Goal: Task Accomplishment & Management: Use online tool/utility

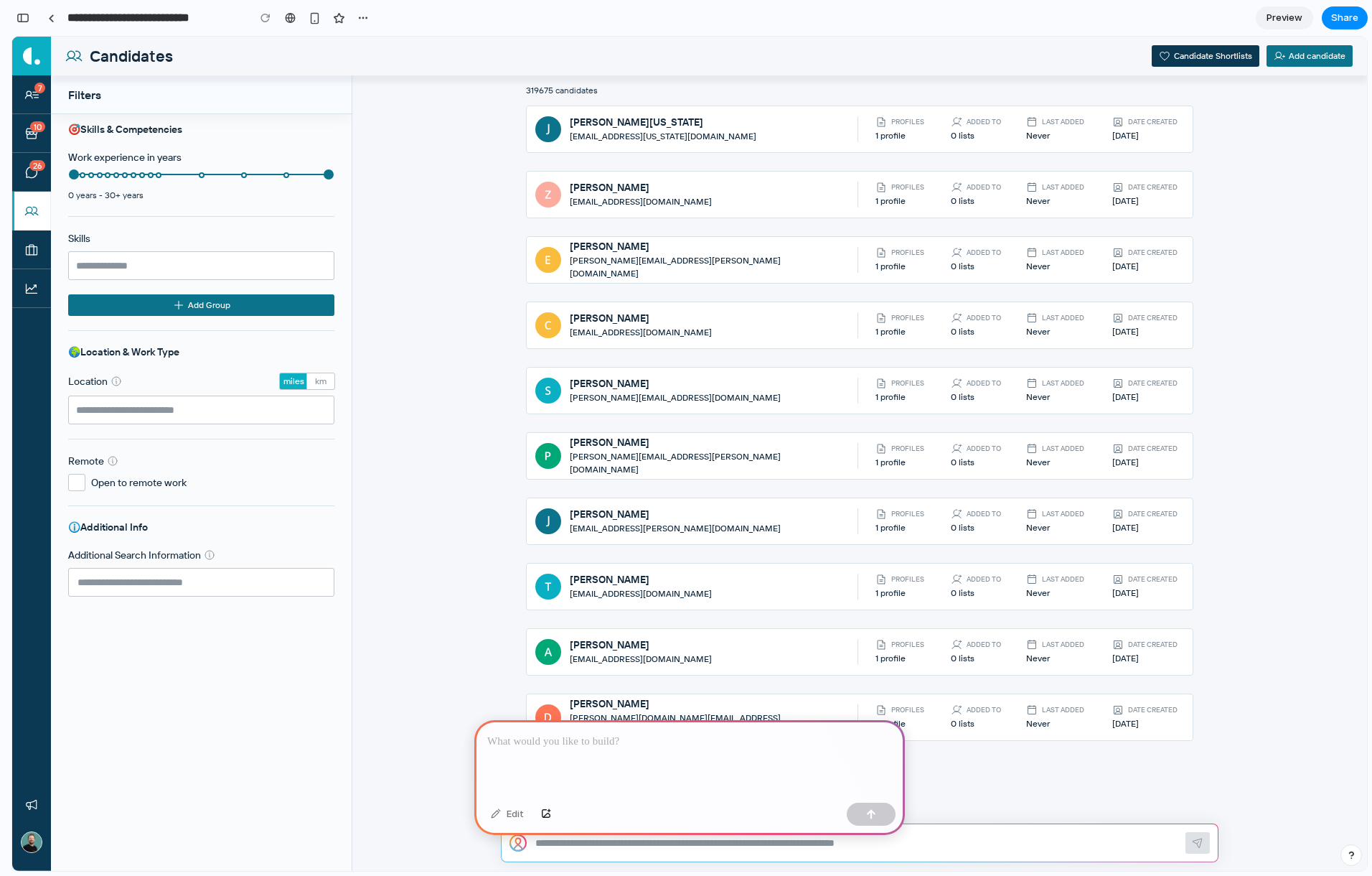
click at [648, 749] on div at bounding box center [689, 759] width 431 height 77
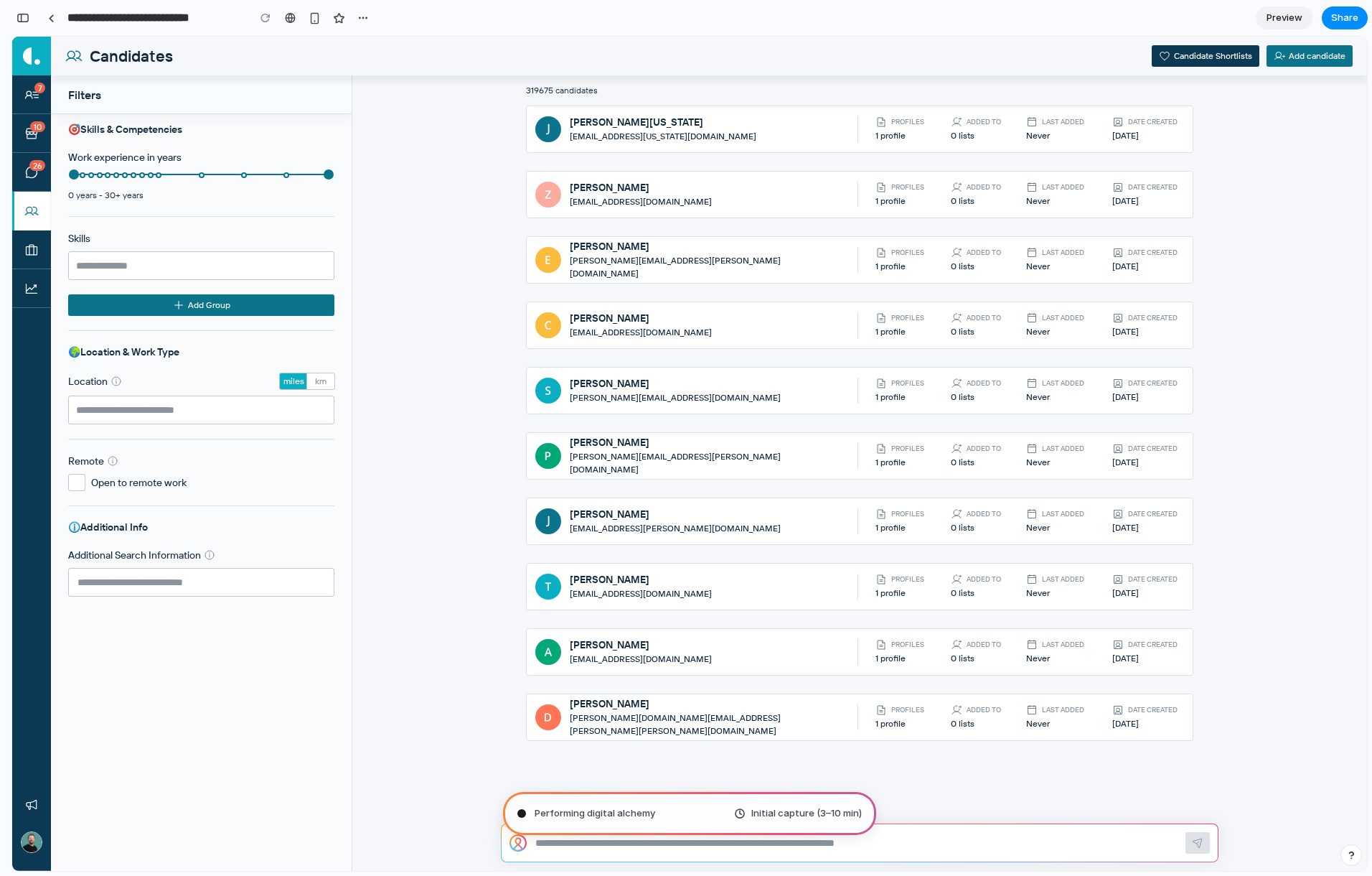
type input "**********"
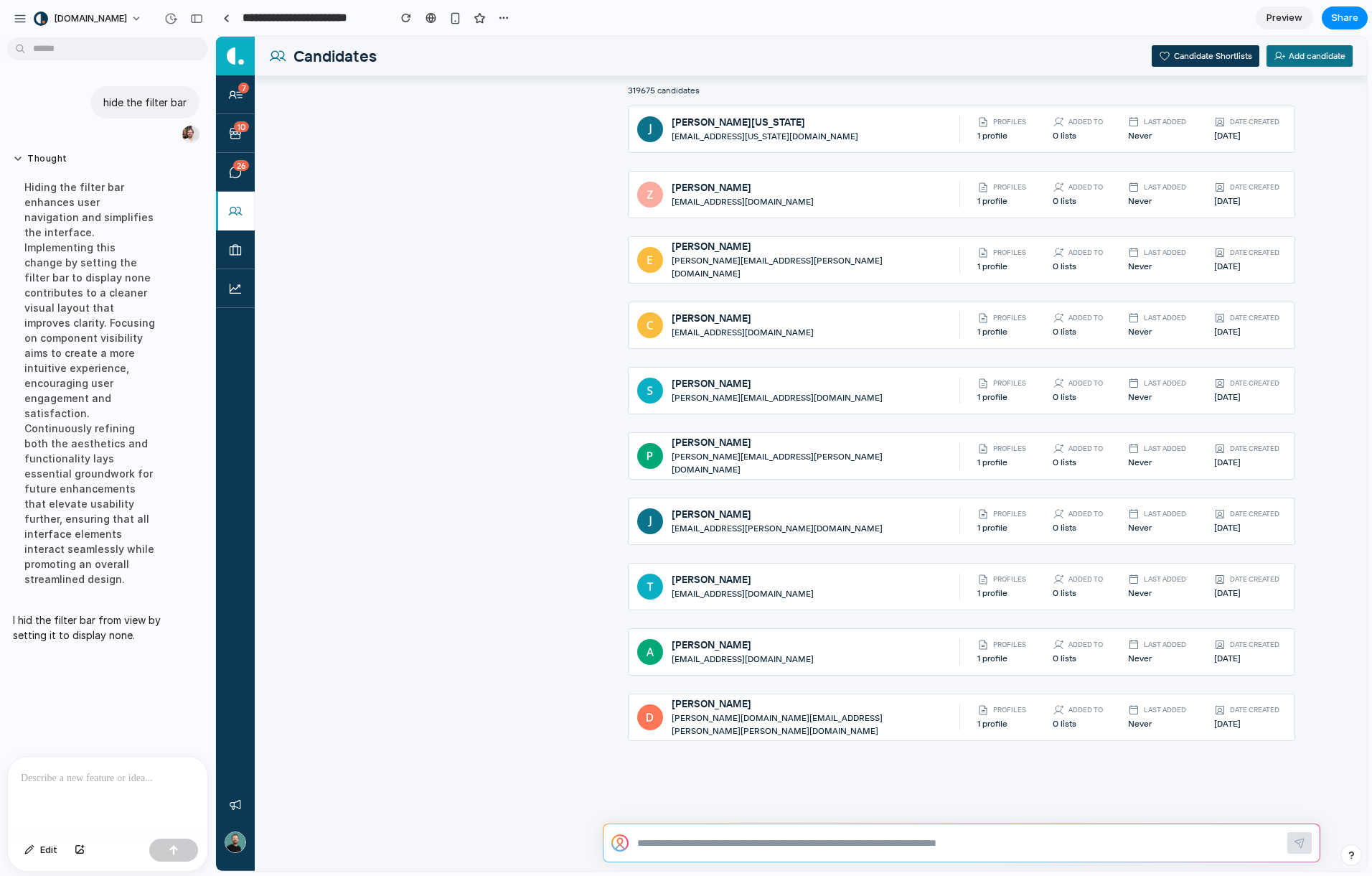
click at [759, 838] on textarea at bounding box center [958, 842] width 642 height 14
type textarea "*"
click at [153, 799] on div at bounding box center [107, 794] width 200 height 76
click at [153, 787] on div at bounding box center [107, 794] width 200 height 76
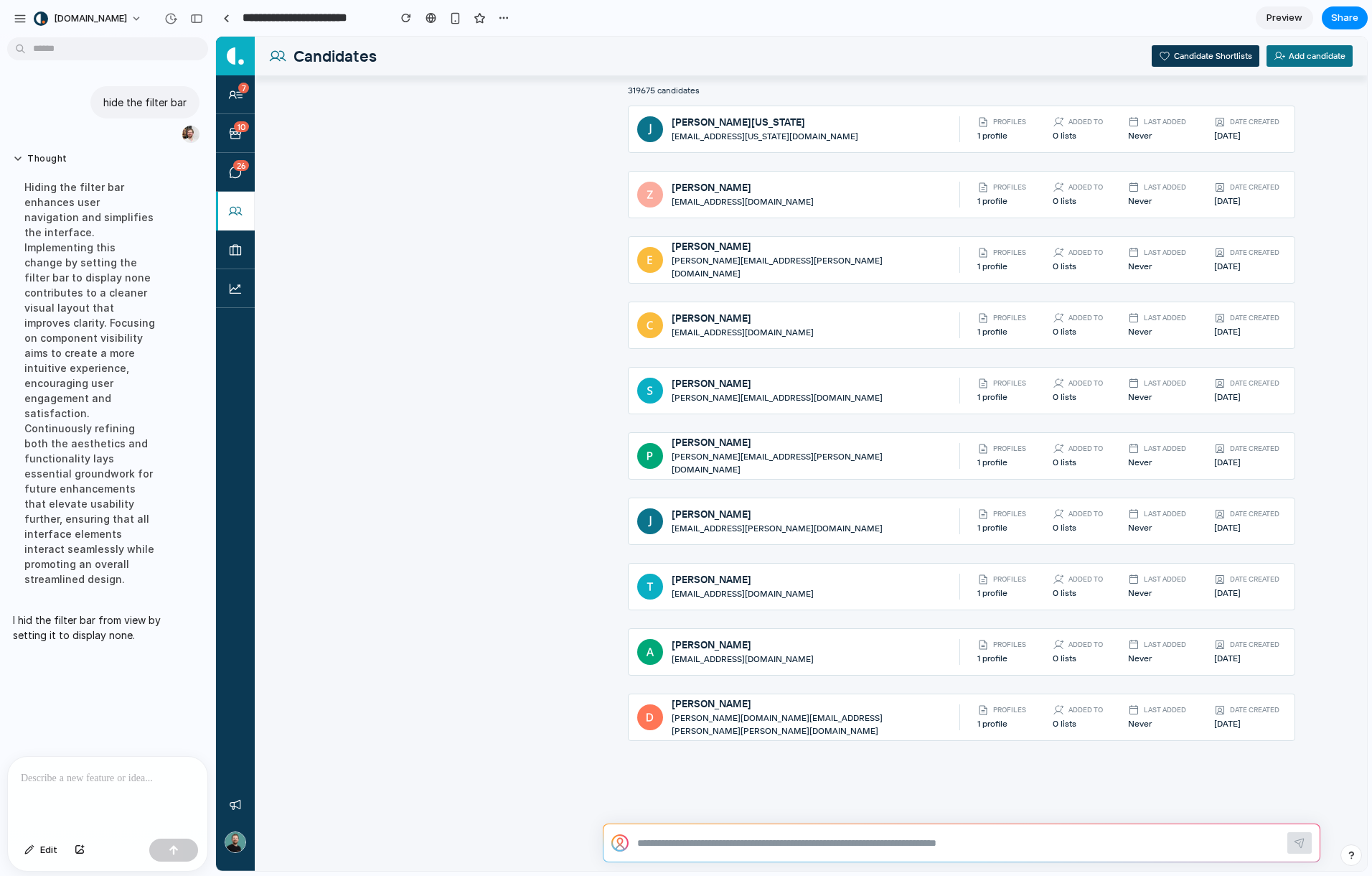
click at [128, 776] on p at bounding box center [104, 778] width 168 height 17
click at [124, 770] on p at bounding box center [104, 778] width 168 height 17
click at [122, 770] on p at bounding box center [104, 778] width 168 height 17
click at [56, 770] on p at bounding box center [104, 778] width 168 height 17
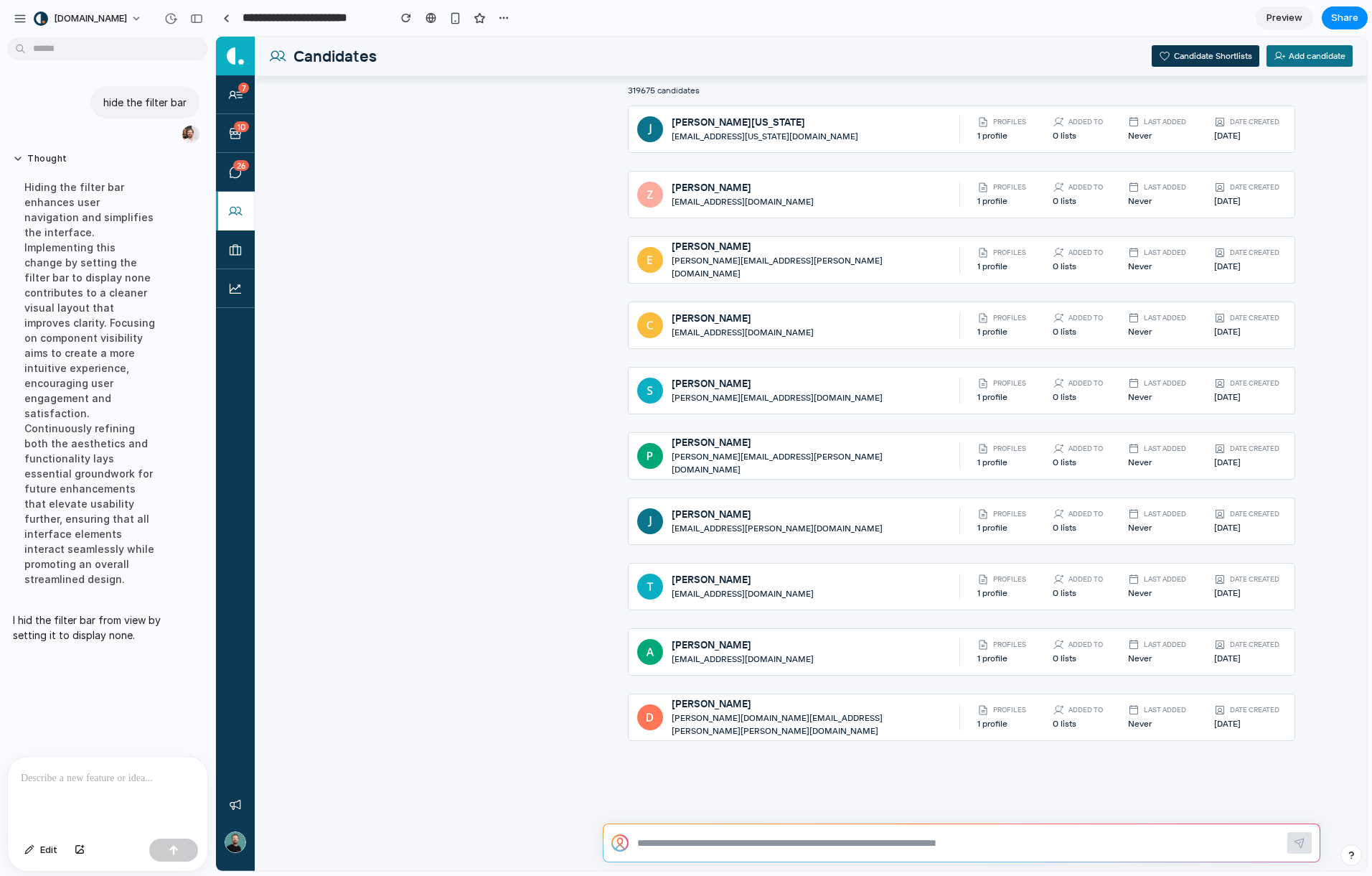
scroll to position [417, 0]
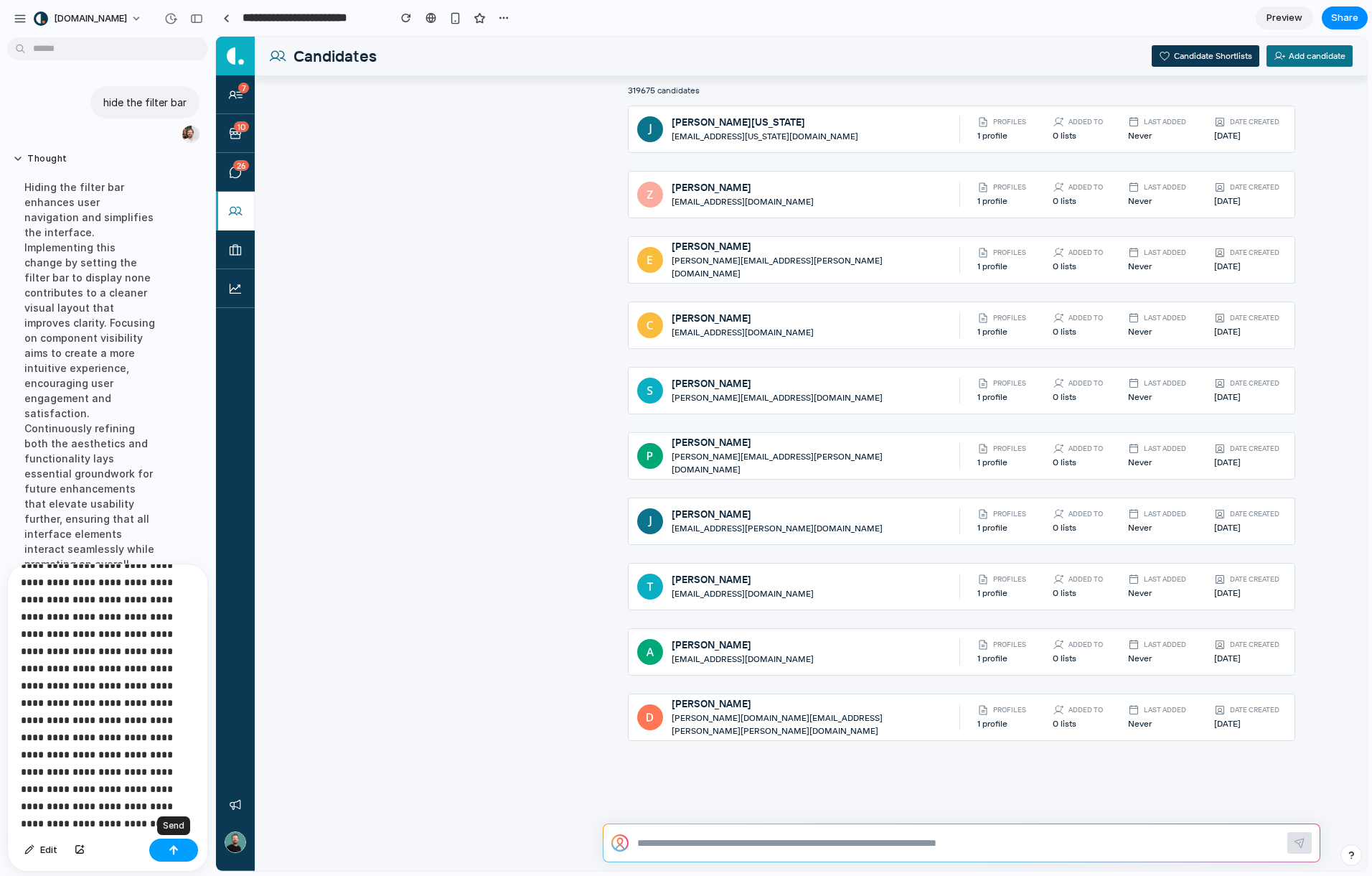
click at [169, 852] on div "button" at bounding box center [174, 850] width 10 height 10
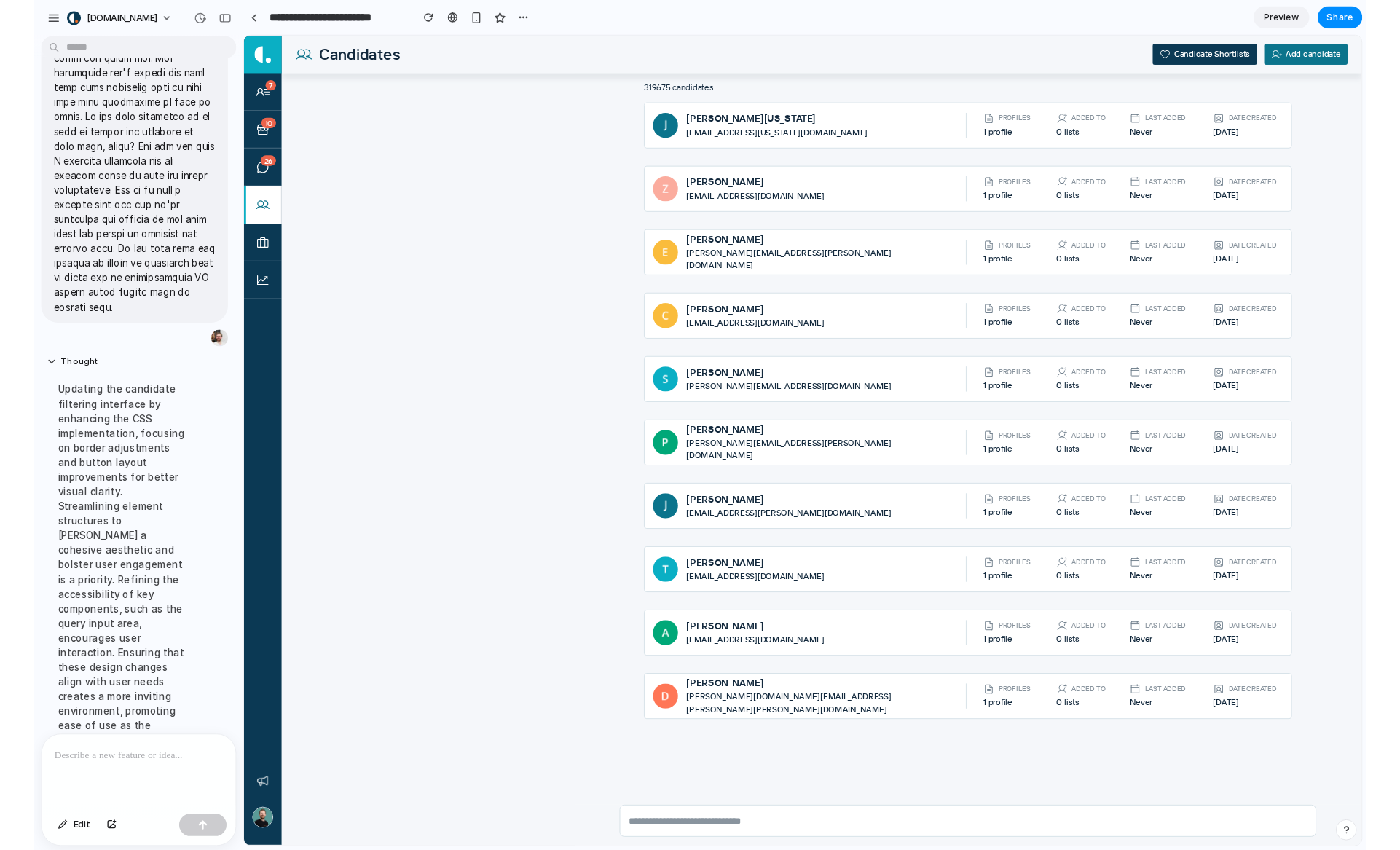
scroll to position [788, 0]
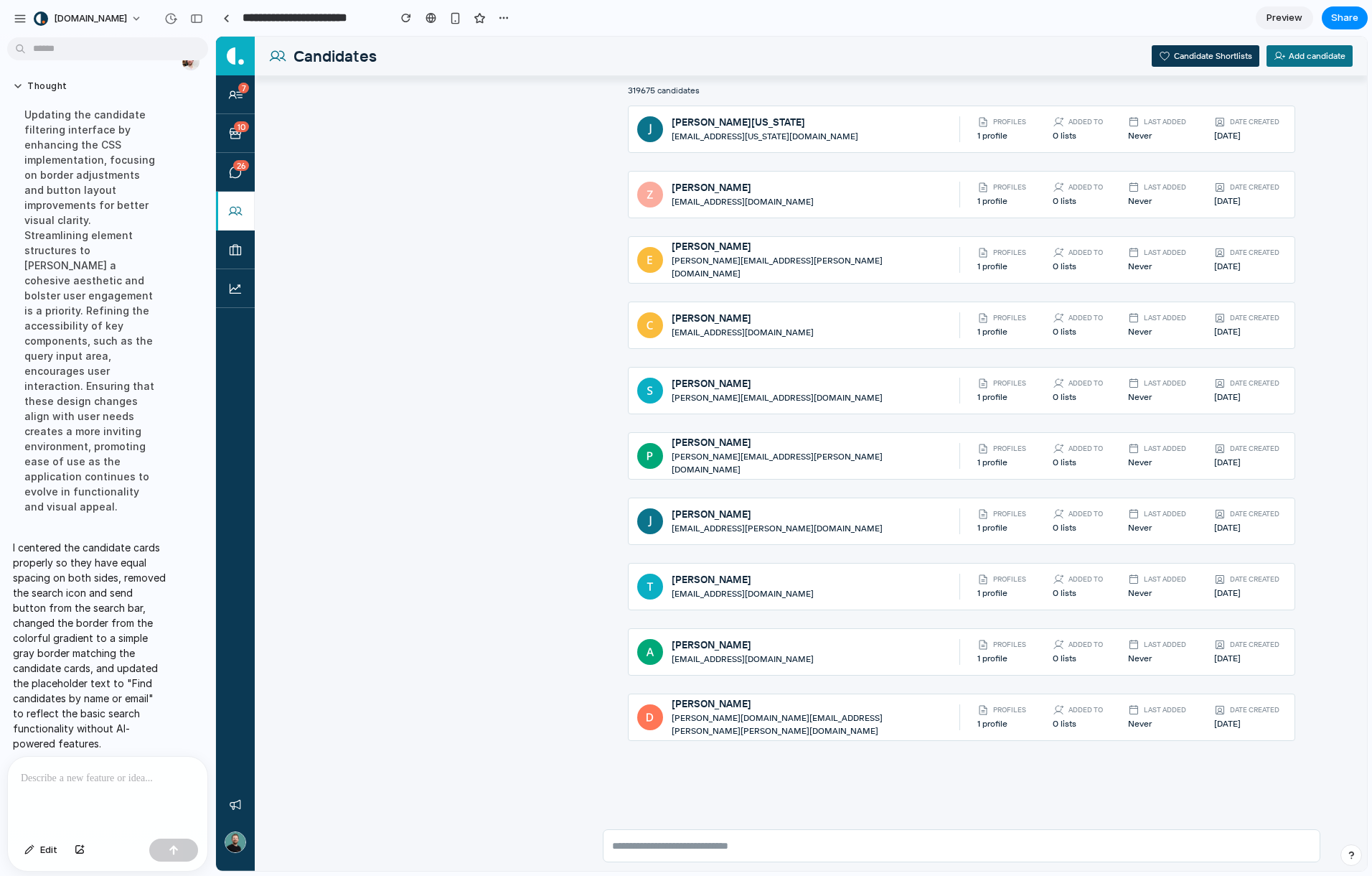
click at [97, 770] on p at bounding box center [104, 778] width 168 height 17
click at [96, 770] on p at bounding box center [104, 778] width 168 height 17
click at [81, 778] on p at bounding box center [104, 778] width 168 height 17
click at [90, 771] on p at bounding box center [104, 778] width 168 height 17
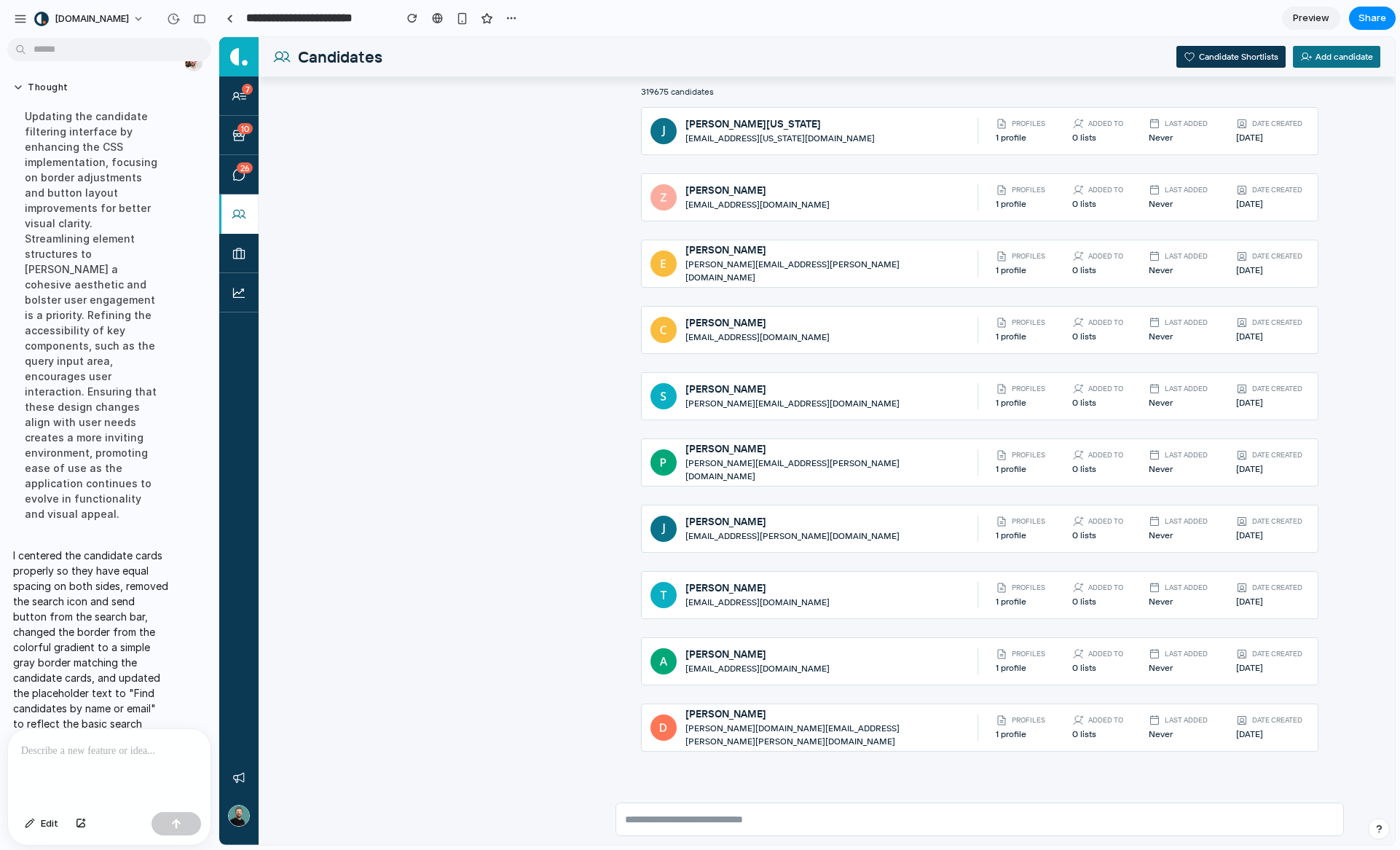
click at [82, 766] on div at bounding box center [106, 767] width 196 height 77
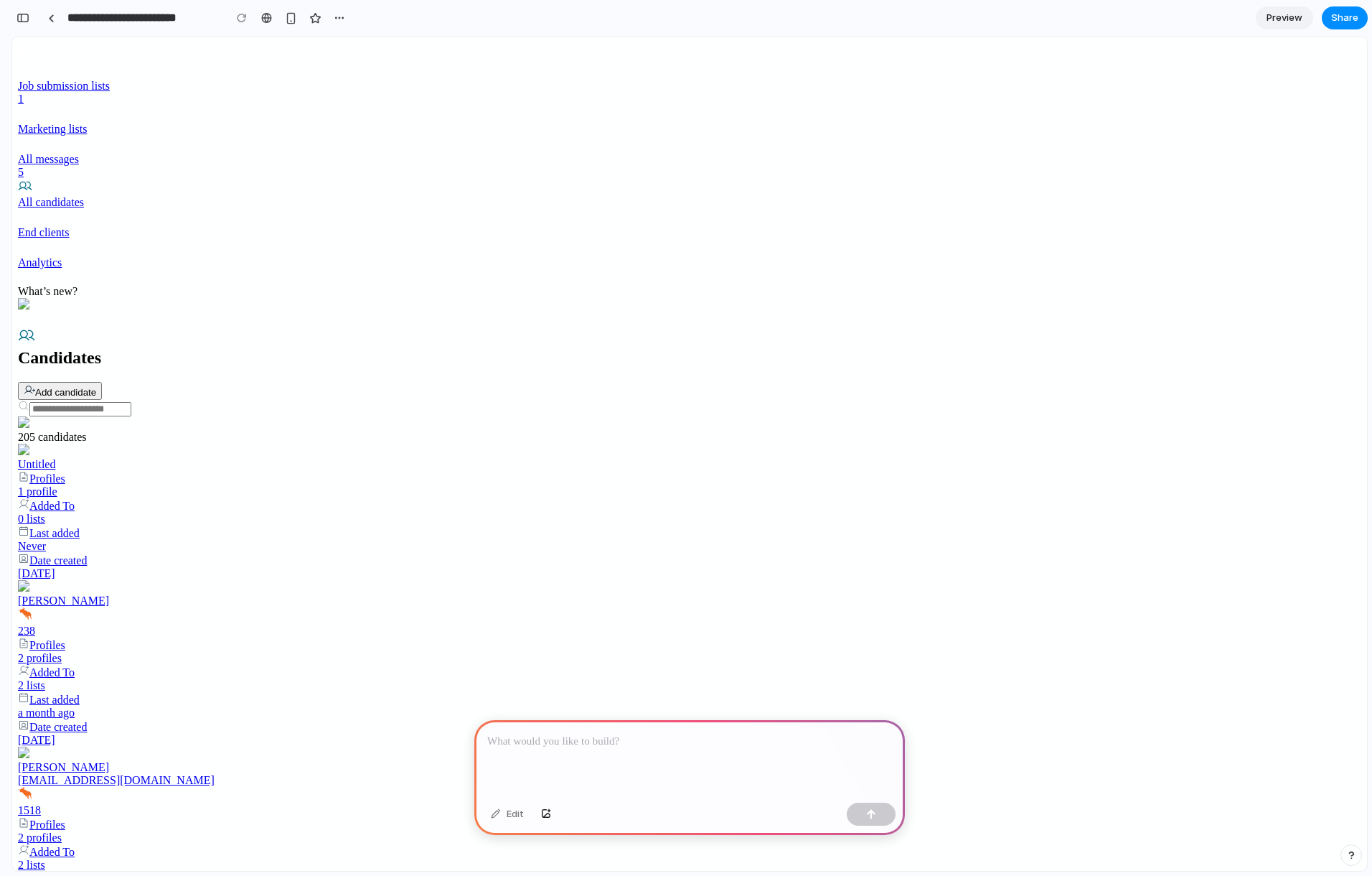
scroll to position [0, 13]
click at [688, 735] on p at bounding box center [689, 742] width 404 height 17
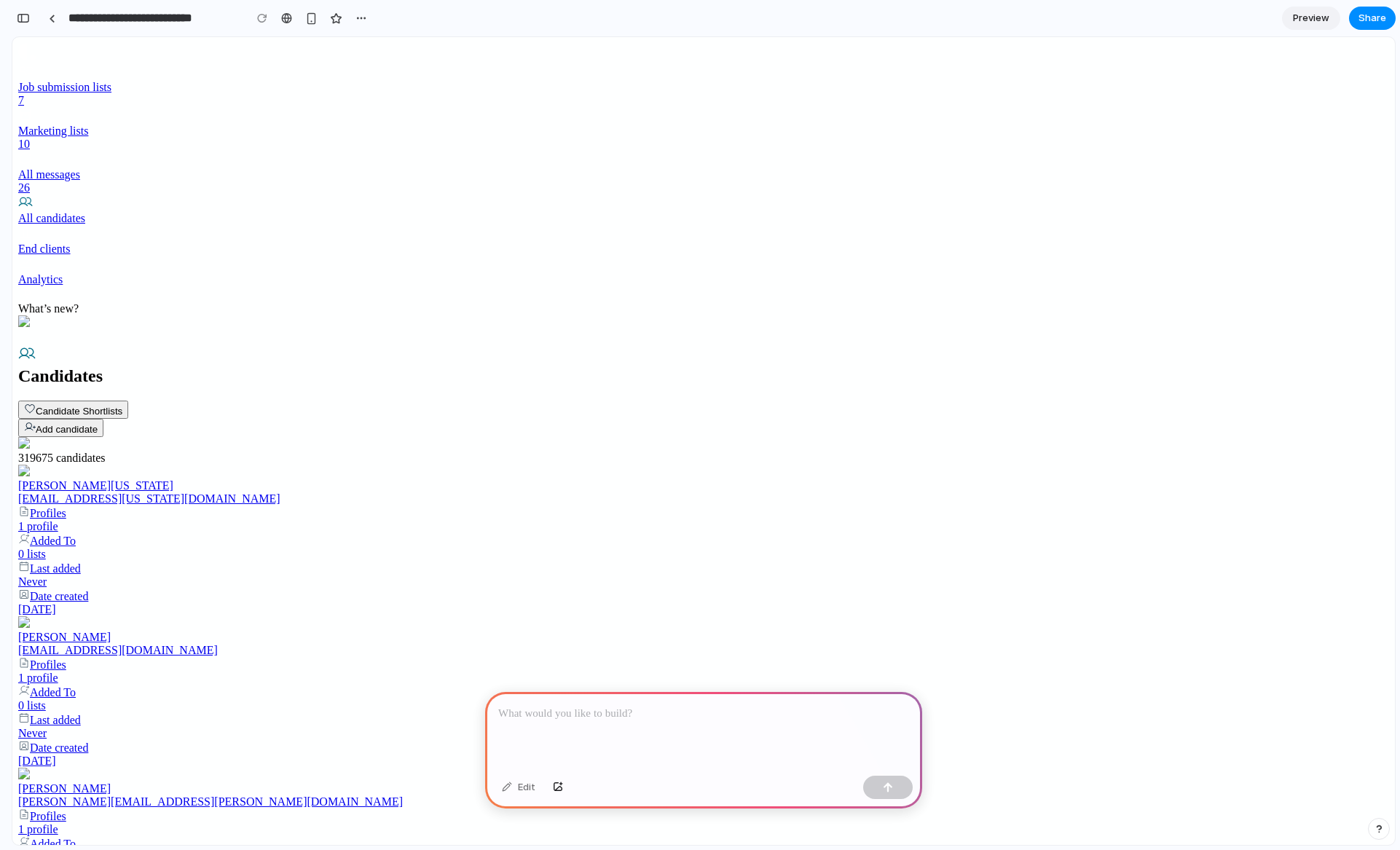
scroll to position [0, 13]
click at [752, 707] on p at bounding box center [703, 714] width 410 height 17
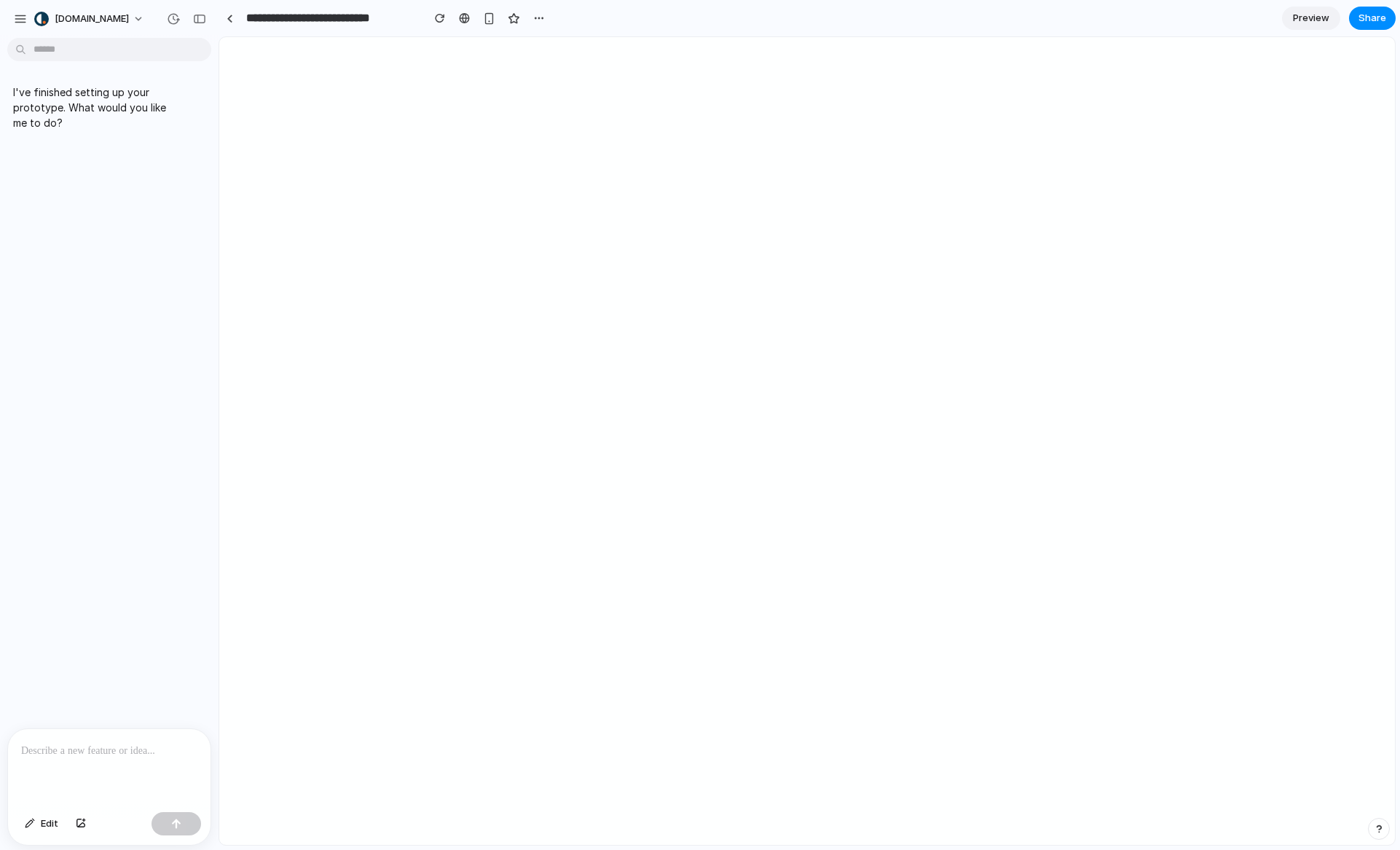
scroll to position [0, 0]
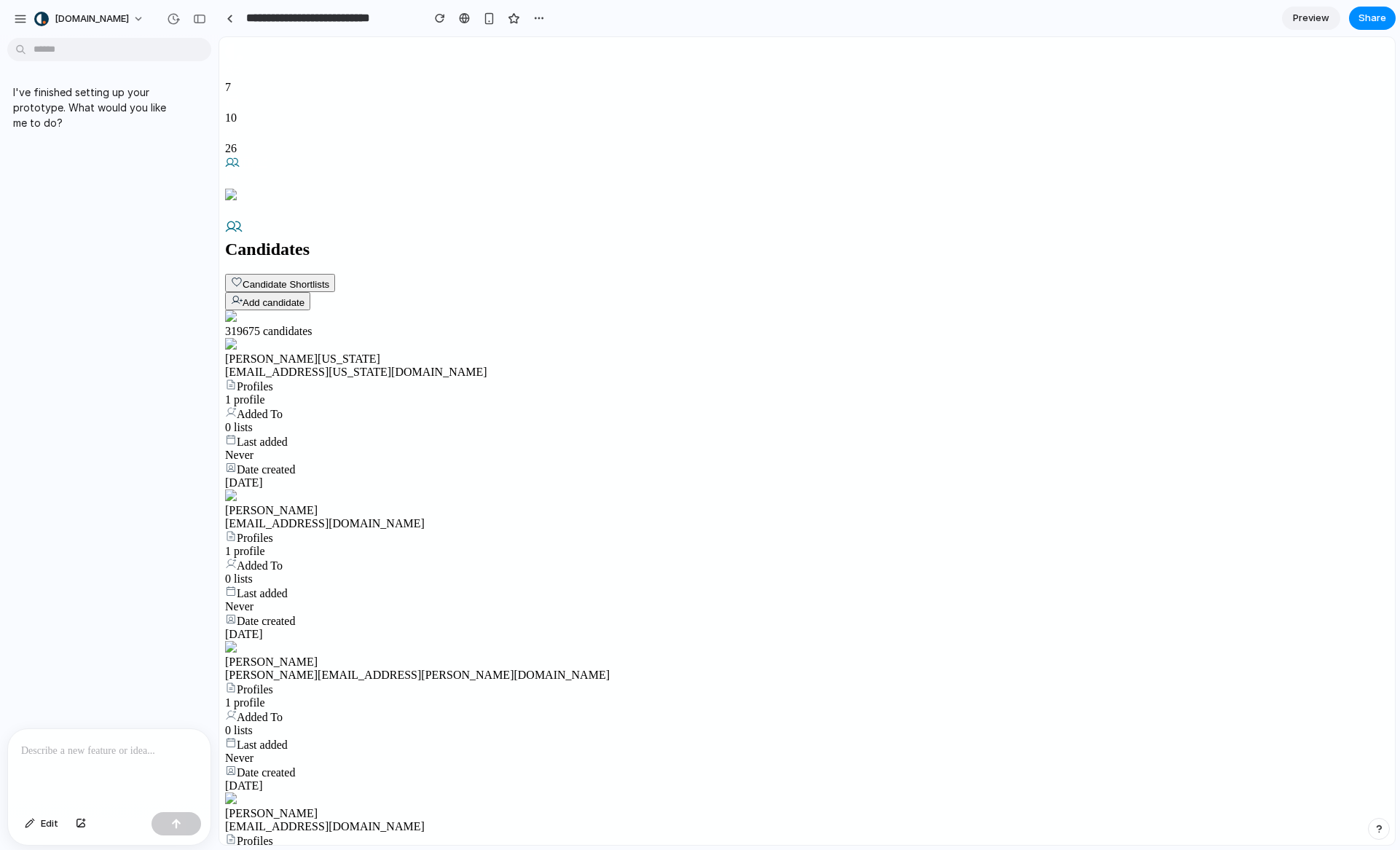
click at [58, 748] on p at bounding box center [109, 751] width 176 height 17
click at [60, 747] on p at bounding box center [109, 751] width 176 height 17
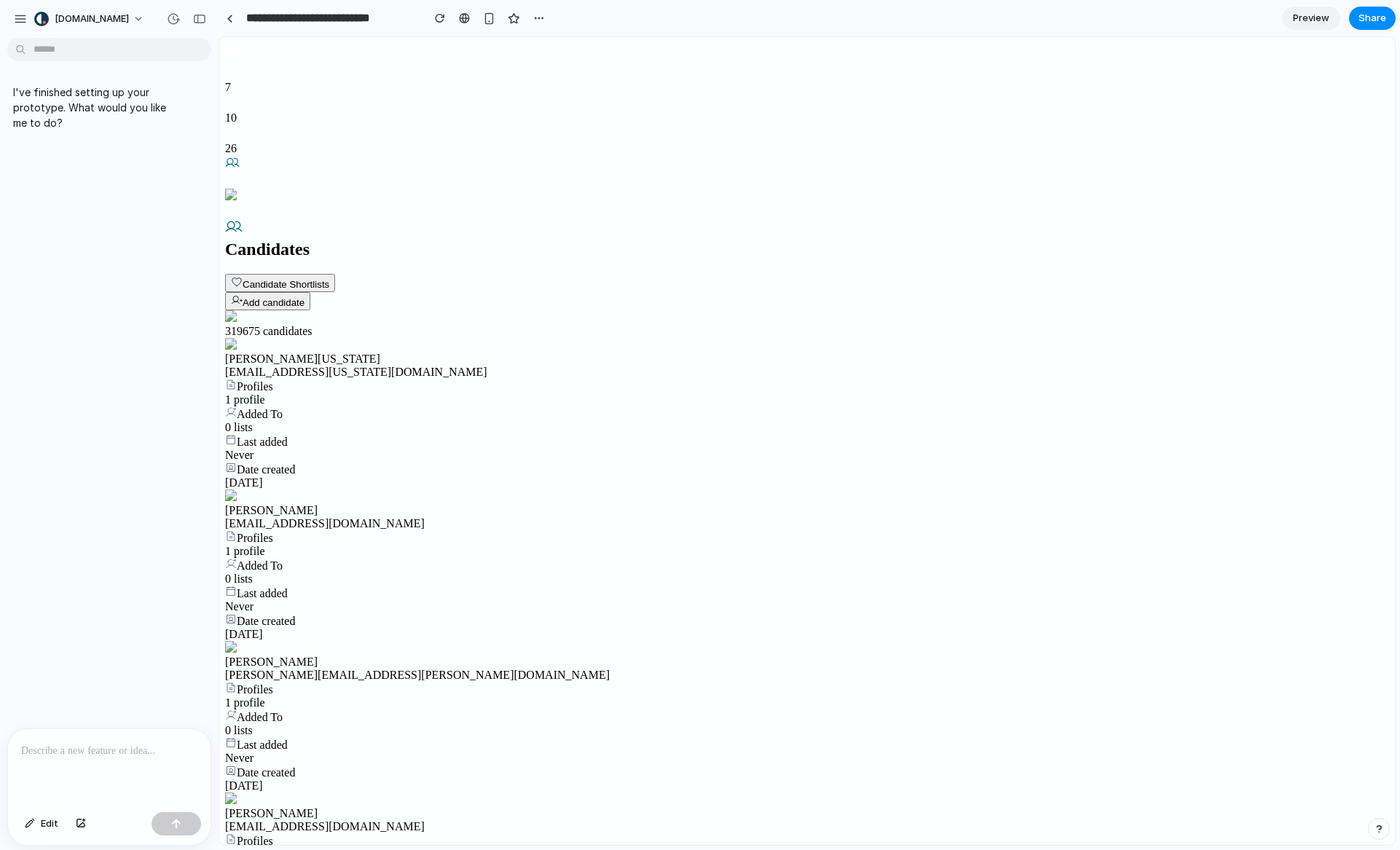
click at [60, 747] on p at bounding box center [109, 751] width 176 height 17
click at [73, 749] on p at bounding box center [109, 751] width 176 height 17
click at [94, 748] on p at bounding box center [109, 751] width 176 height 17
click at [98, 744] on p at bounding box center [109, 751] width 176 height 17
click at [98, 745] on p at bounding box center [109, 751] width 176 height 17
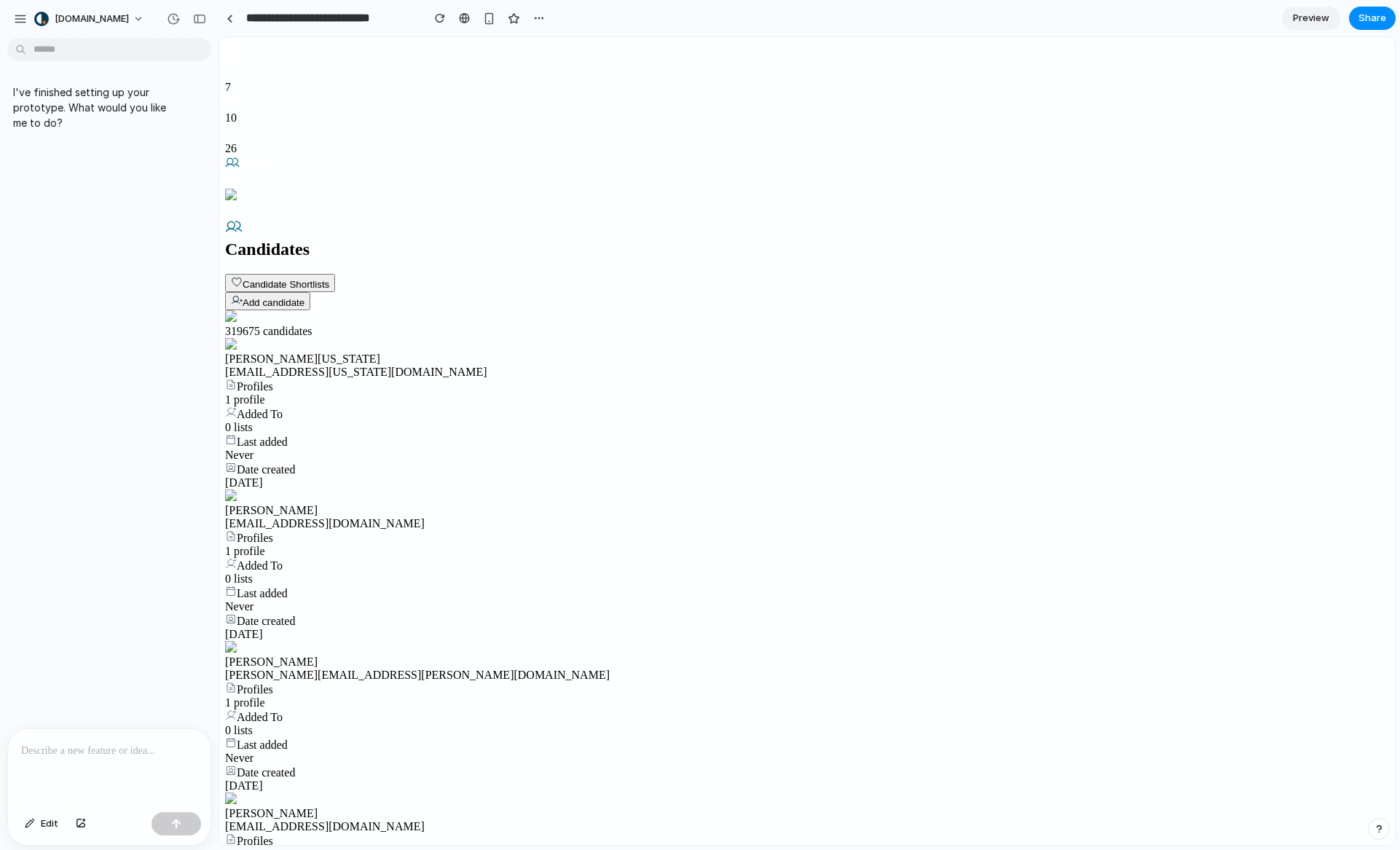
click at [97, 749] on p at bounding box center [109, 751] width 176 height 17
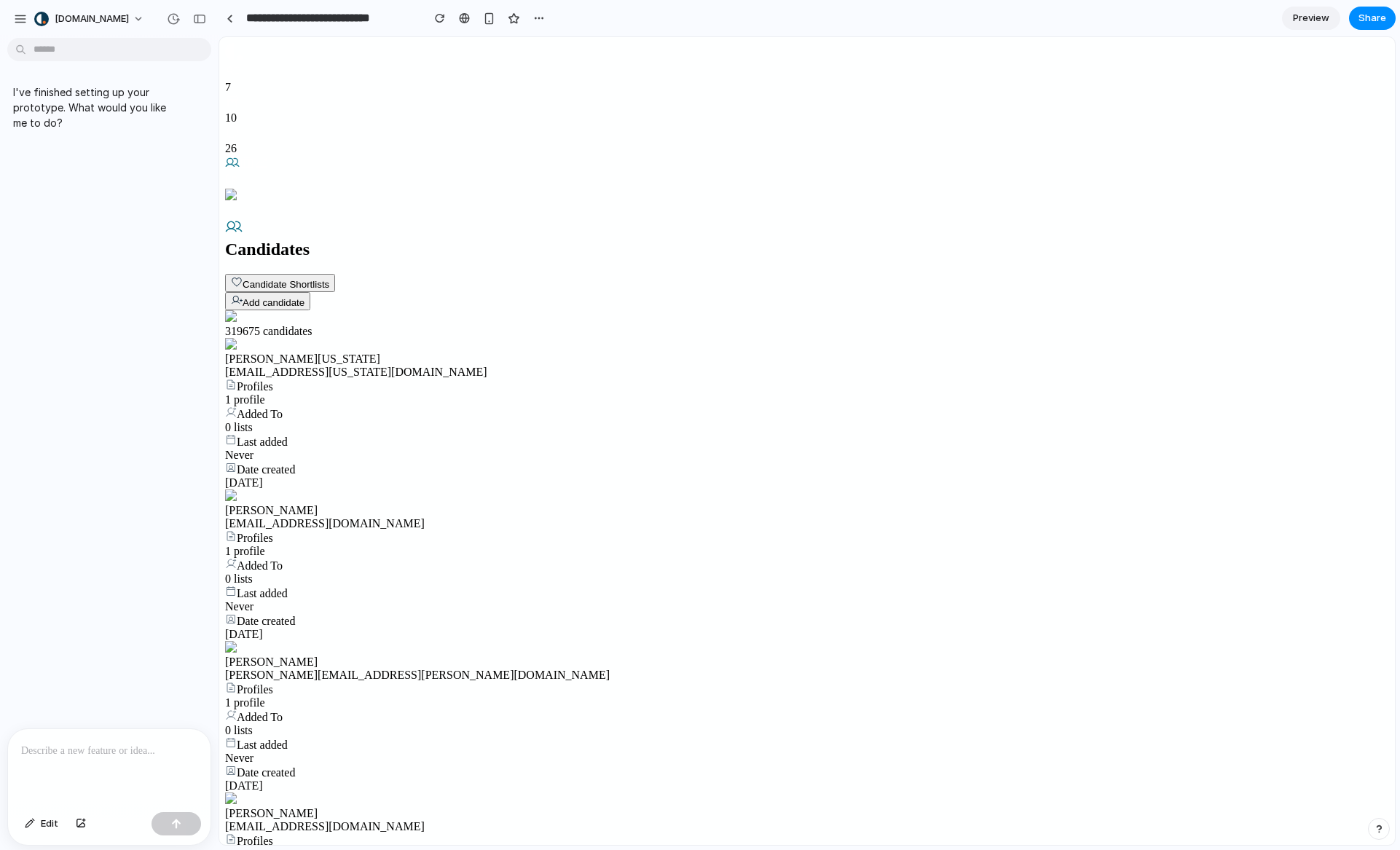
click at [101, 746] on p at bounding box center [109, 751] width 176 height 17
click at [100, 748] on p at bounding box center [109, 751] width 176 height 17
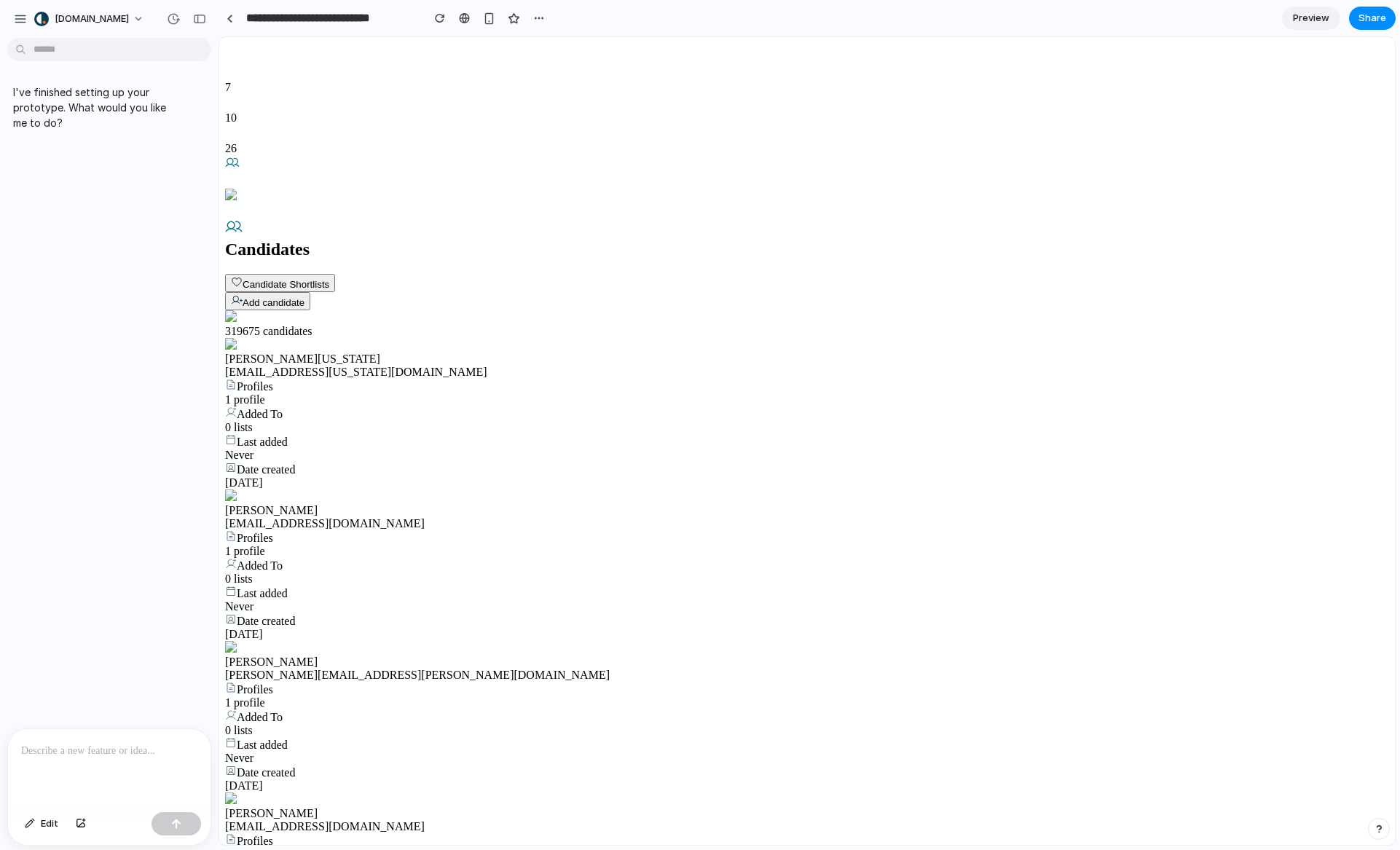
click at [100, 748] on p at bounding box center [109, 751] width 176 height 17
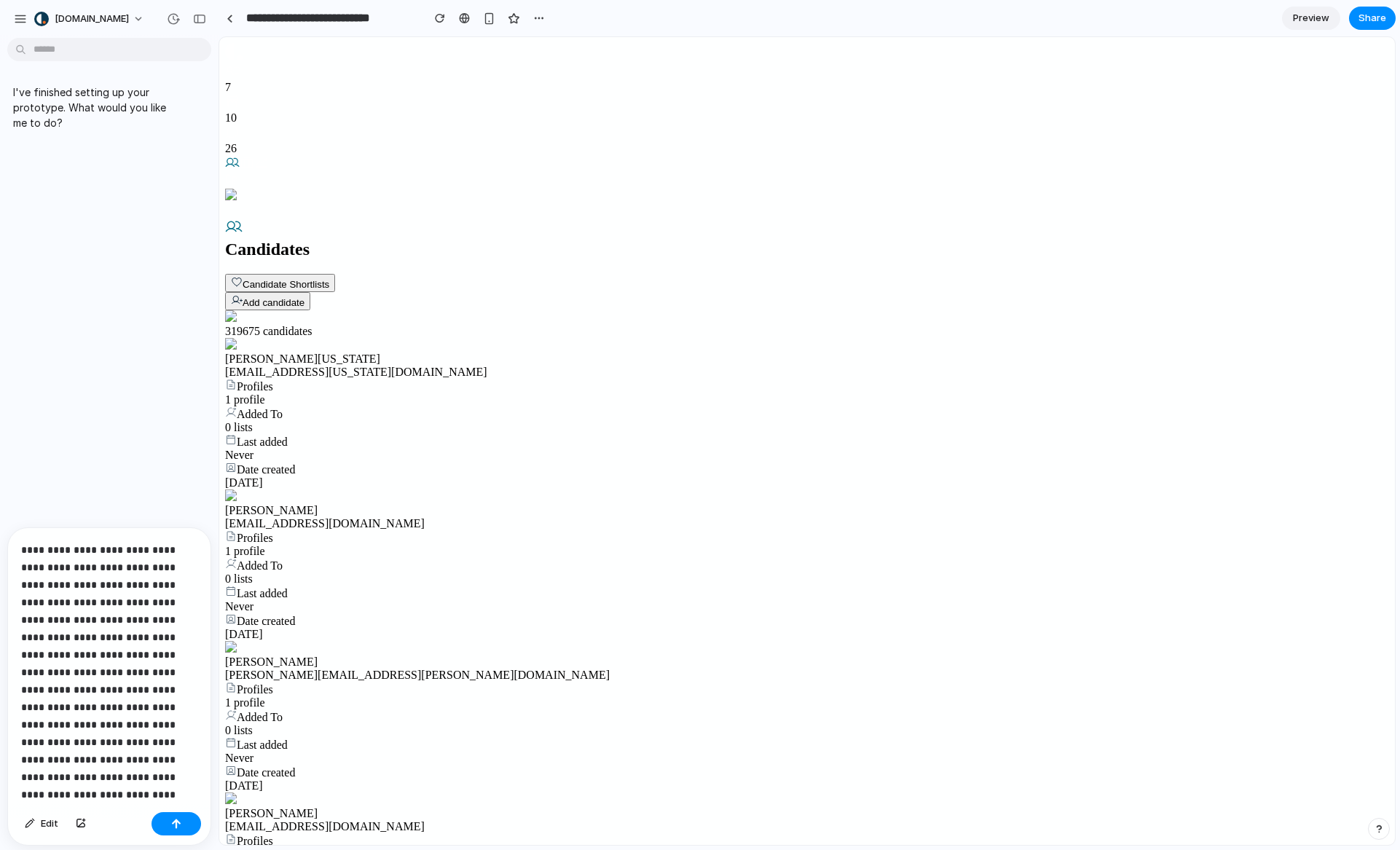
scroll to position [1333, 0]
click at [166, 822] on button "button" at bounding box center [176, 824] width 50 height 23
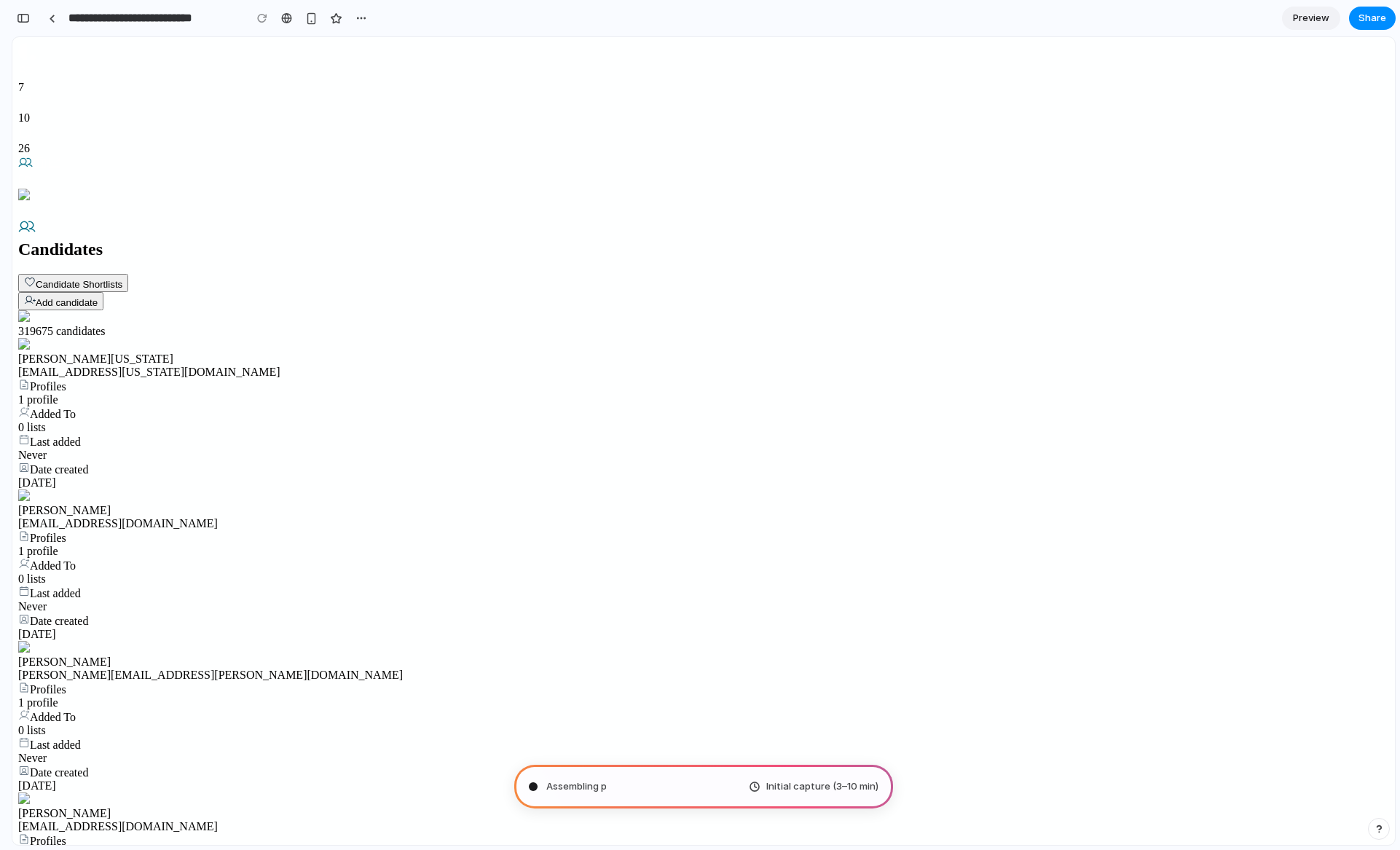
scroll to position [1806, 0]
type input "**********"
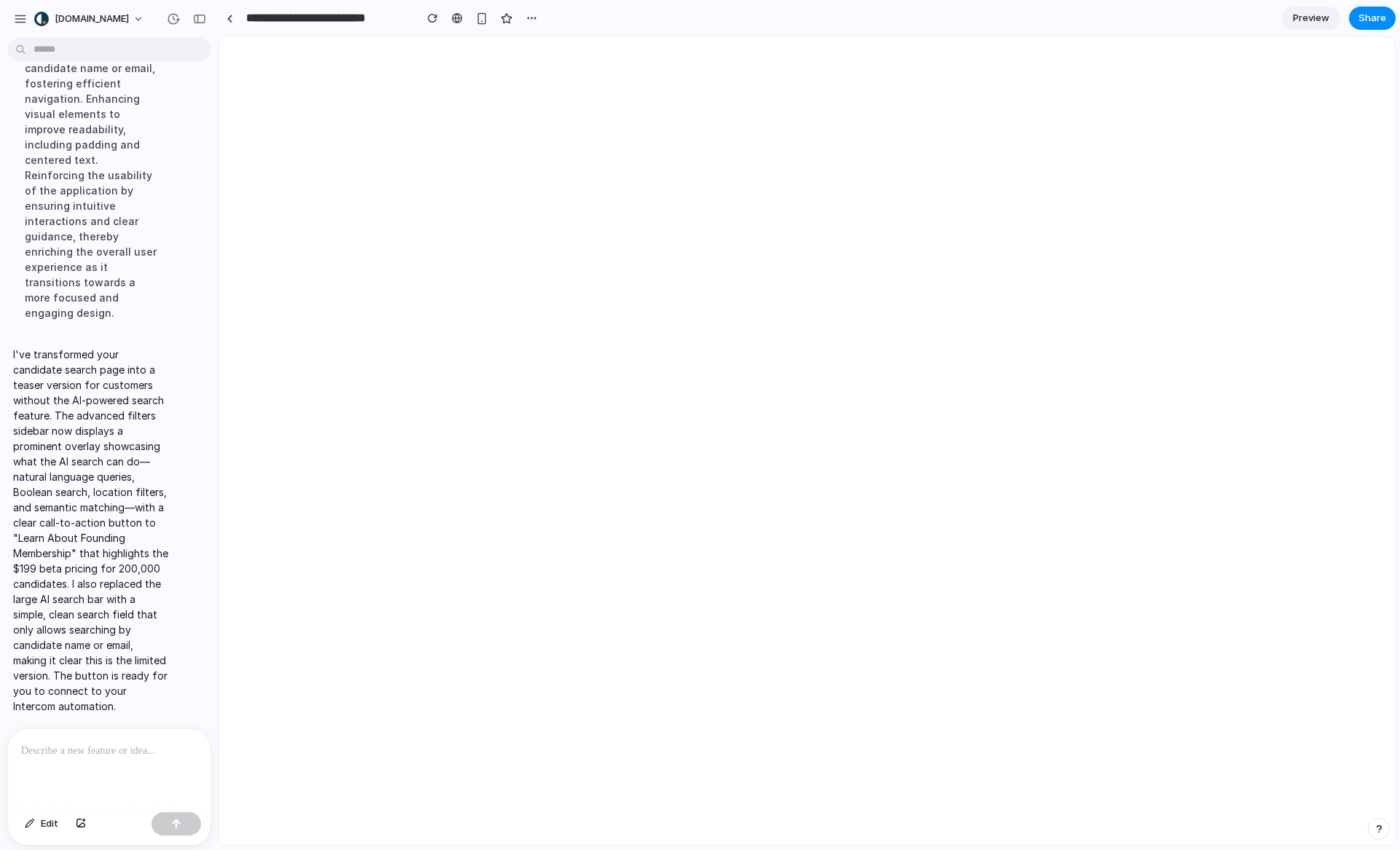
scroll to position [0, 0]
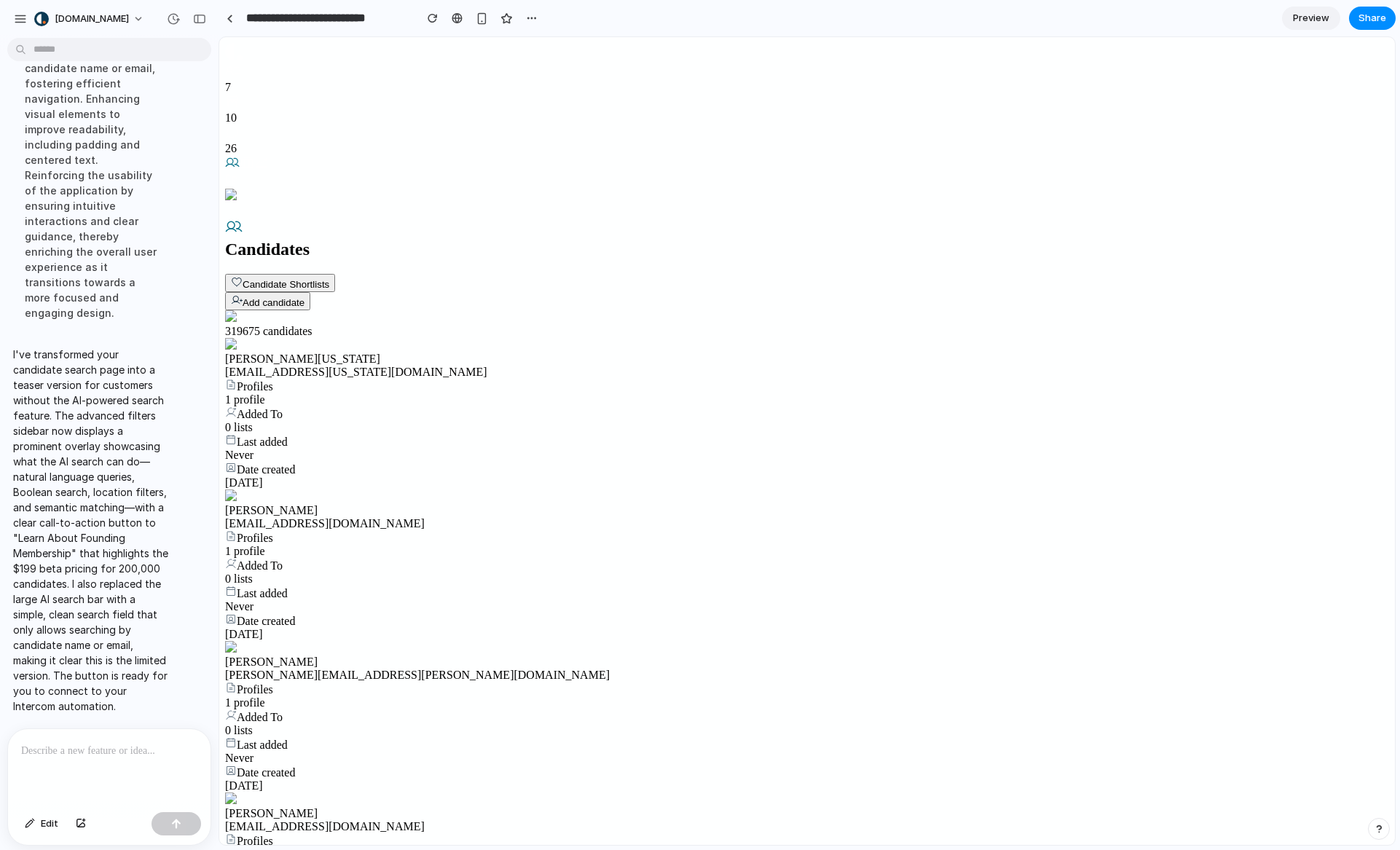
click at [186, 760] on div at bounding box center [106, 767] width 196 height 77
click at [152, 760] on div at bounding box center [106, 767] width 196 height 77
click at [154, 751] on p at bounding box center [106, 751] width 170 height 17
click at [156, 750] on p at bounding box center [106, 751] width 170 height 17
click at [159, 746] on p at bounding box center [106, 751] width 170 height 17
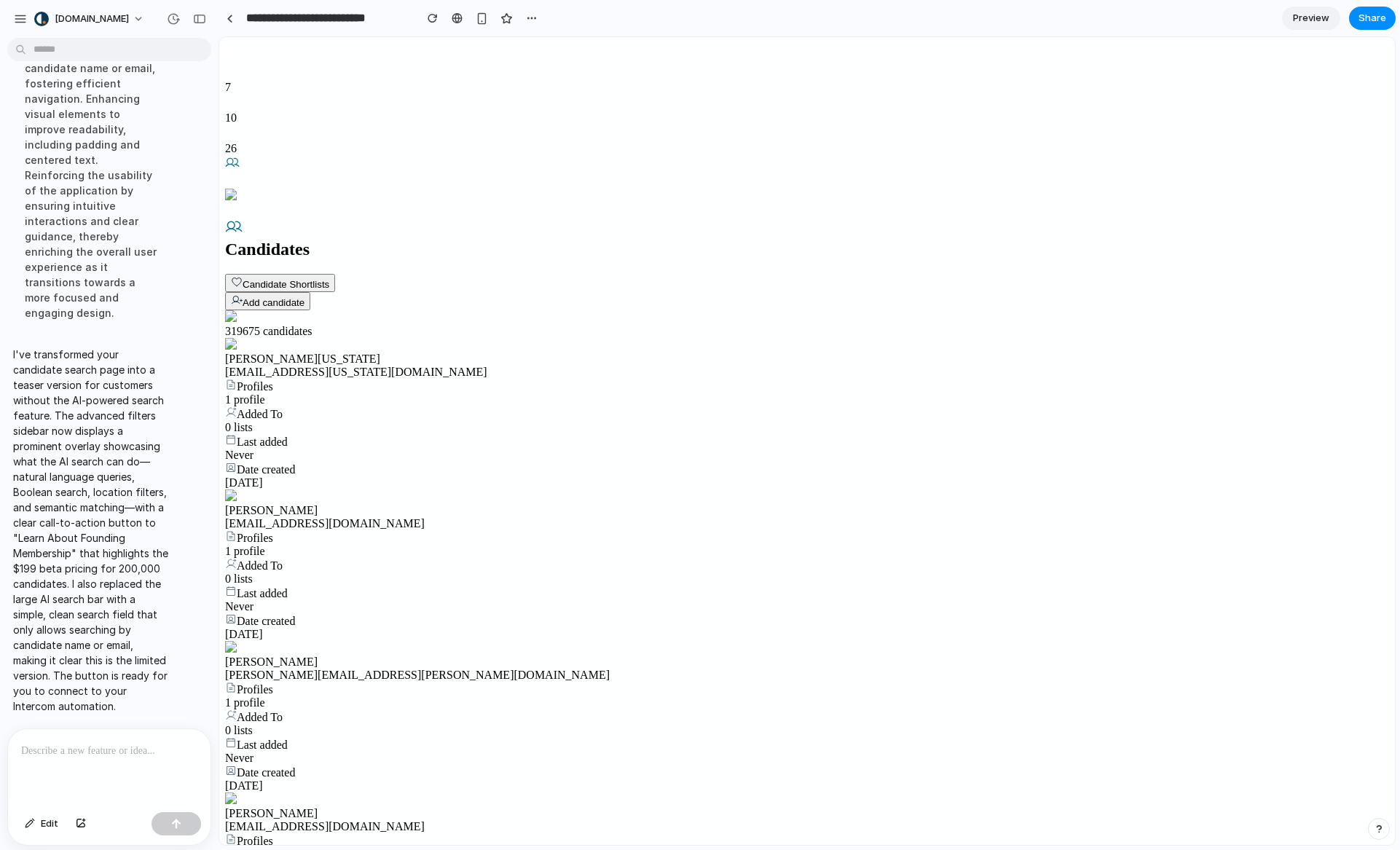
click at [156, 748] on p at bounding box center [106, 751] width 170 height 17
click at [175, 745] on p at bounding box center [106, 751] width 170 height 17
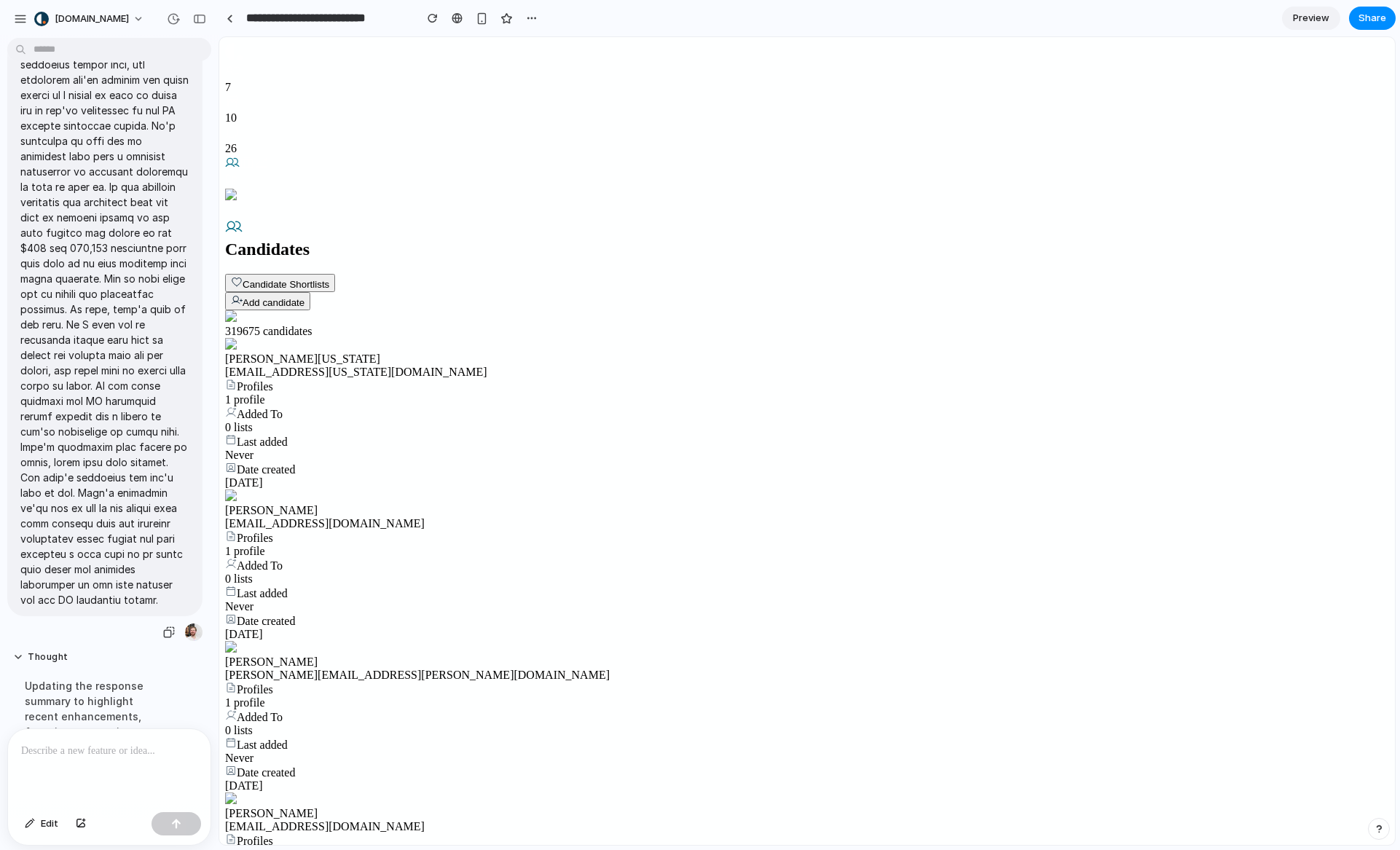
scroll to position [1736, 0]
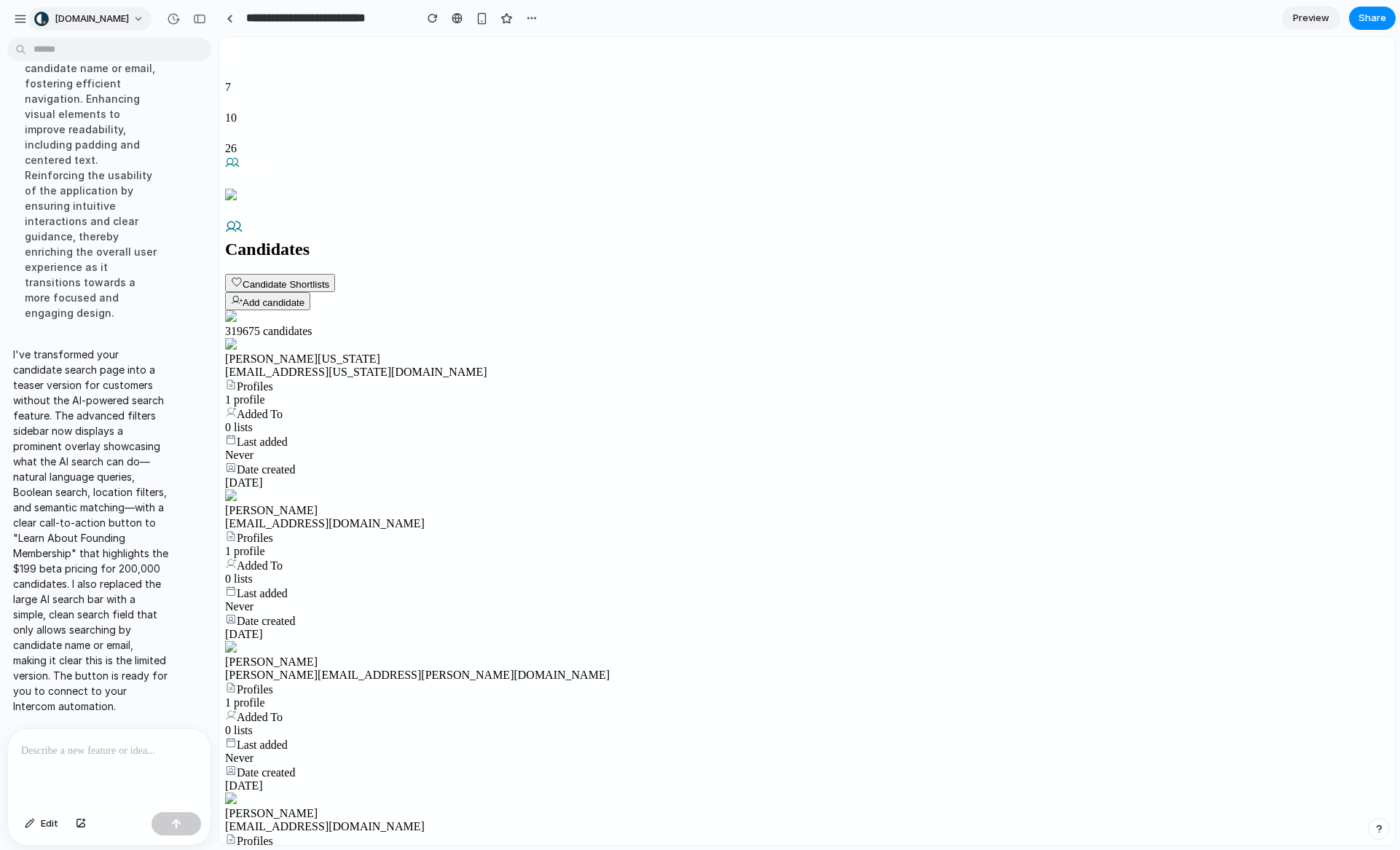
click at [68, 20] on span "[DOMAIN_NAME]" at bounding box center [91, 18] width 74 height 14
click at [126, 385] on div "Settings Invite members Change theme Sign out" at bounding box center [700, 425] width 1400 height 850
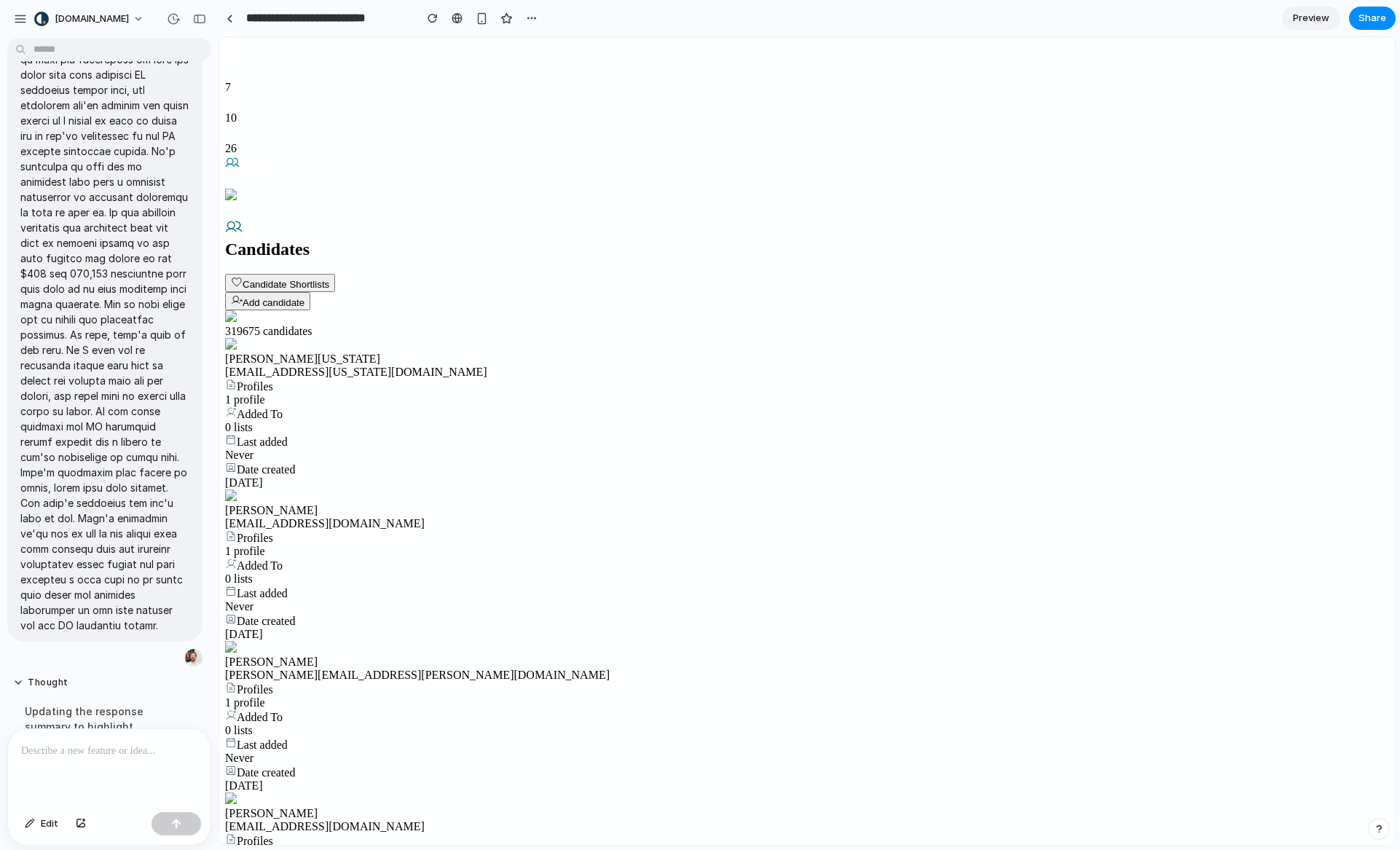
scroll to position [0, 0]
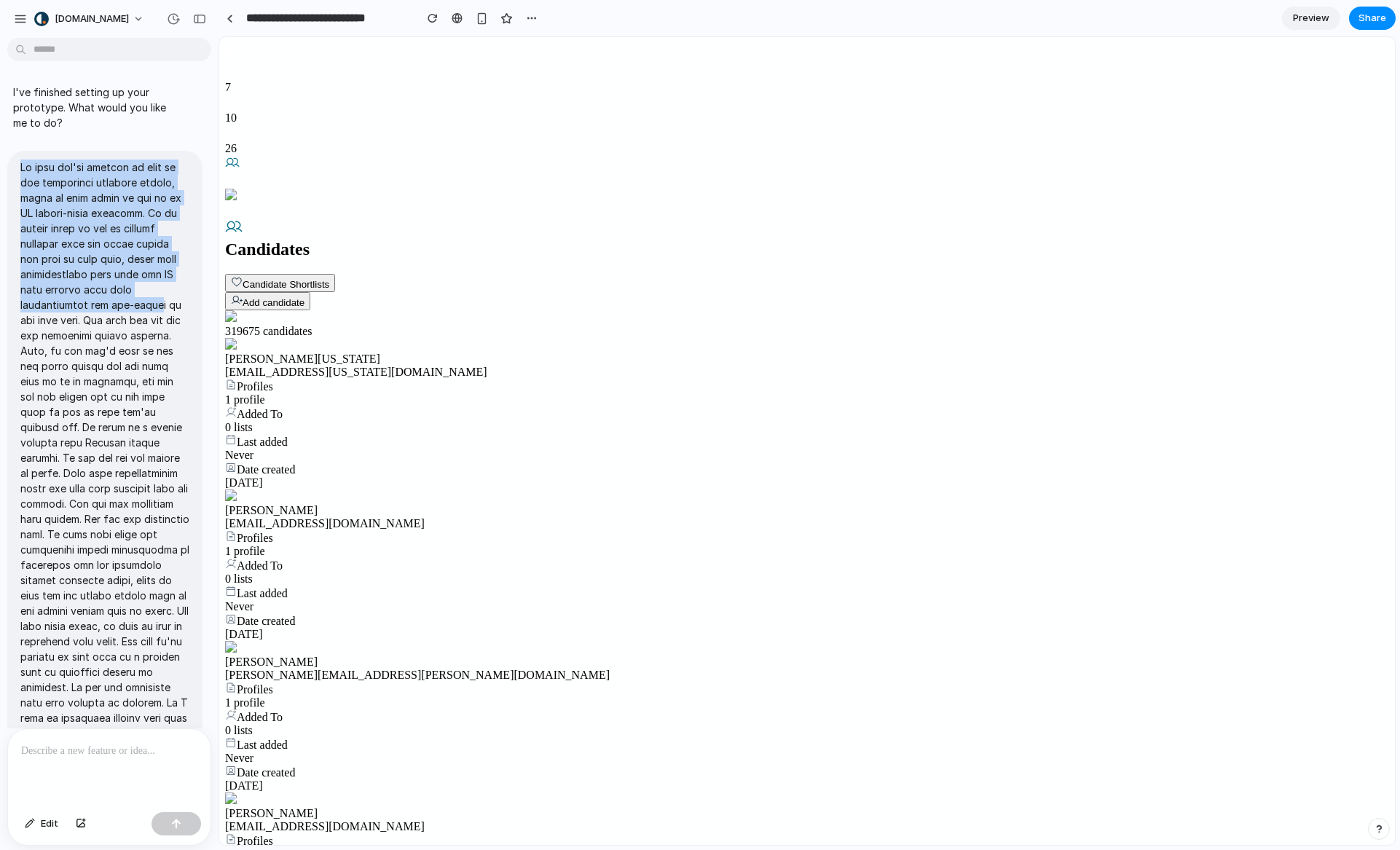
drag, startPoint x: 21, startPoint y: 168, endPoint x: 76, endPoint y: 304, distance: 146.7
click at [74, 299] on p at bounding box center [104, 847] width 169 height 1377
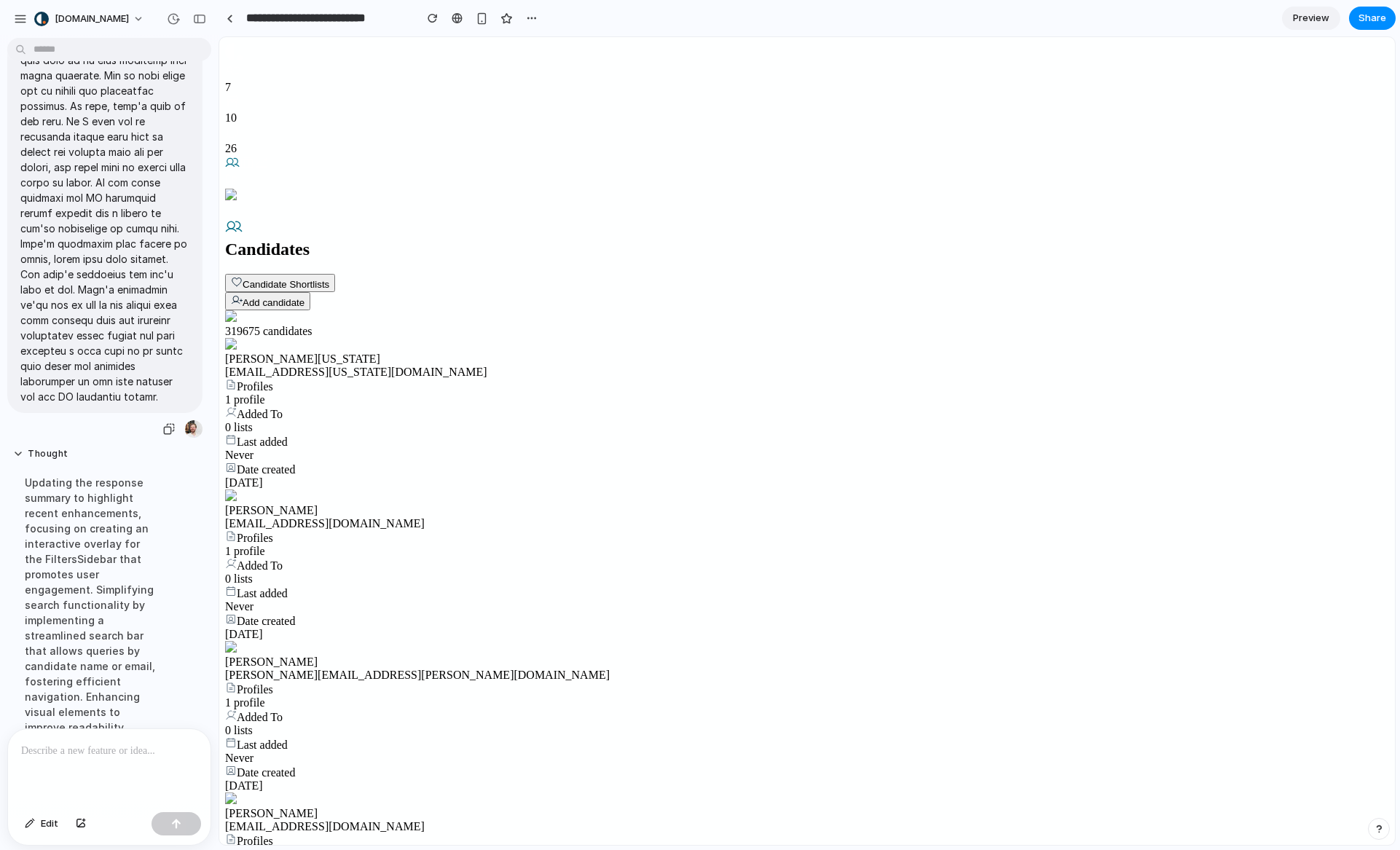
scroll to position [1142, 0]
click at [163, 426] on div "button" at bounding box center [169, 419] width 11 height 11
click at [387, 311] on div "319675 candidates Jack Washington jack.washington@example.com Profiles 1 profil…" at bounding box center [807, 846] width 1164 height 1072
click at [119, 16] on button "[DOMAIN_NAME]" at bounding box center [90, 19] width 123 height 23
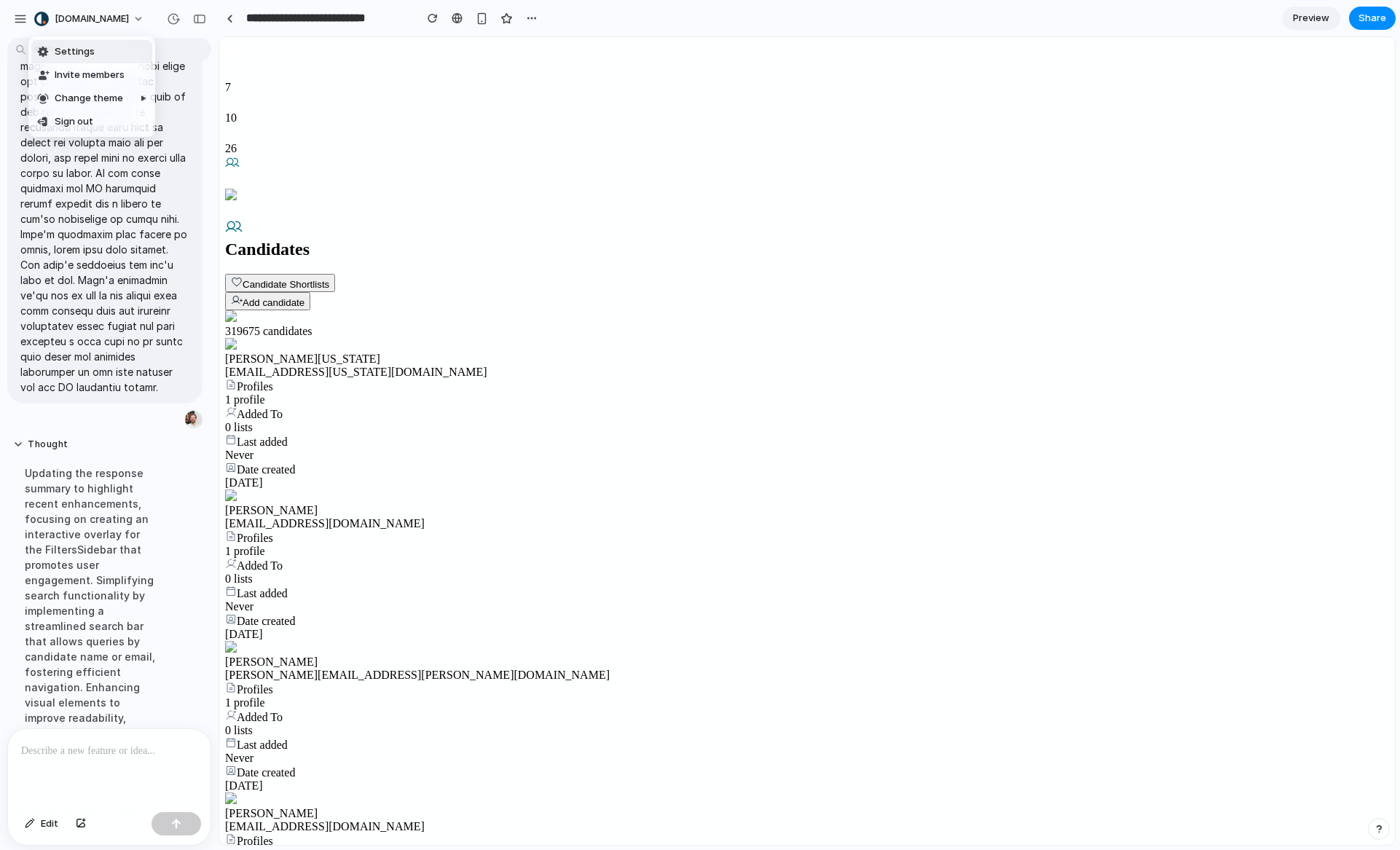
click at [72, 45] on span "Settings" at bounding box center [74, 51] width 40 height 14
click at [23, 18] on div "button" at bounding box center [21, 19] width 13 height 13
click at [31, 15] on button "[DOMAIN_NAME]" at bounding box center [90, 19] width 123 height 23
click at [25, 16] on div "Settings Invite members Change theme Sign out" at bounding box center [700, 425] width 1400 height 850
click at [19, 17] on div "button" at bounding box center [21, 19] width 13 height 13
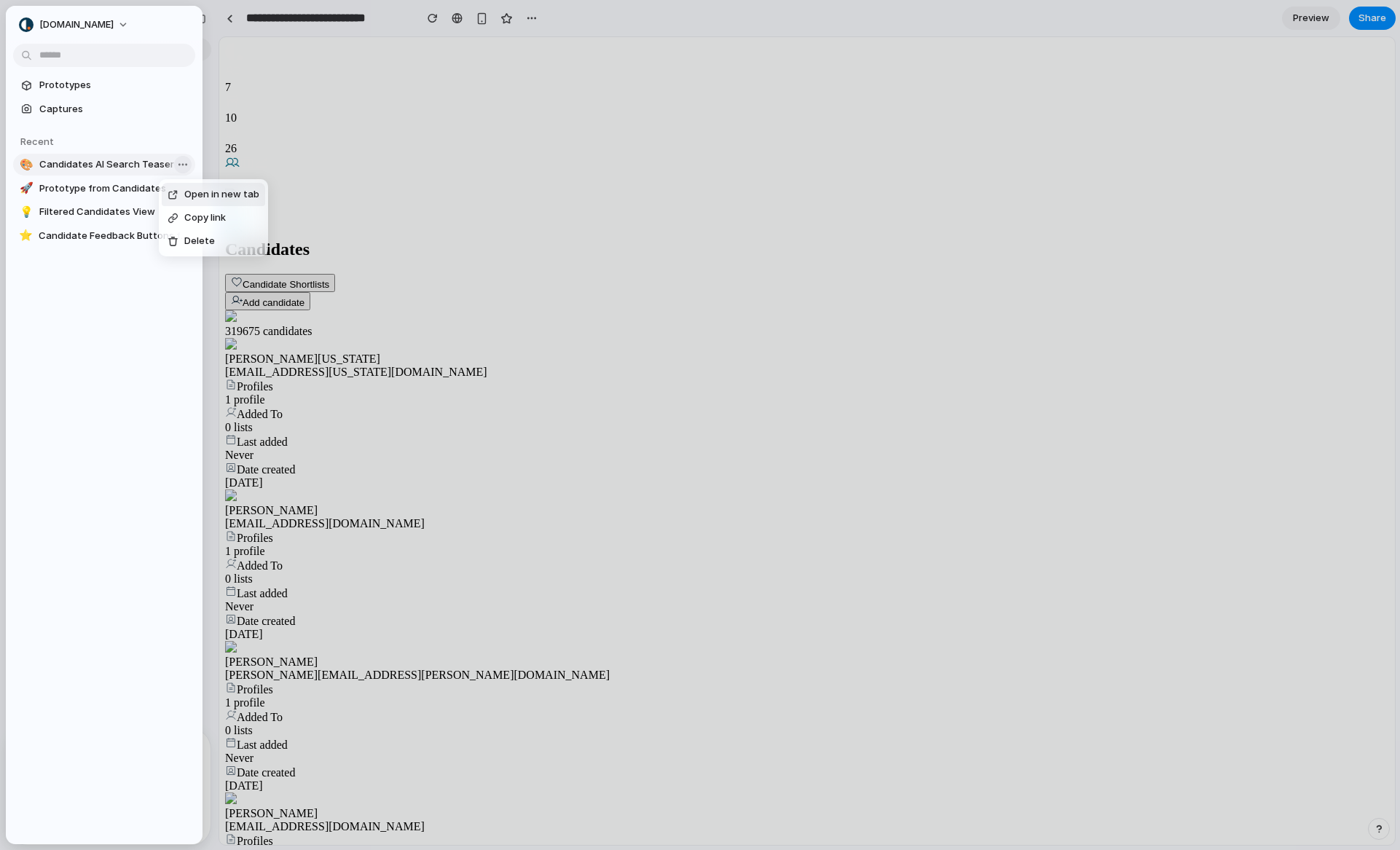
click at [178, 163] on body "**********" at bounding box center [700, 425] width 1400 height 850
click at [189, 245] on span "Delete" at bounding box center [200, 240] width 30 height 14
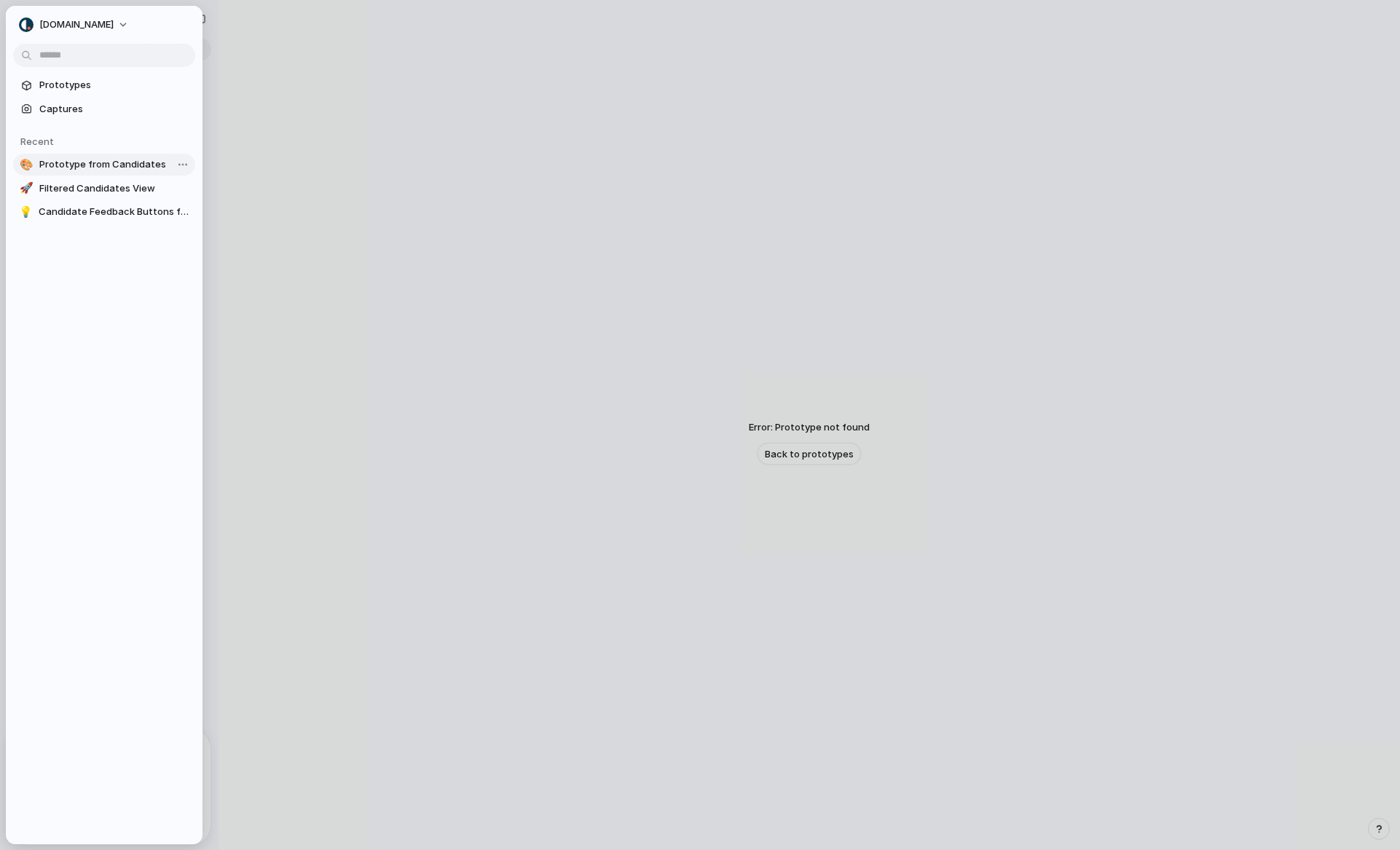
scroll to position [35, 0]
click at [176, 165] on body "Candidate.ly Thought Updating the response summary to highlight recent enhancem…" at bounding box center [700, 425] width 1400 height 850
click at [227, 233] on li "Delete" at bounding box center [214, 241] width 104 height 23
click at [177, 163] on body "Candidate.ly Thought Updating the response summary to highlight recent enhancem…" at bounding box center [700, 425] width 1400 height 850
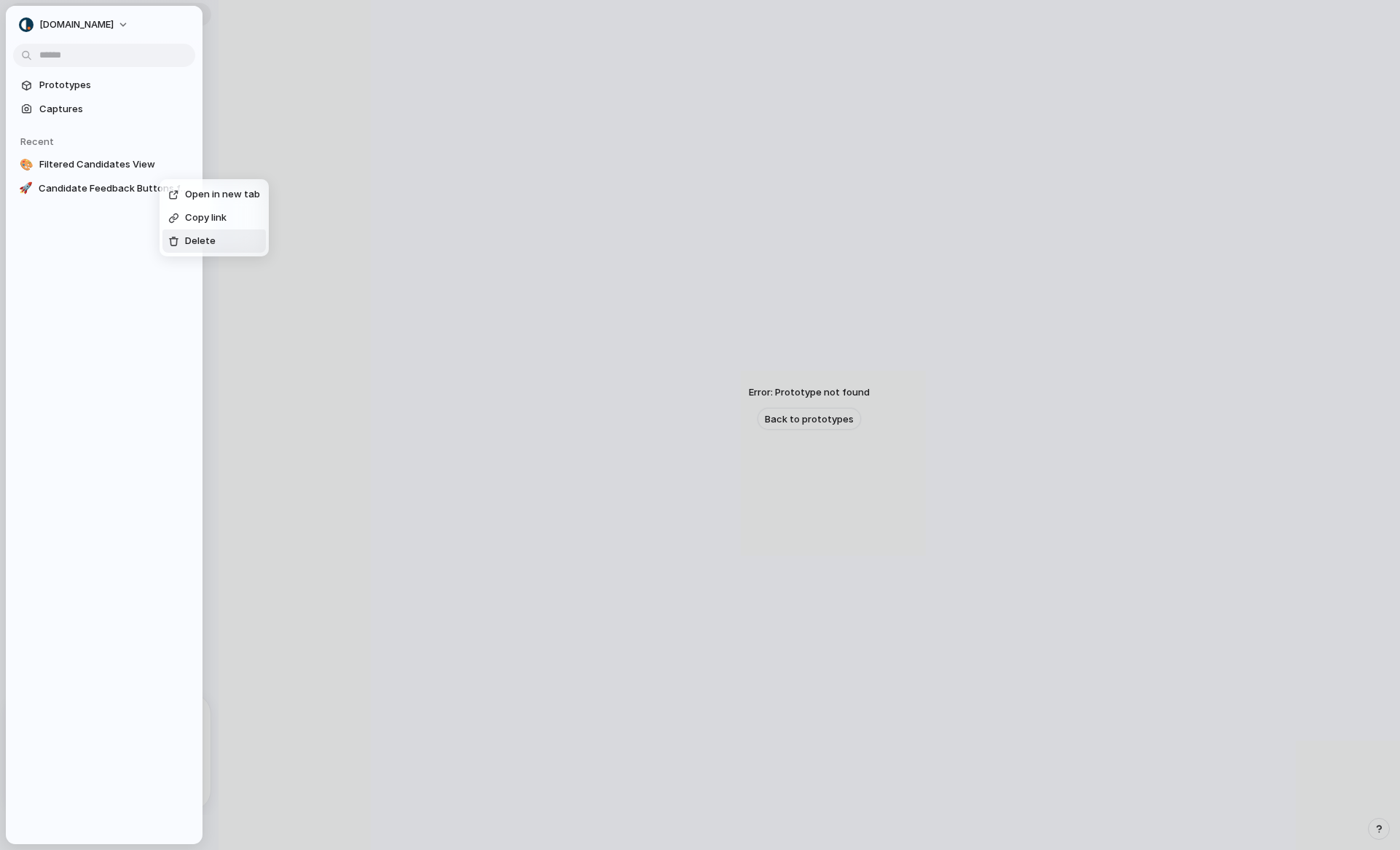
click at [216, 242] on li "Delete" at bounding box center [214, 241] width 104 height 23
click at [175, 166] on body "Candidate.ly Thought Updating the response summary to highlight recent enhancem…" at bounding box center [700, 425] width 1400 height 850
click at [207, 246] on span "Delete" at bounding box center [200, 240] width 30 height 14
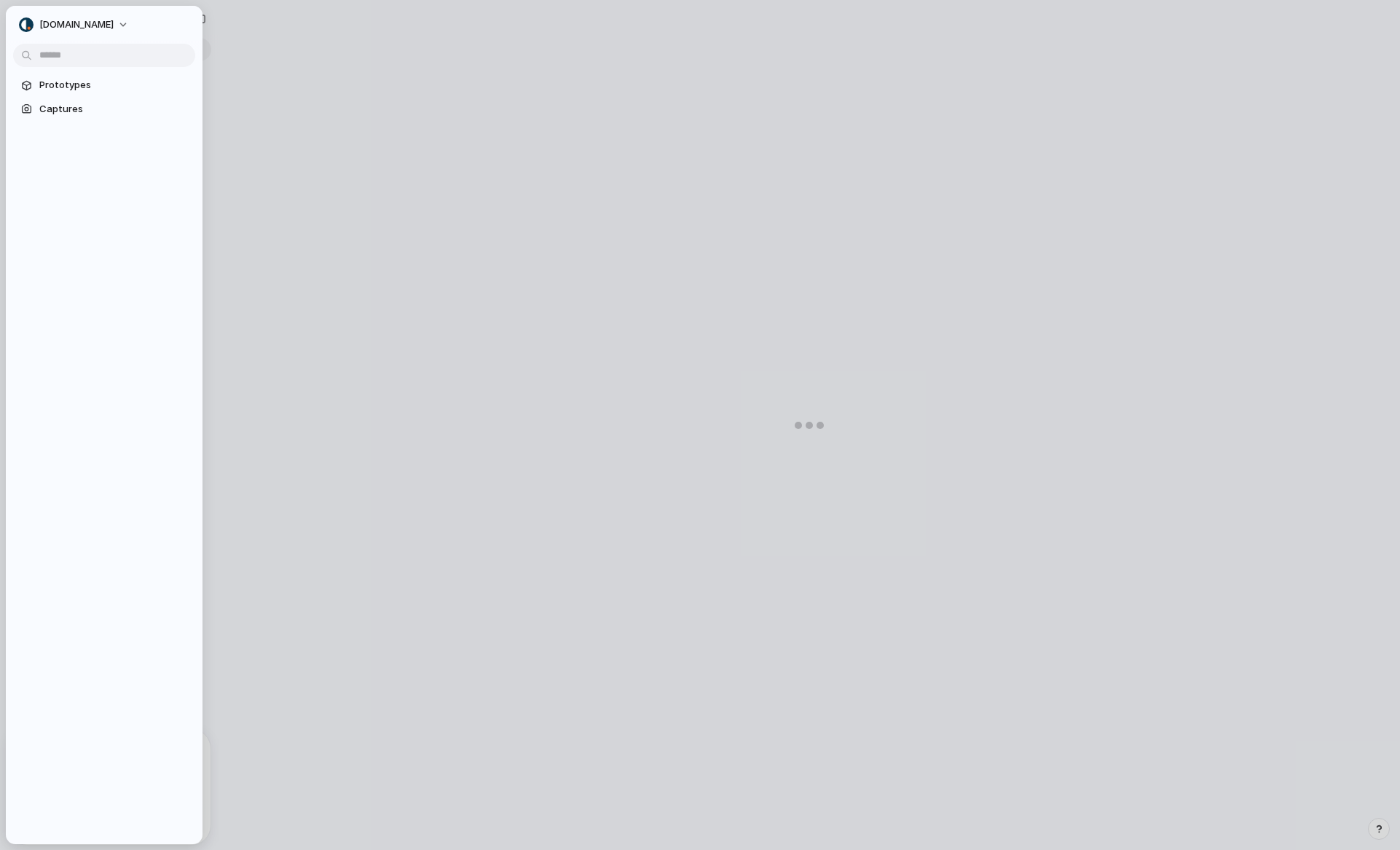
scroll to position [0, 0]
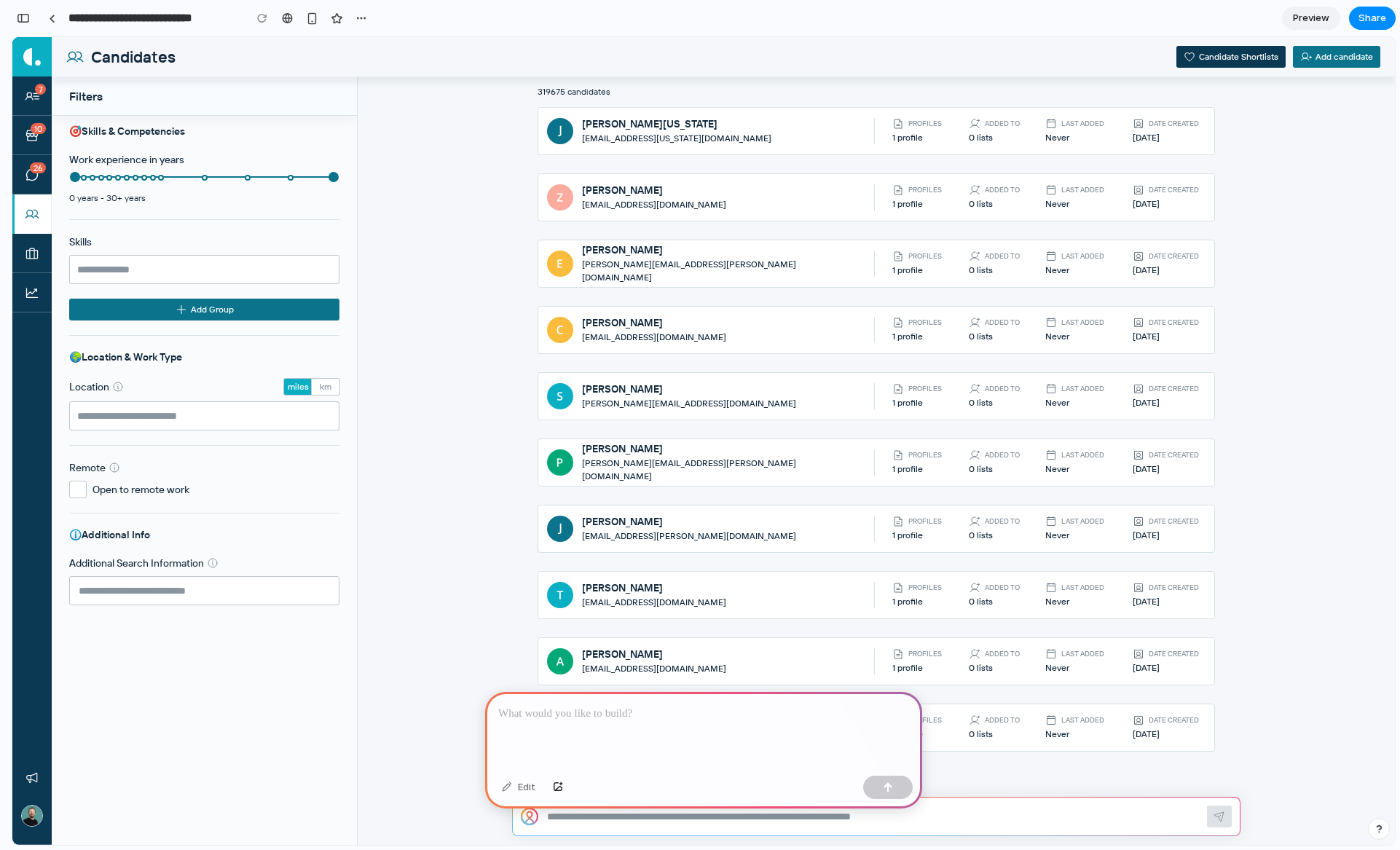
click at [744, 719] on div at bounding box center [703, 731] width 437 height 78
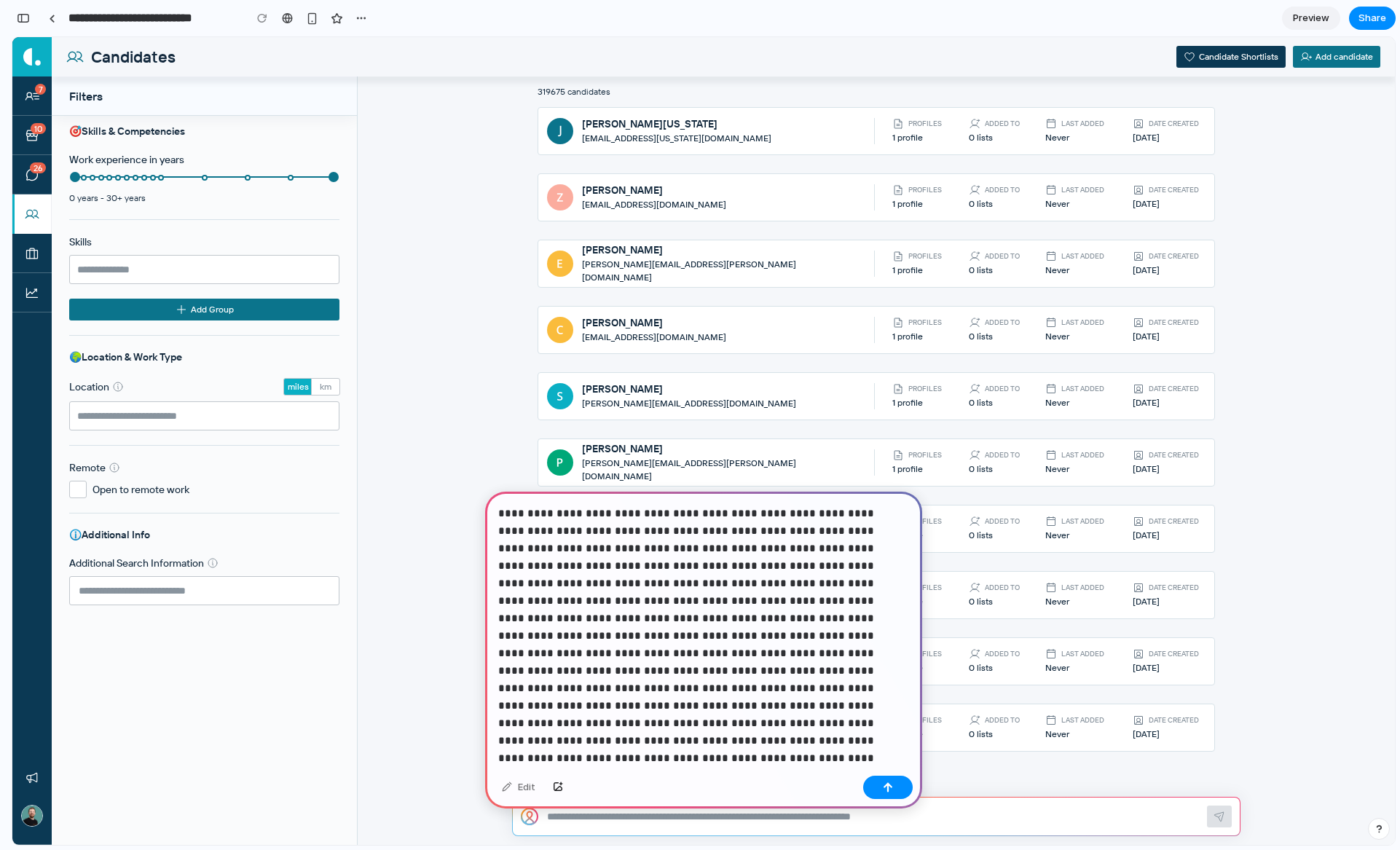
scroll to position [407, 0]
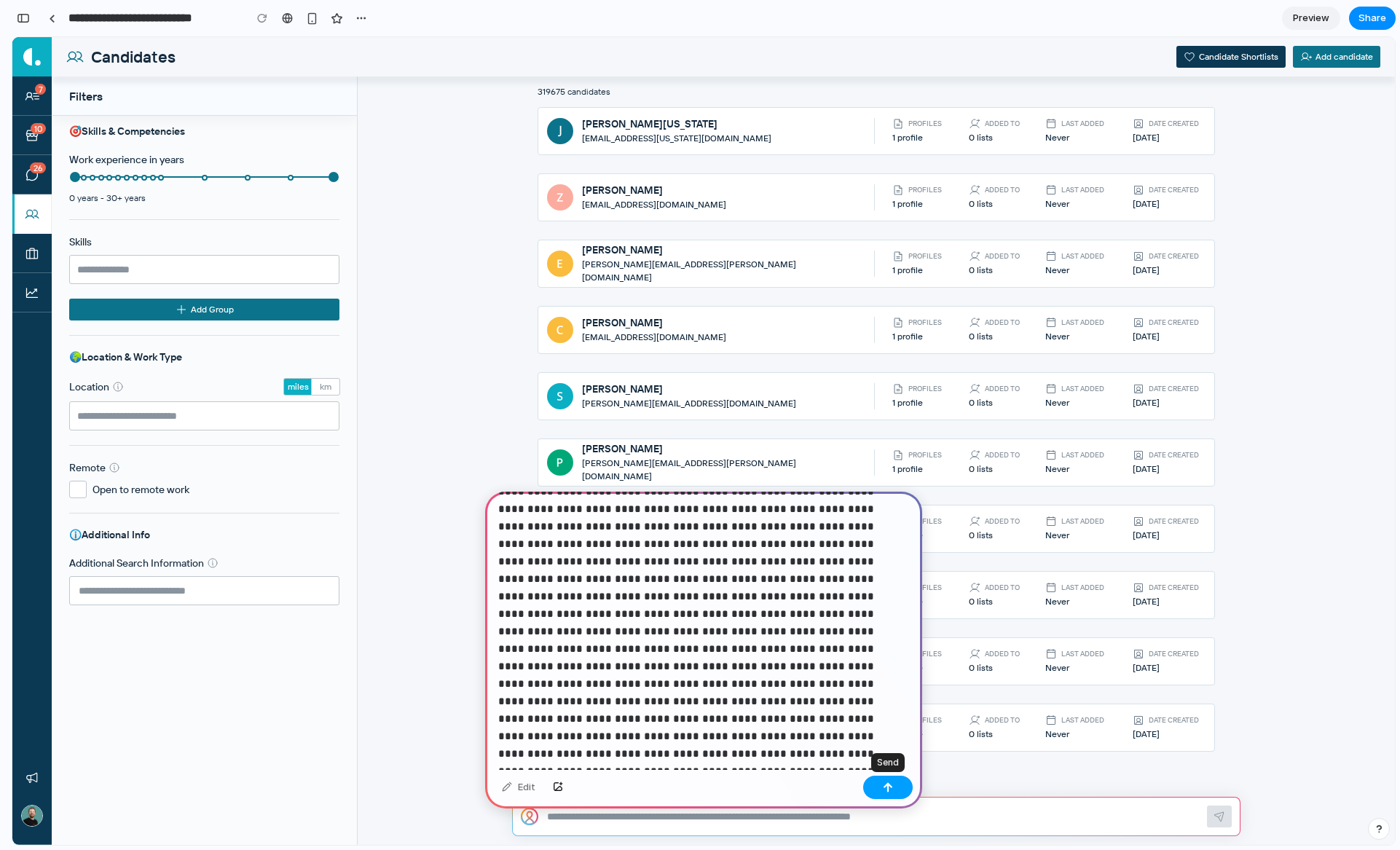
click at [881, 786] on button "button" at bounding box center [888, 787] width 50 height 23
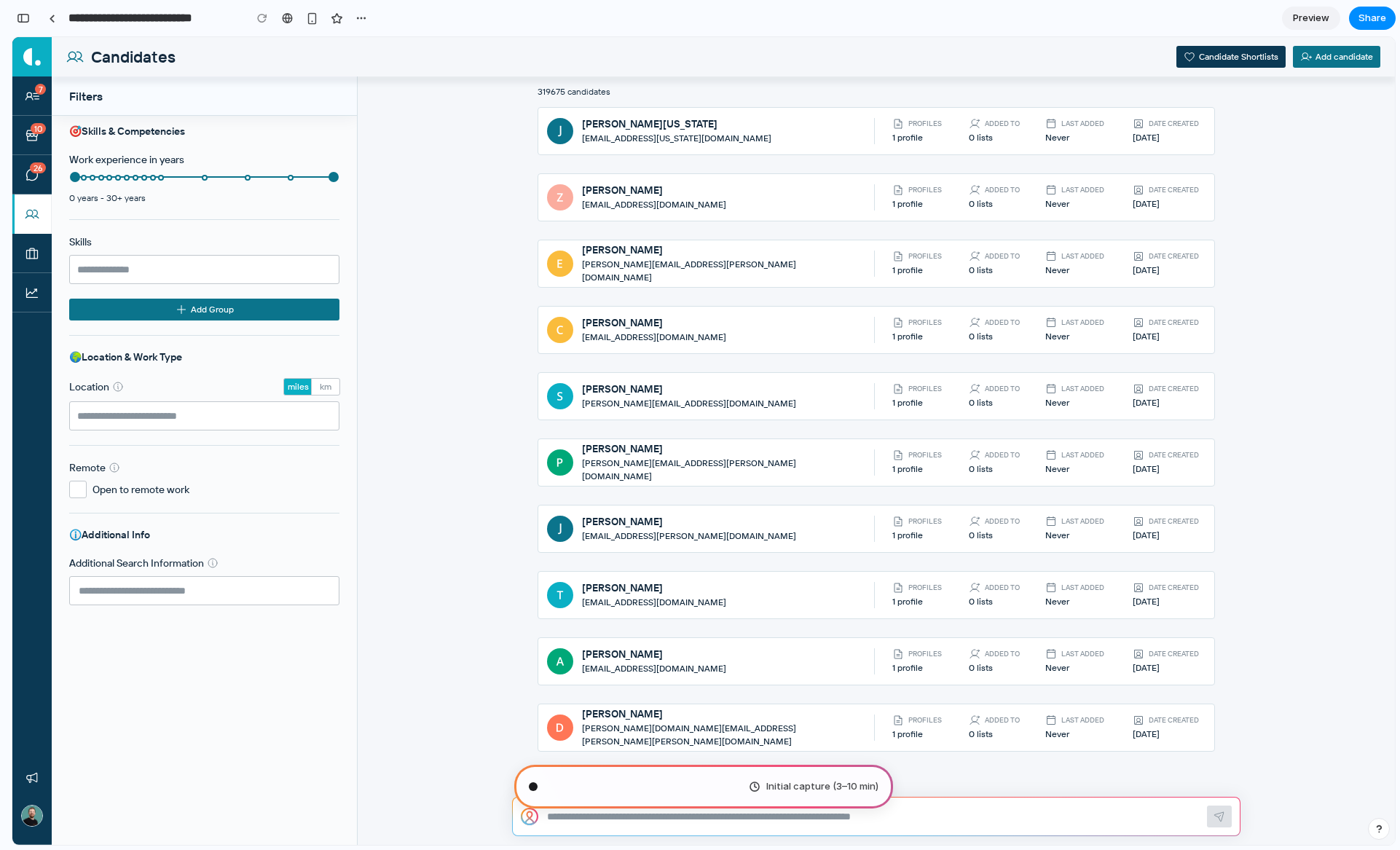
scroll to position [1727, 0]
type input "**********"
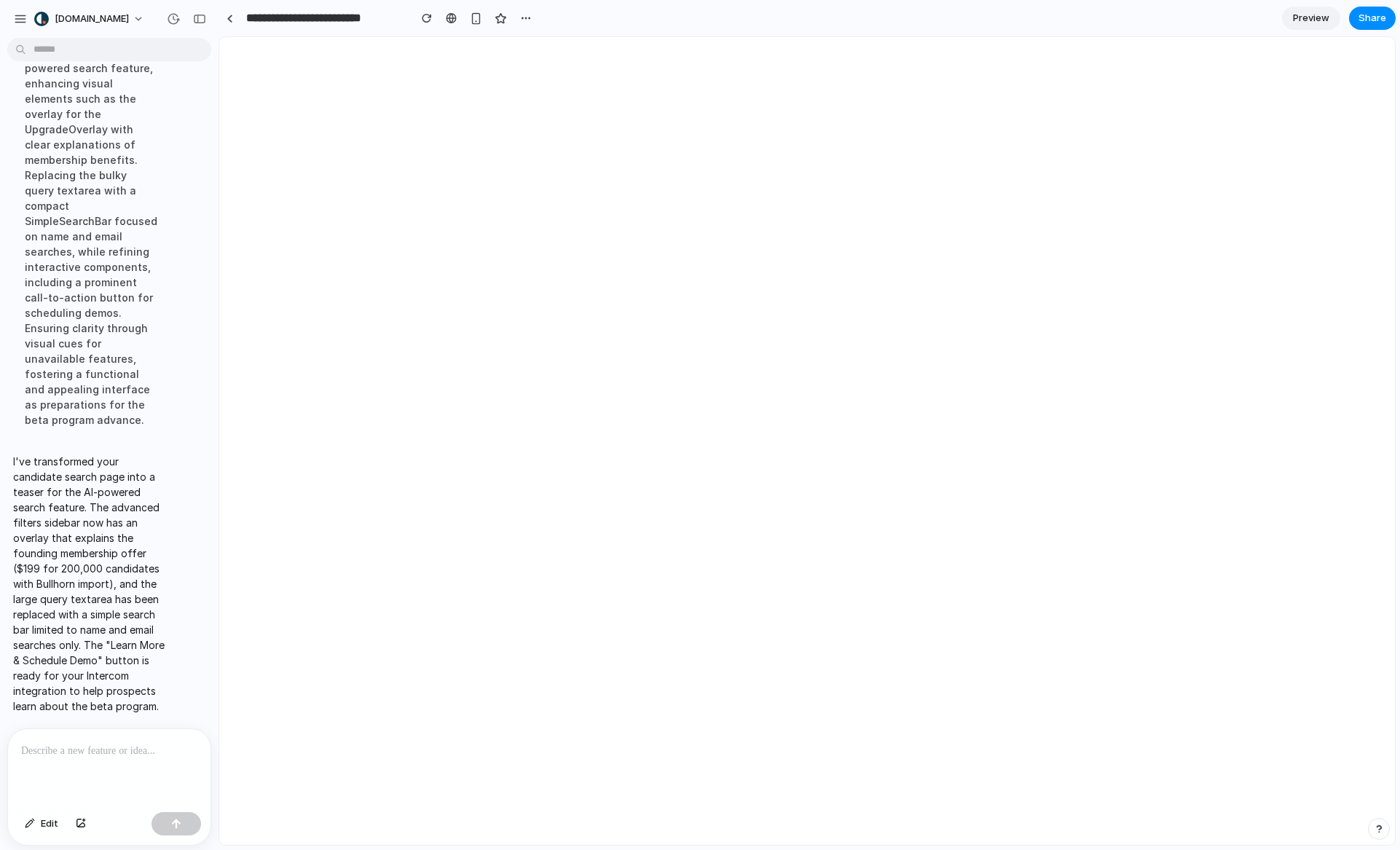
scroll to position [0, 0]
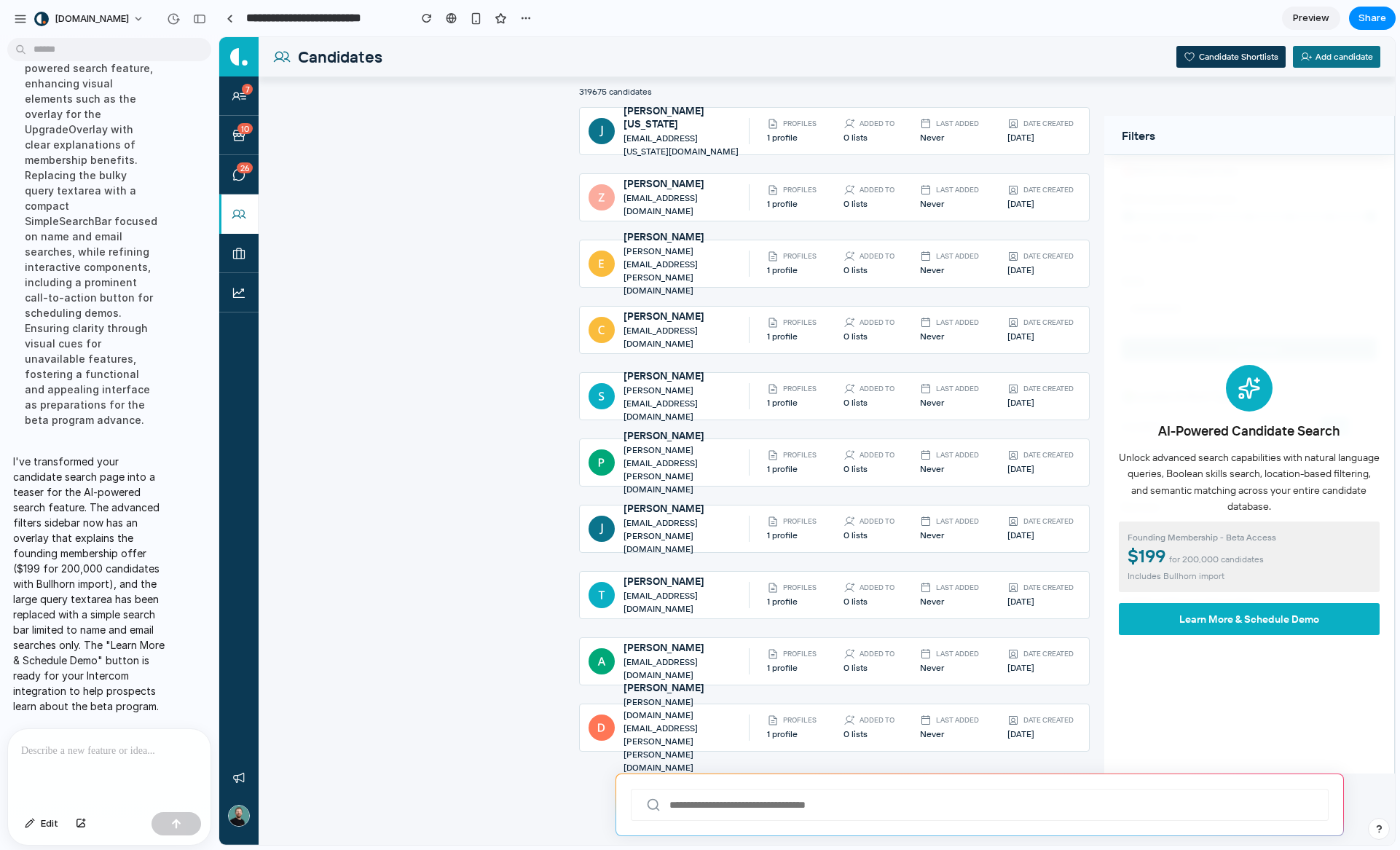
click at [1130, 819] on div at bounding box center [979, 805] width 698 height 32
click at [1130, 810] on input "text" at bounding box center [990, 805] width 645 height 16
click at [139, 771] on div at bounding box center [109, 767] width 203 height 77
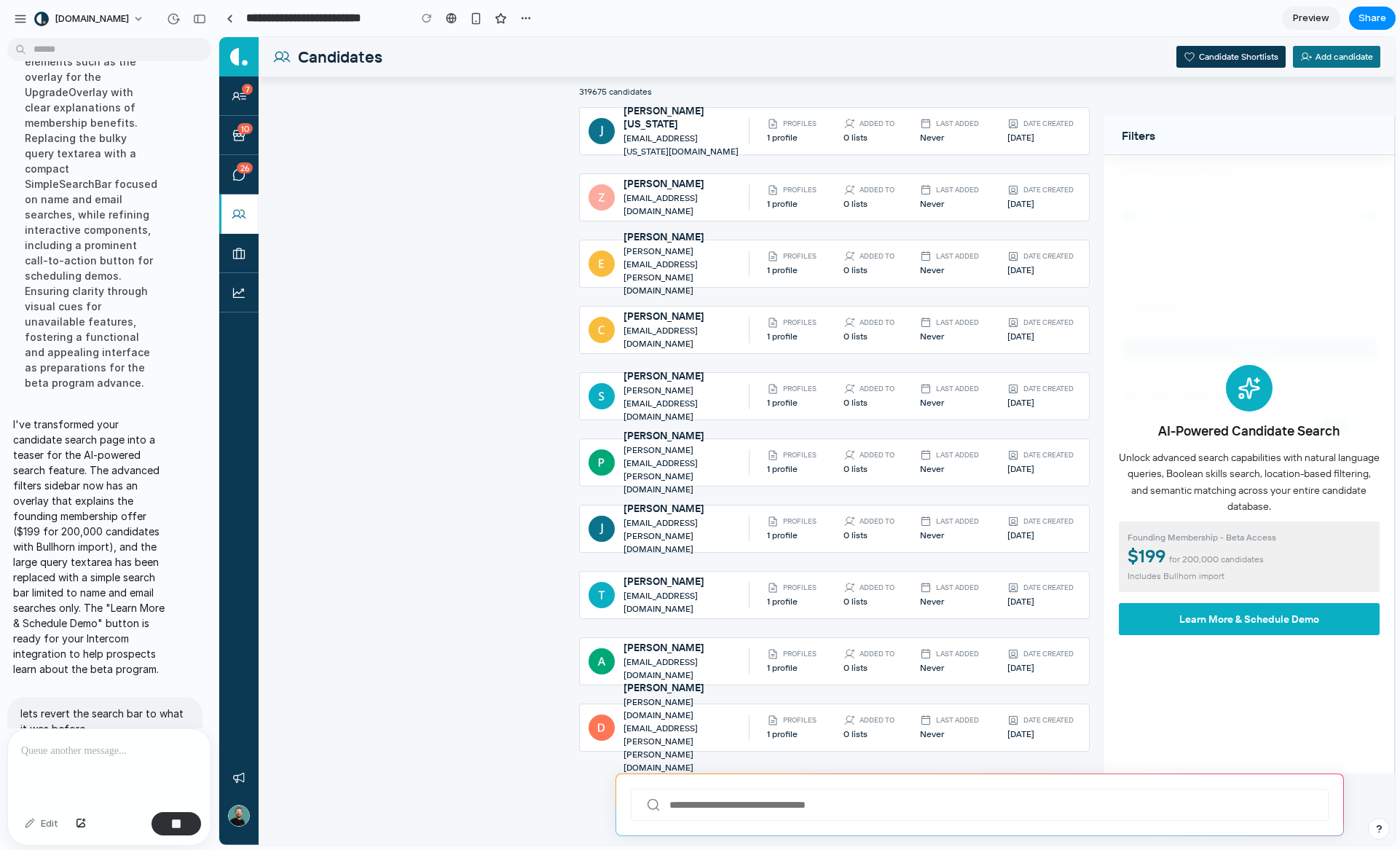
scroll to position [1715, 0]
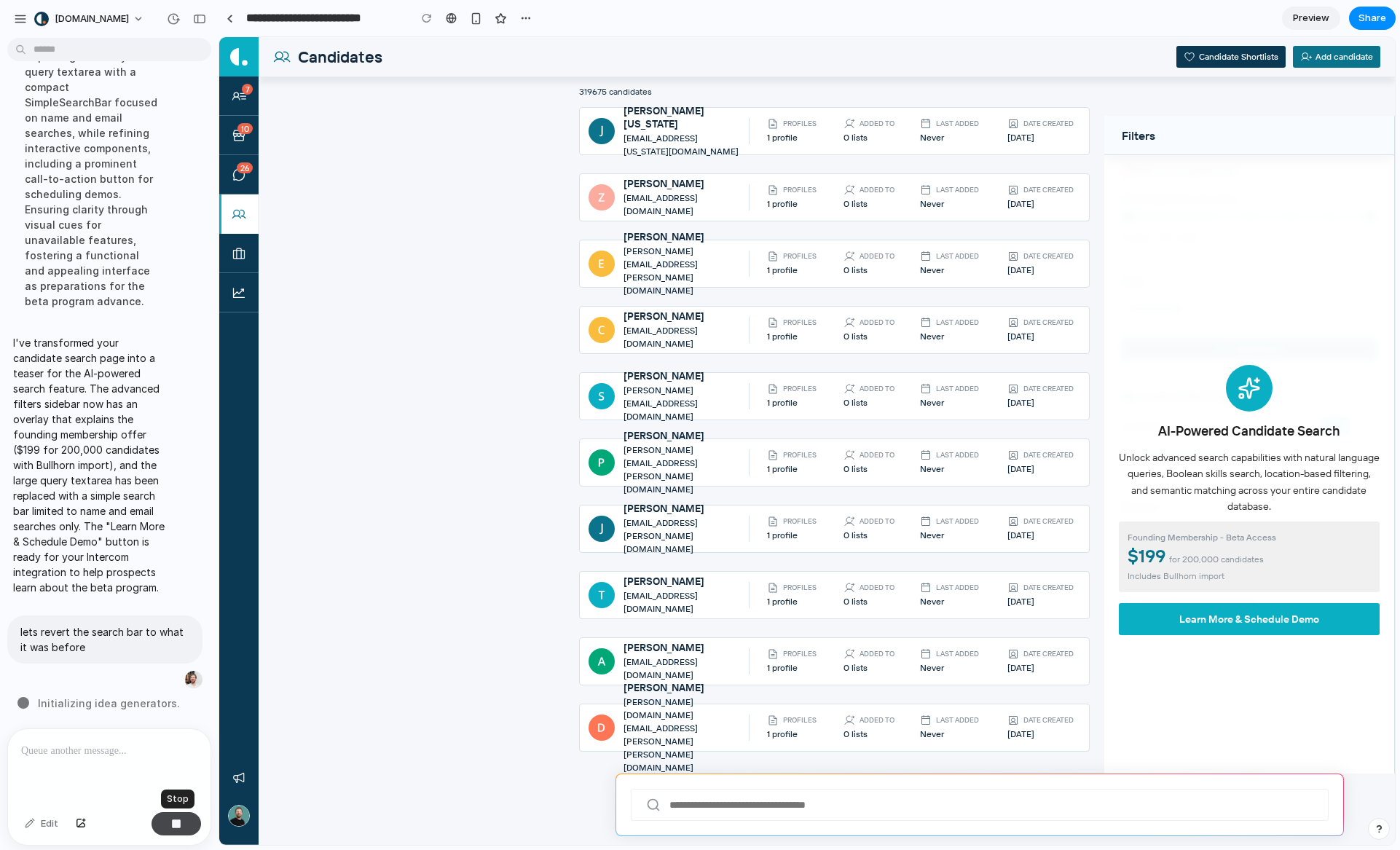
click at [169, 821] on button "button" at bounding box center [176, 824] width 50 height 23
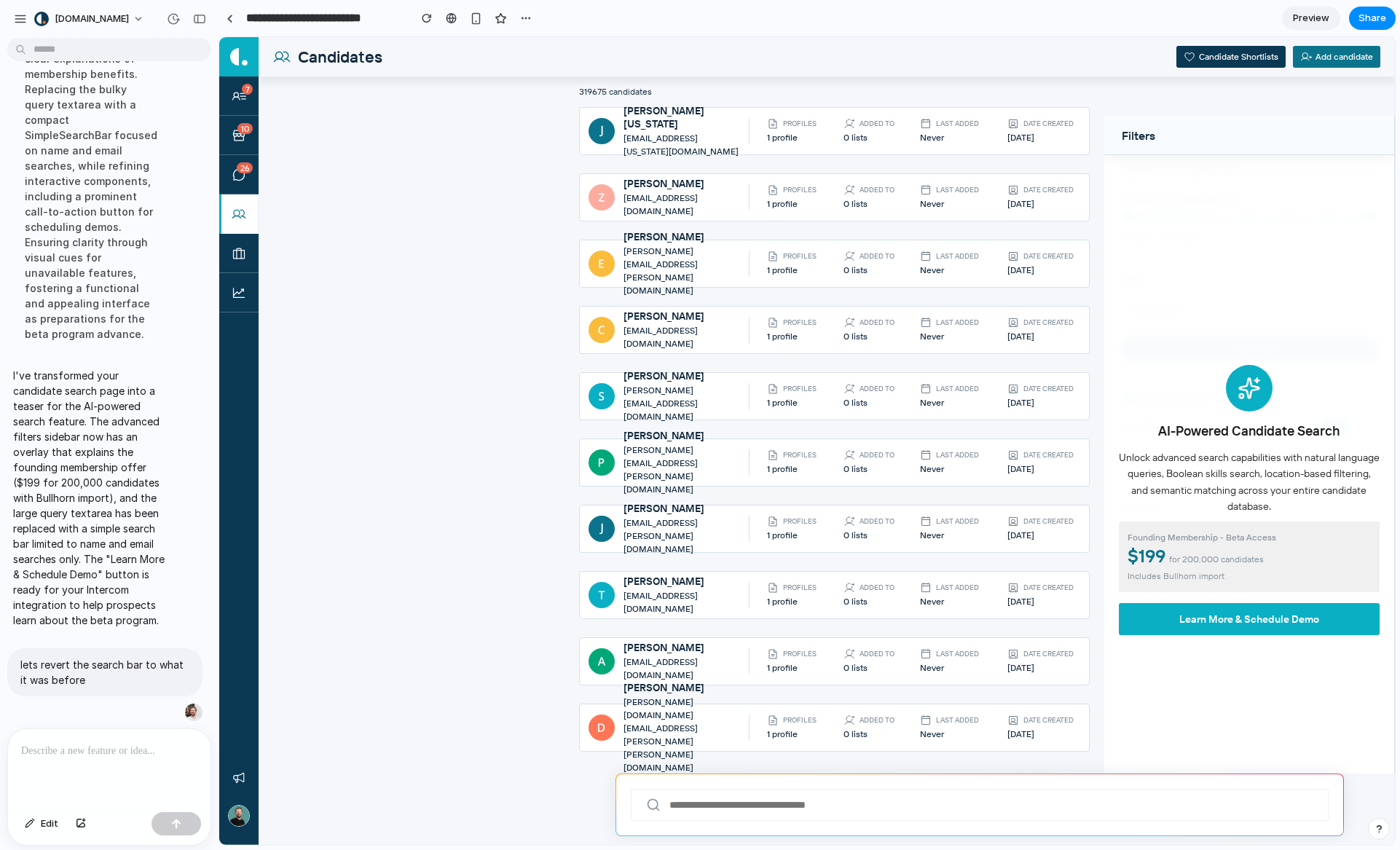
scroll to position [0, 0]
click at [165, 744] on p at bounding box center [109, 751] width 176 height 17
click at [150, 764] on div at bounding box center [109, 767] width 203 height 77
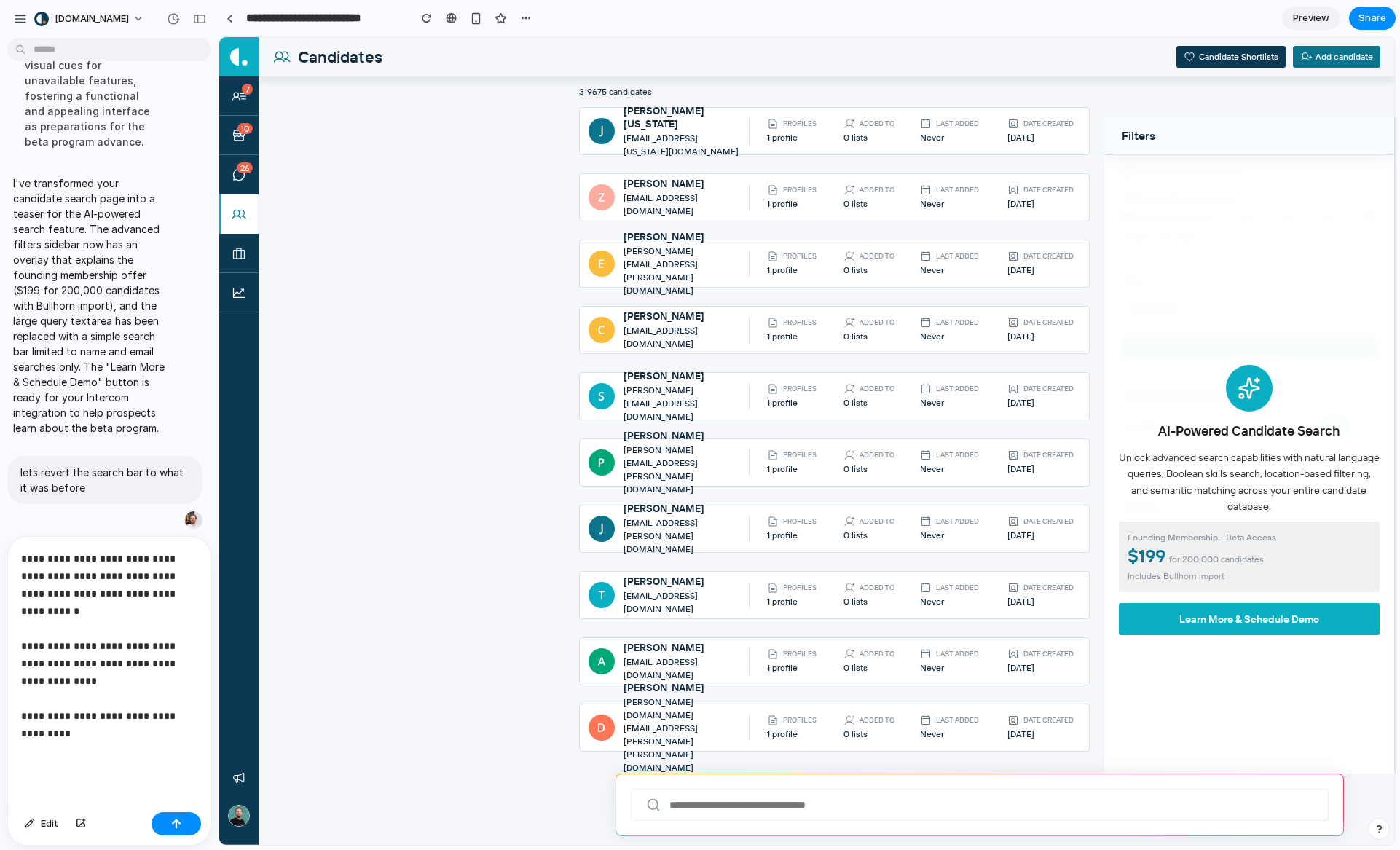
scroll to position [1877, 0]
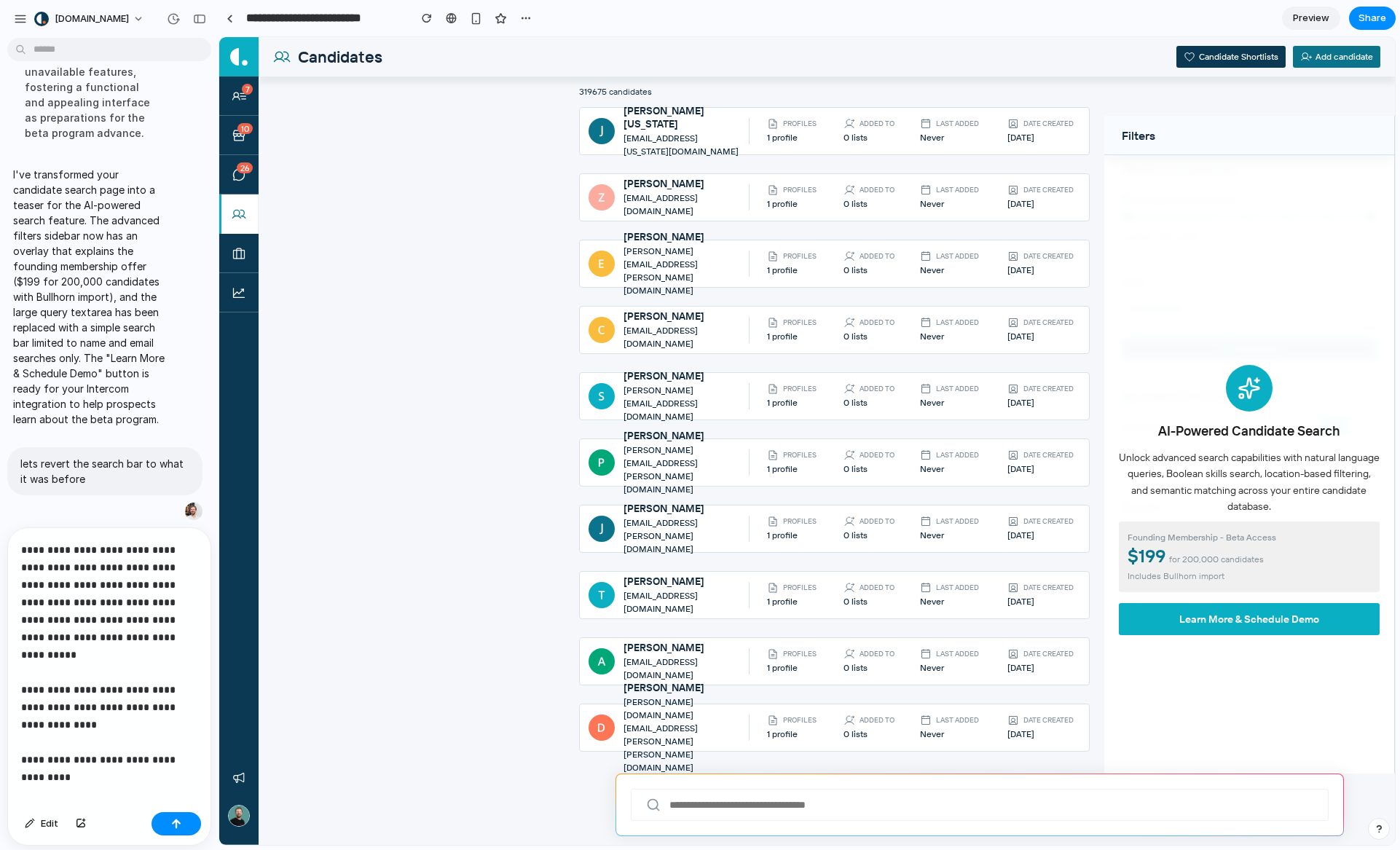
click at [79, 722] on p "**********" at bounding box center [103, 681] width 165 height 280
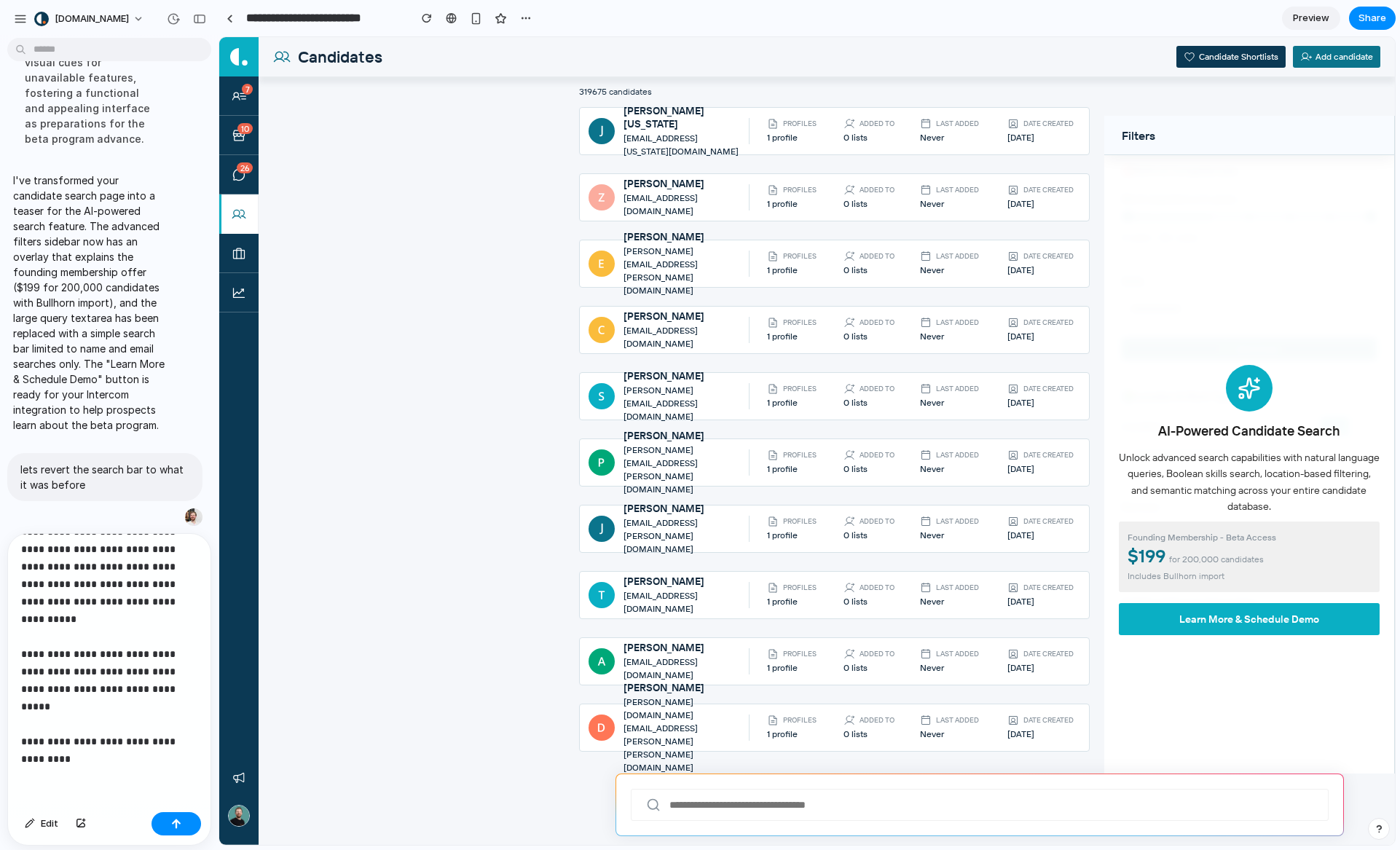
click at [97, 729] on p "**********" at bounding box center [103, 646] width 165 height 280
click at [178, 821] on div "button" at bounding box center [176, 823] width 10 height 10
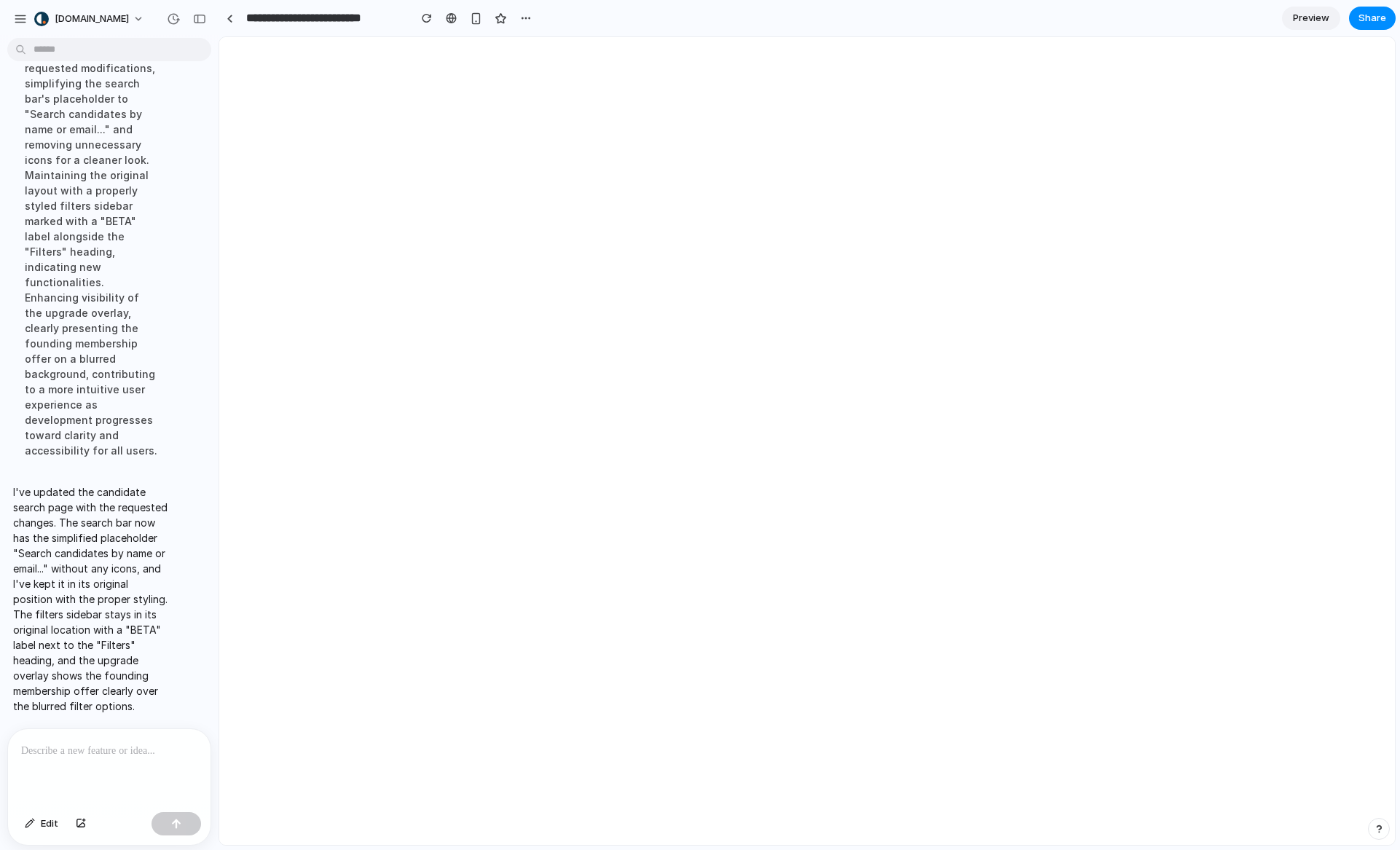
scroll to position [0, 0]
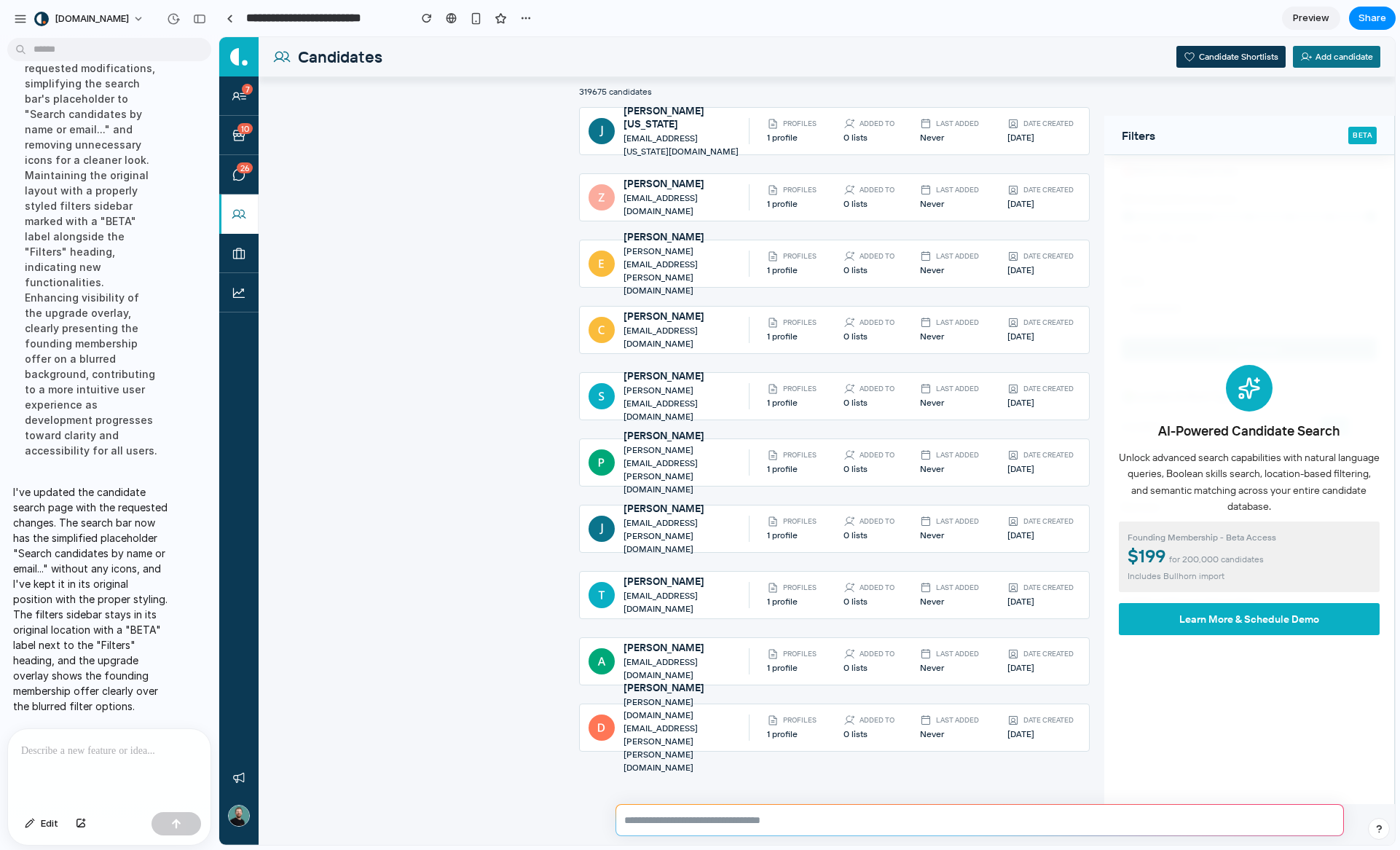
click at [91, 759] on div at bounding box center [106, 767] width 196 height 77
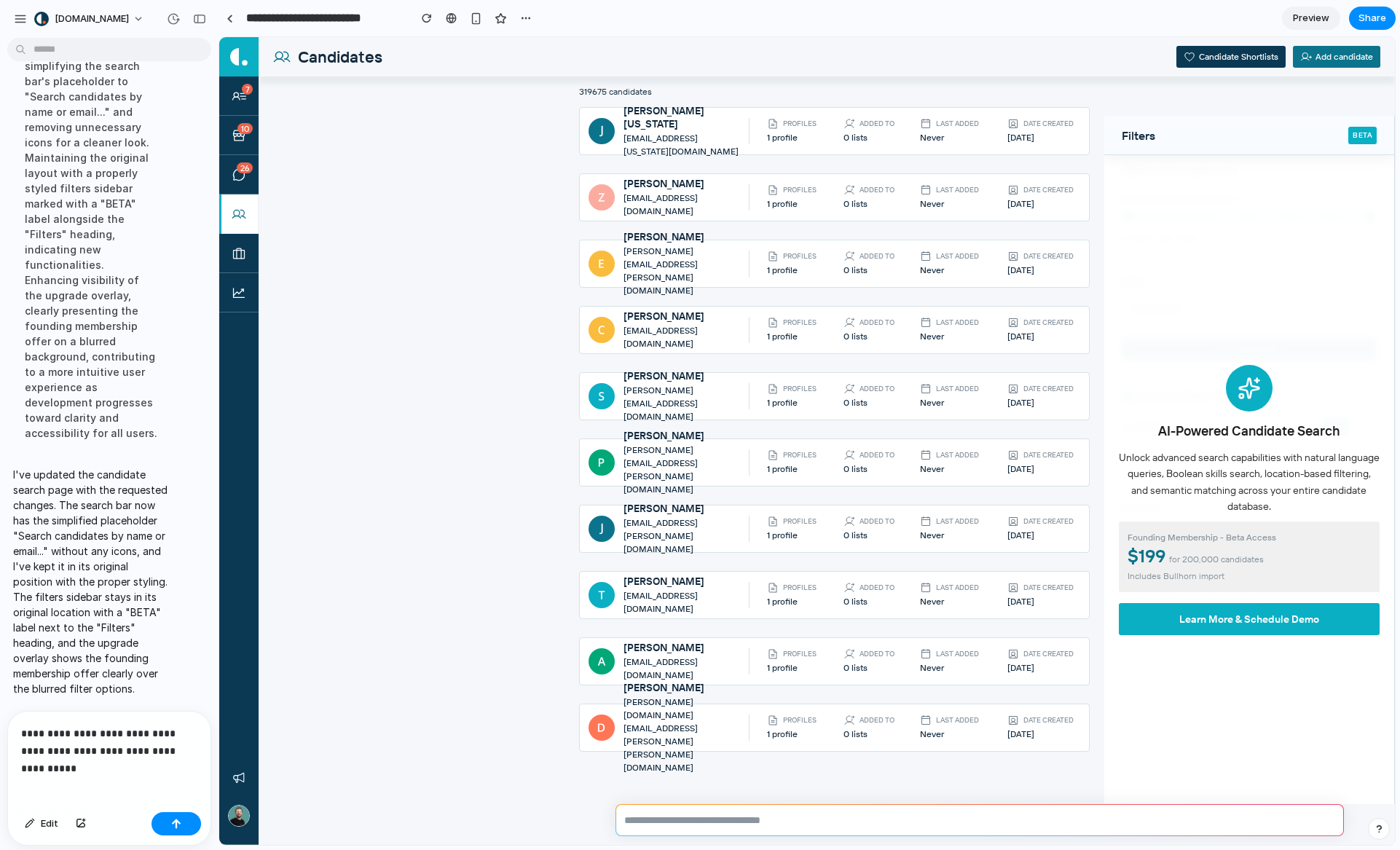
scroll to position [2232, 0]
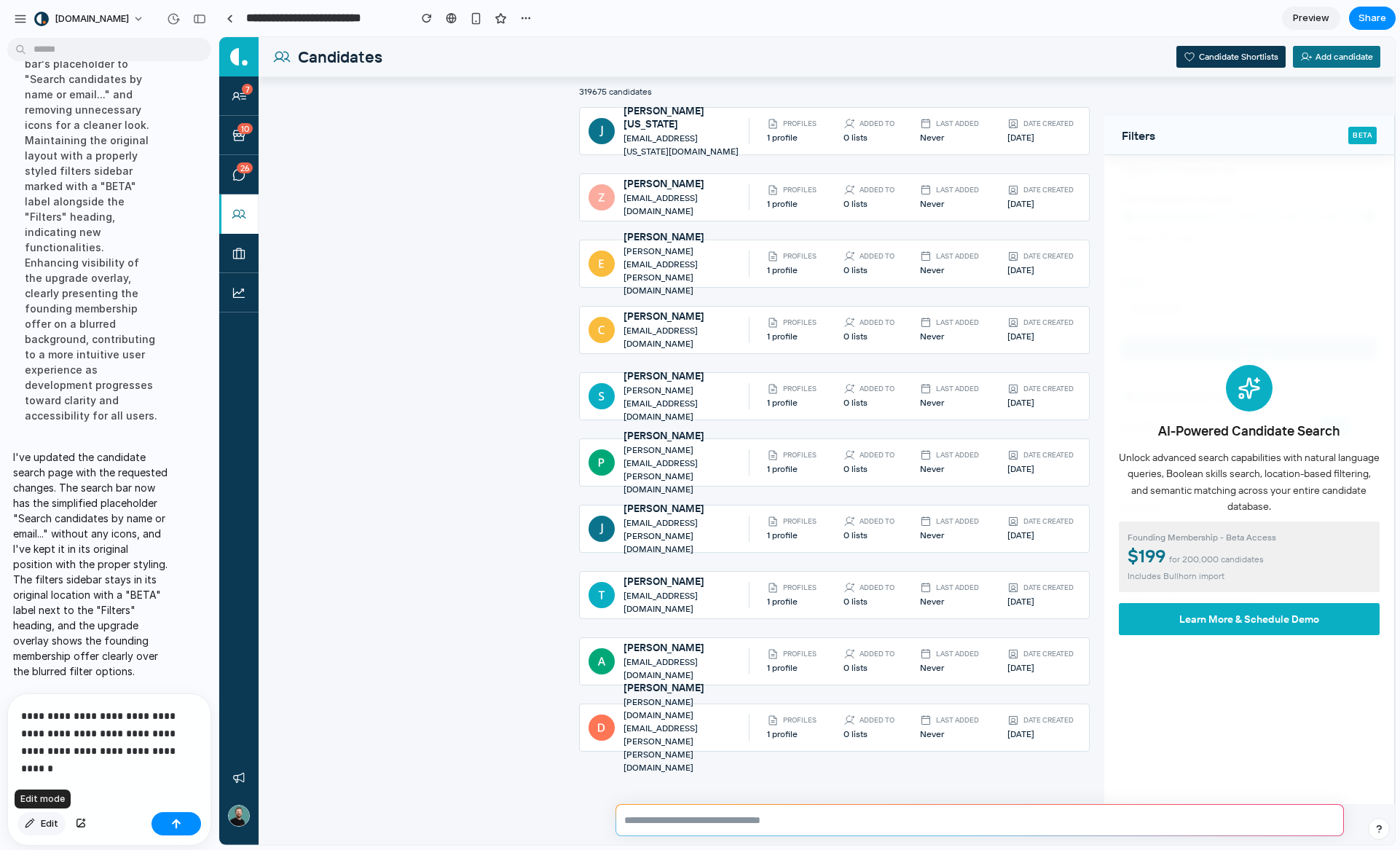
click at [42, 822] on span "Edit" at bounding box center [50, 823] width 17 height 14
click at [50, 829] on span "Edit" at bounding box center [50, 823] width 17 height 14
click at [49, 825] on span "Edit" at bounding box center [50, 823] width 17 height 14
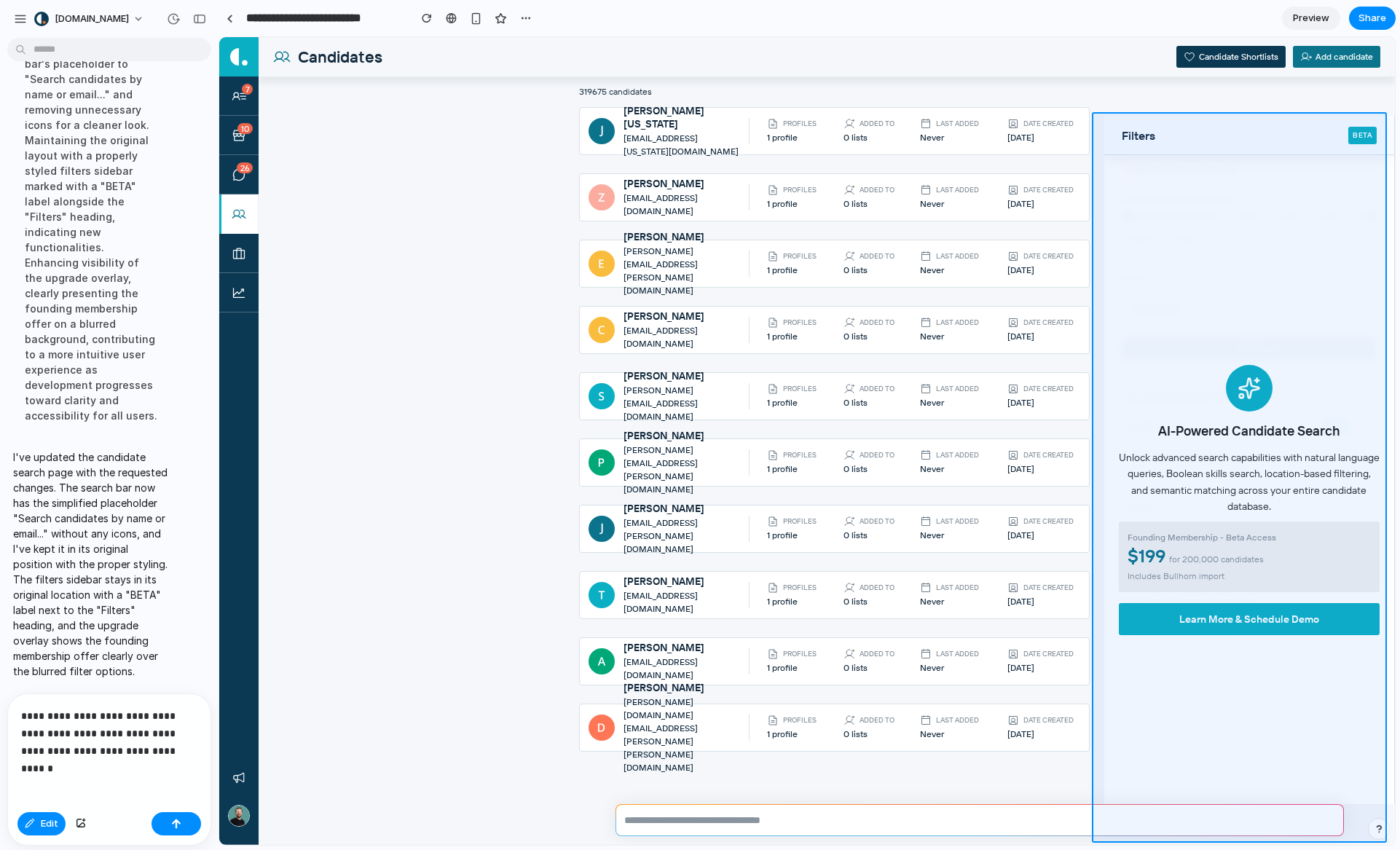
click at [1100, 516] on div at bounding box center [807, 441] width 1175 height 808
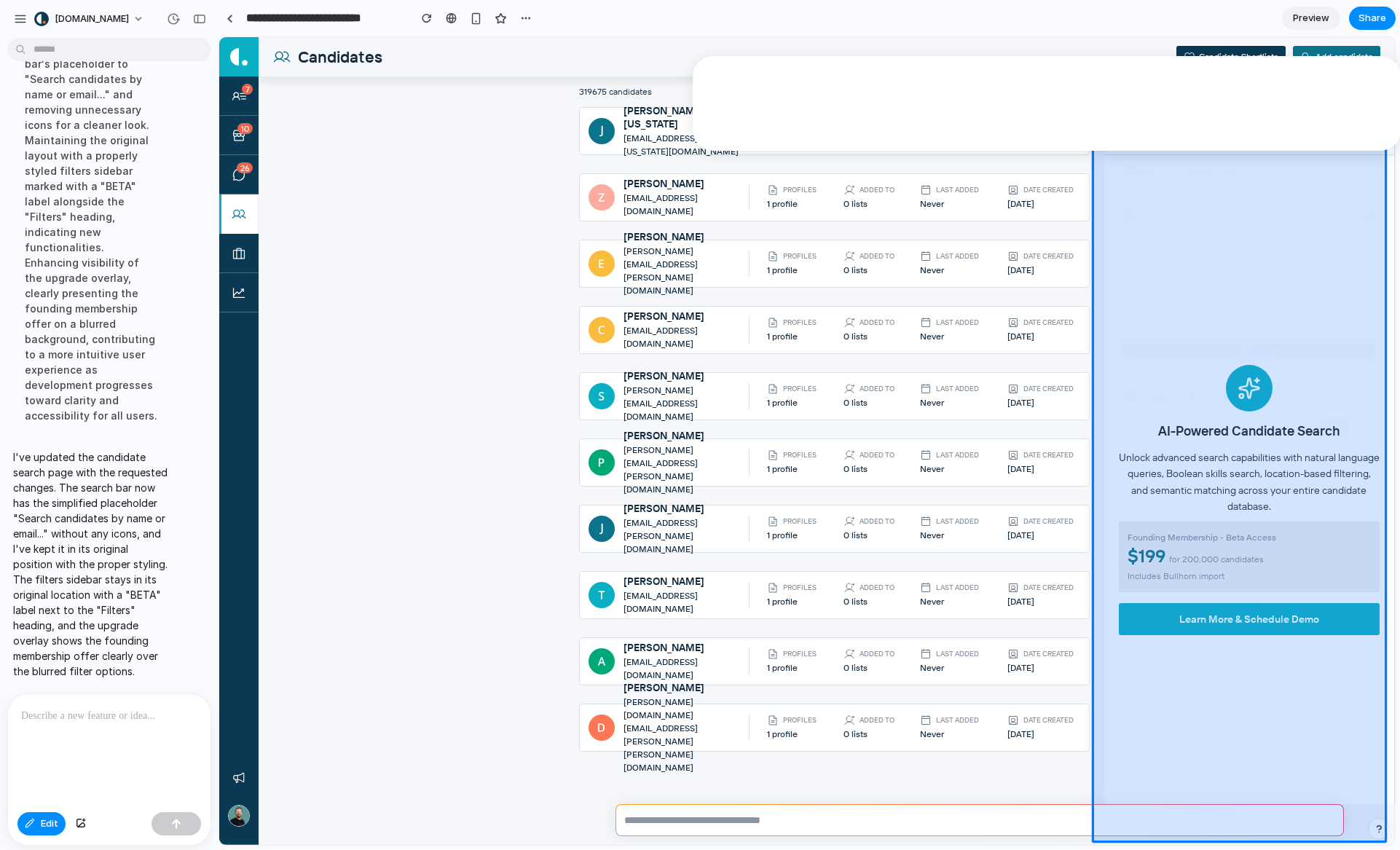
scroll to position [2199, 0]
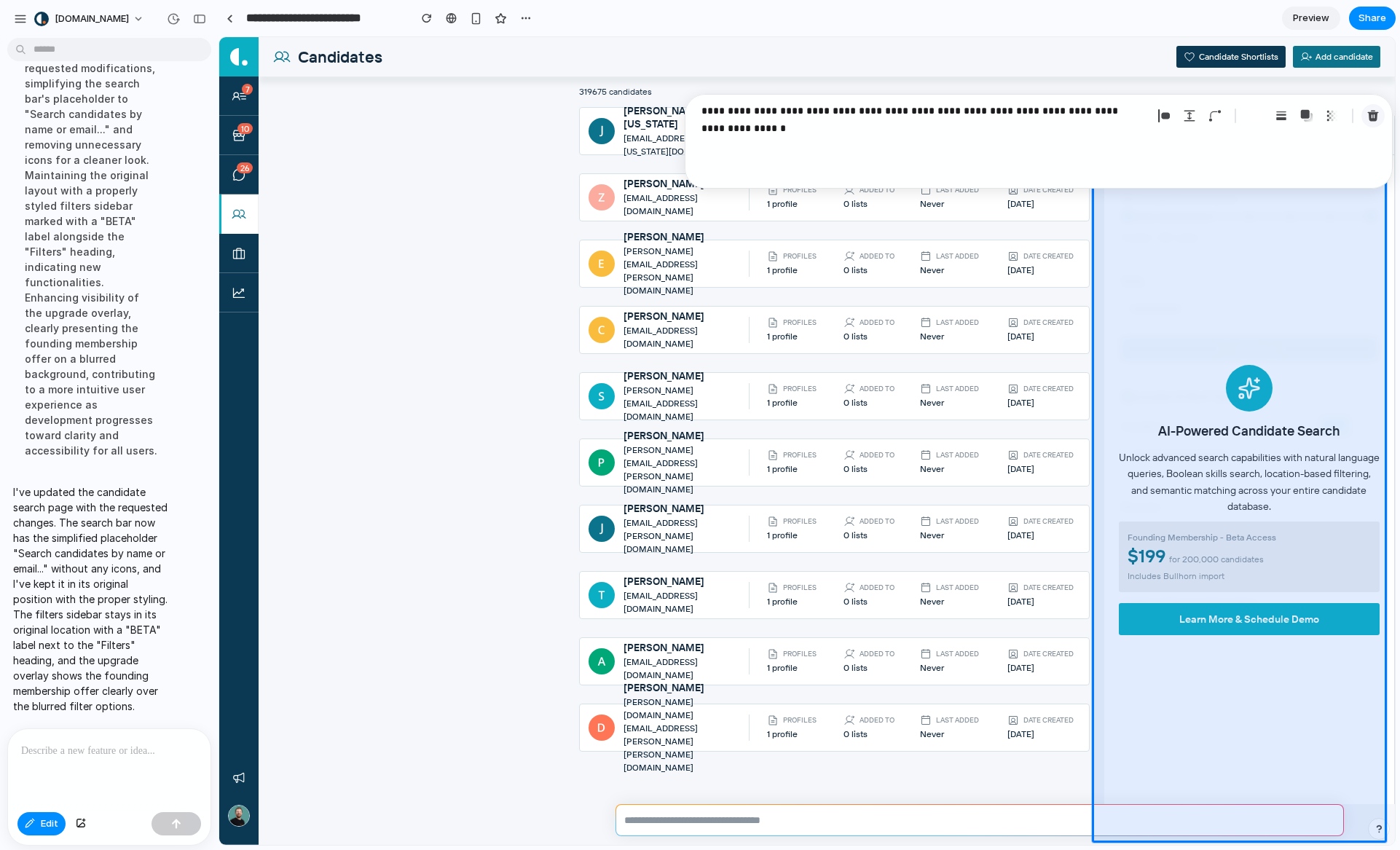
click at [1367, 119] on div "button" at bounding box center [1372, 116] width 13 height 13
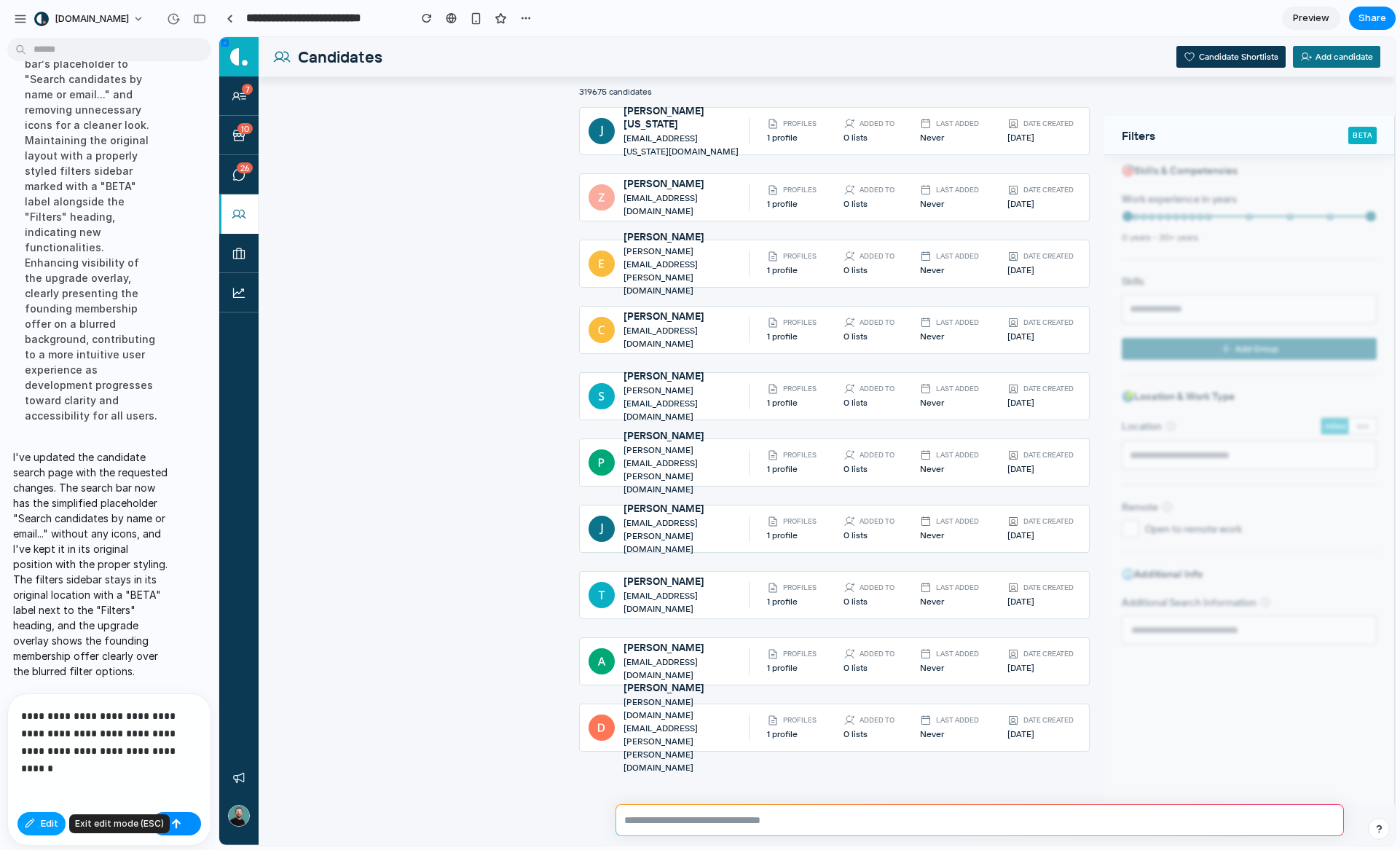
click at [43, 820] on span "Edit" at bounding box center [50, 823] width 17 height 14
click at [170, 757] on div "**********" at bounding box center [106, 751] width 196 height 112
drag, startPoint x: 170, startPoint y: 750, endPoint x: 140, endPoint y: 748, distance: 30.1
click at [140, 748] on p "**********" at bounding box center [106, 733] width 170 height 52
click at [85, 829] on button "button" at bounding box center [81, 824] width 25 height 23
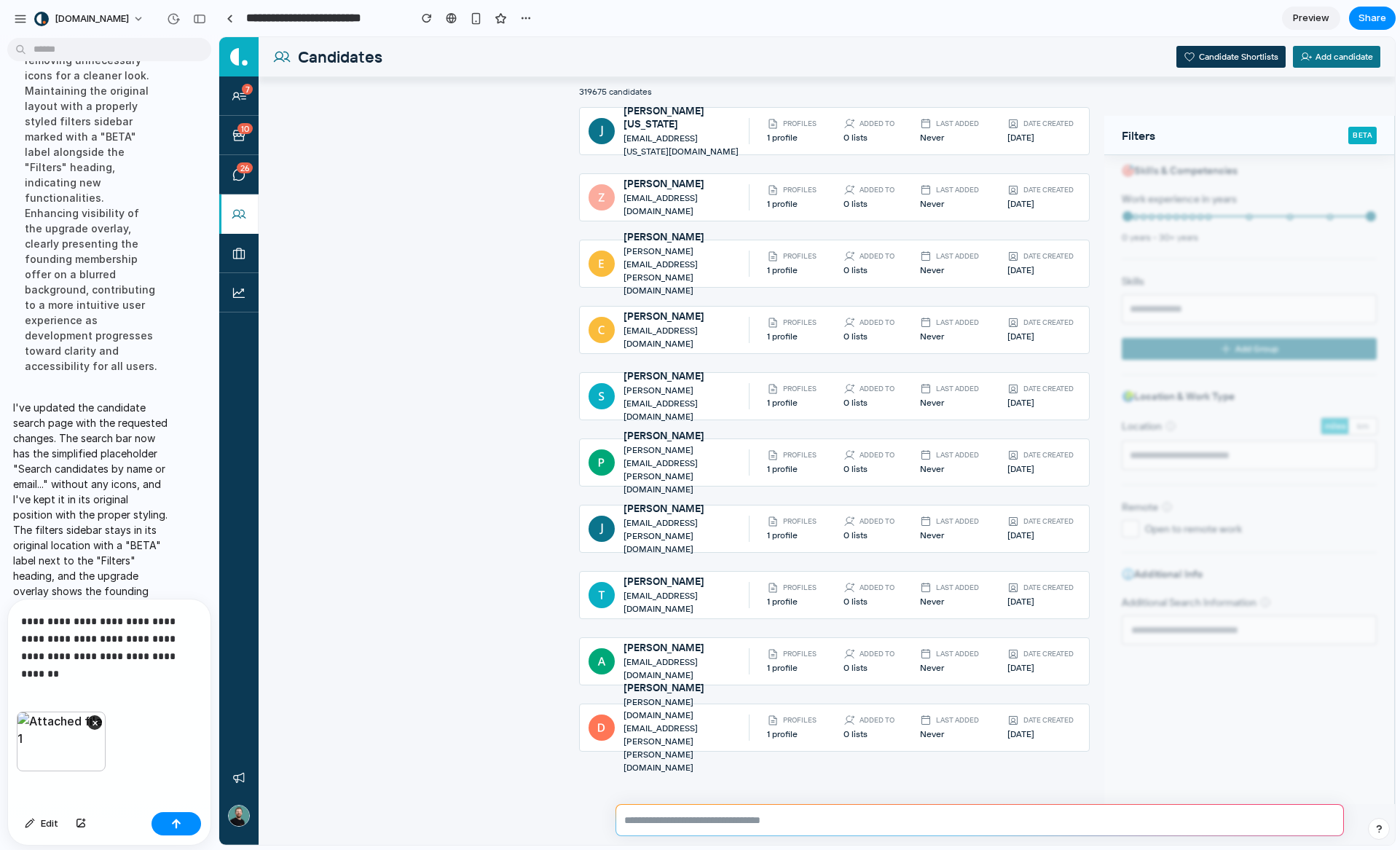
click at [100, 663] on div "**********" at bounding box center [106, 656] width 196 height 112
click at [106, 678] on div "**********" at bounding box center [106, 656] width 196 height 112
click at [177, 825] on div "button" at bounding box center [176, 823] width 10 height 10
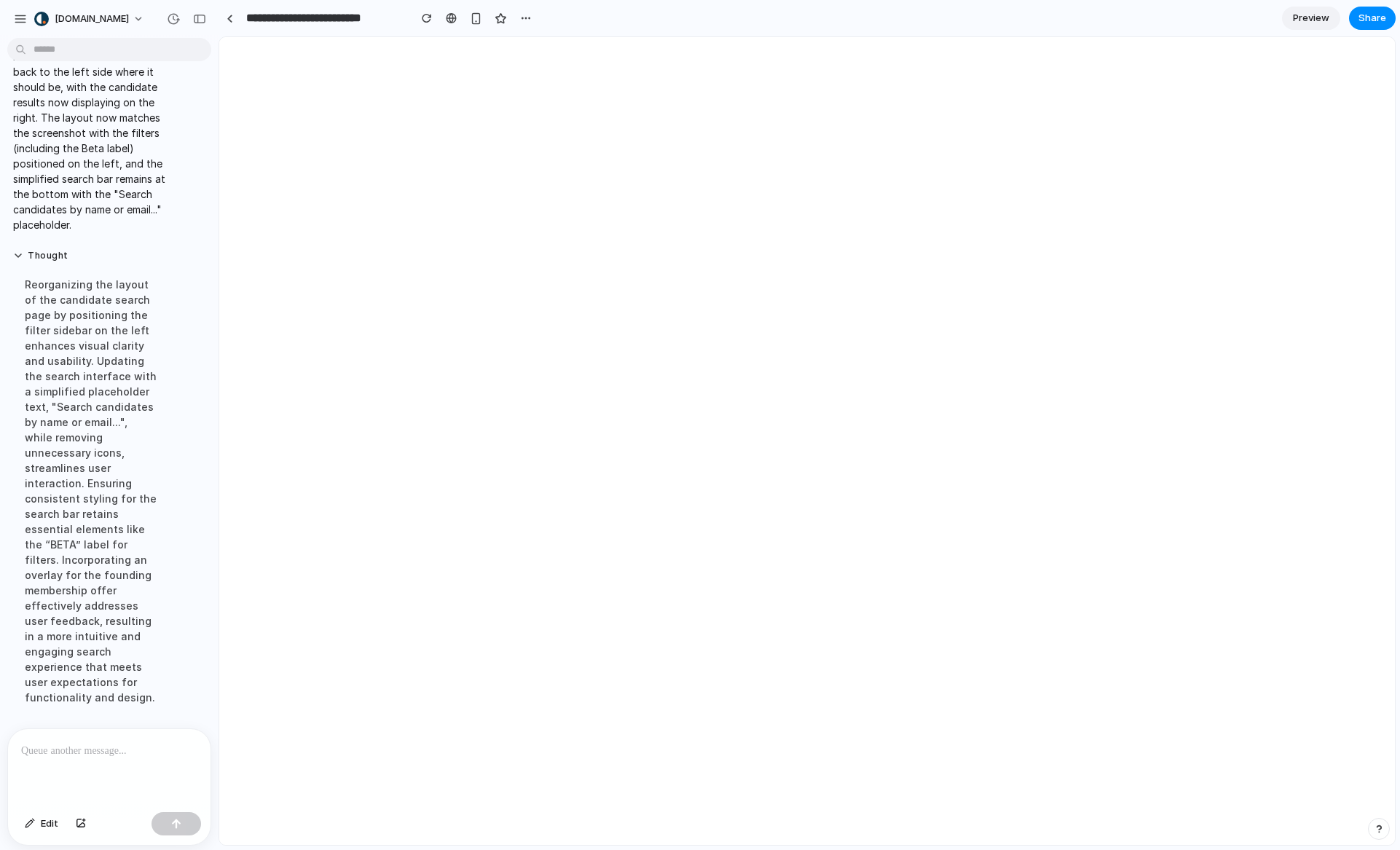
scroll to position [0, 0]
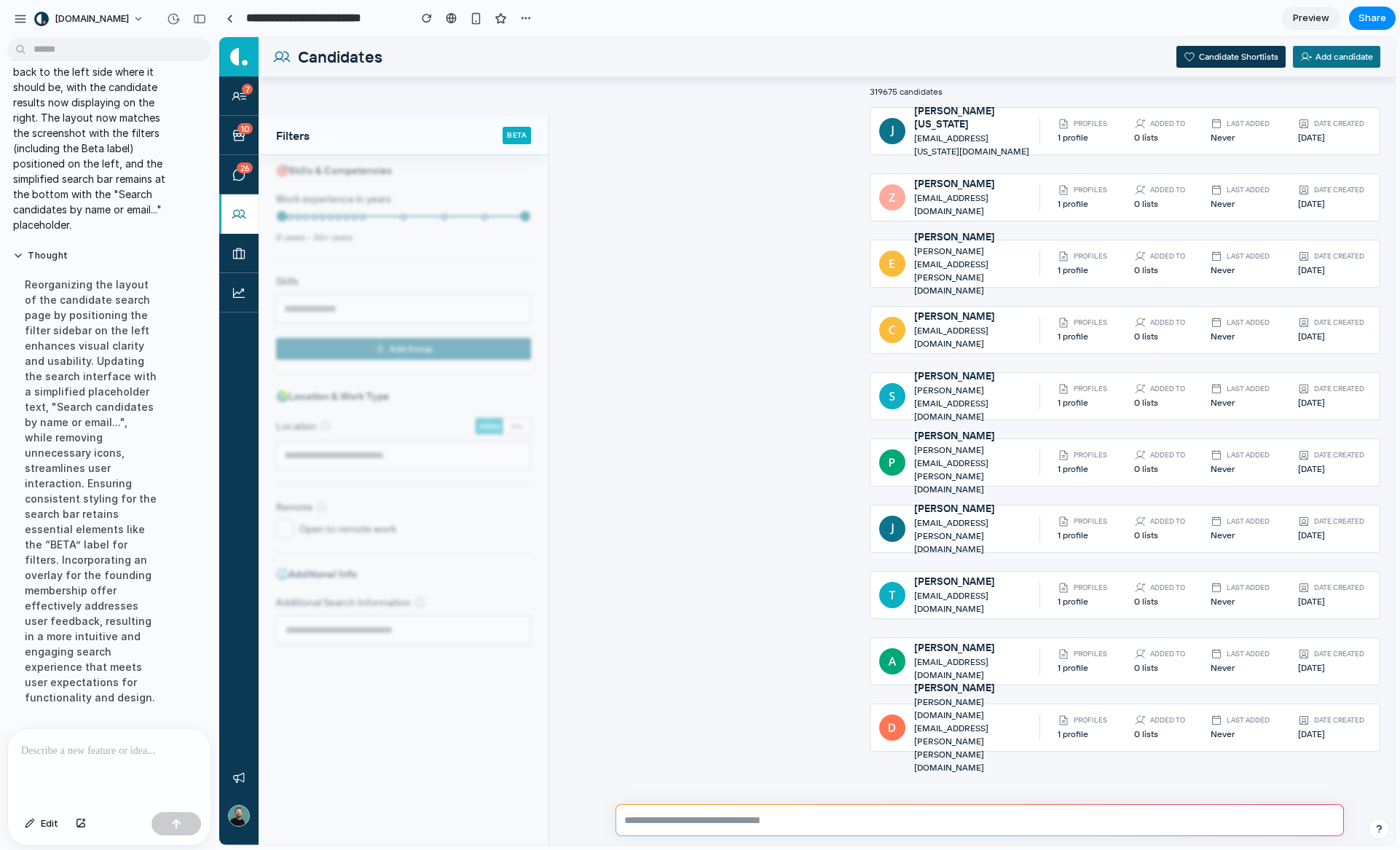
click at [159, 742] on p at bounding box center [106, 751] width 170 height 17
click at [92, 774] on div at bounding box center [106, 767] width 196 height 77
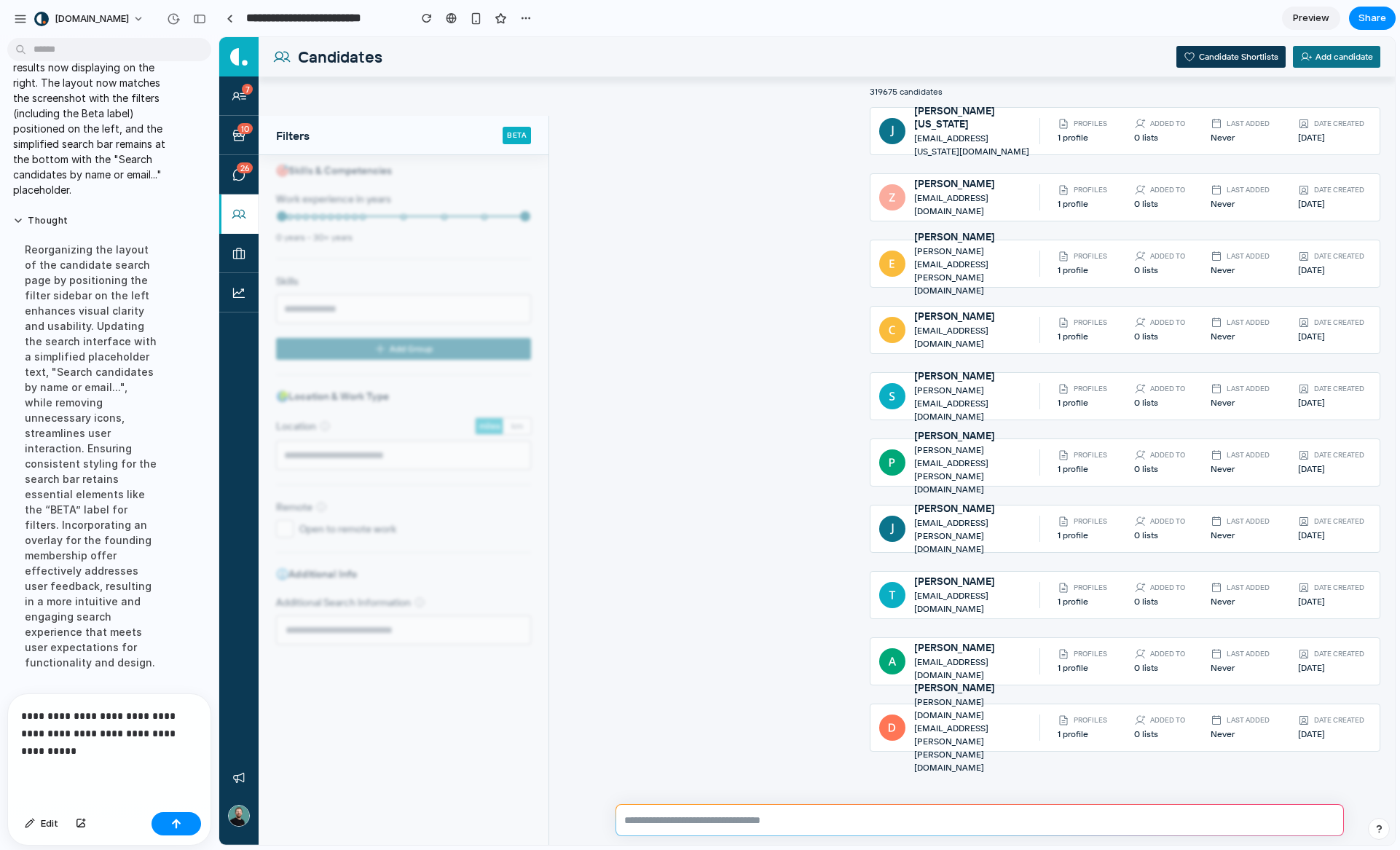
scroll to position [2663, 0]
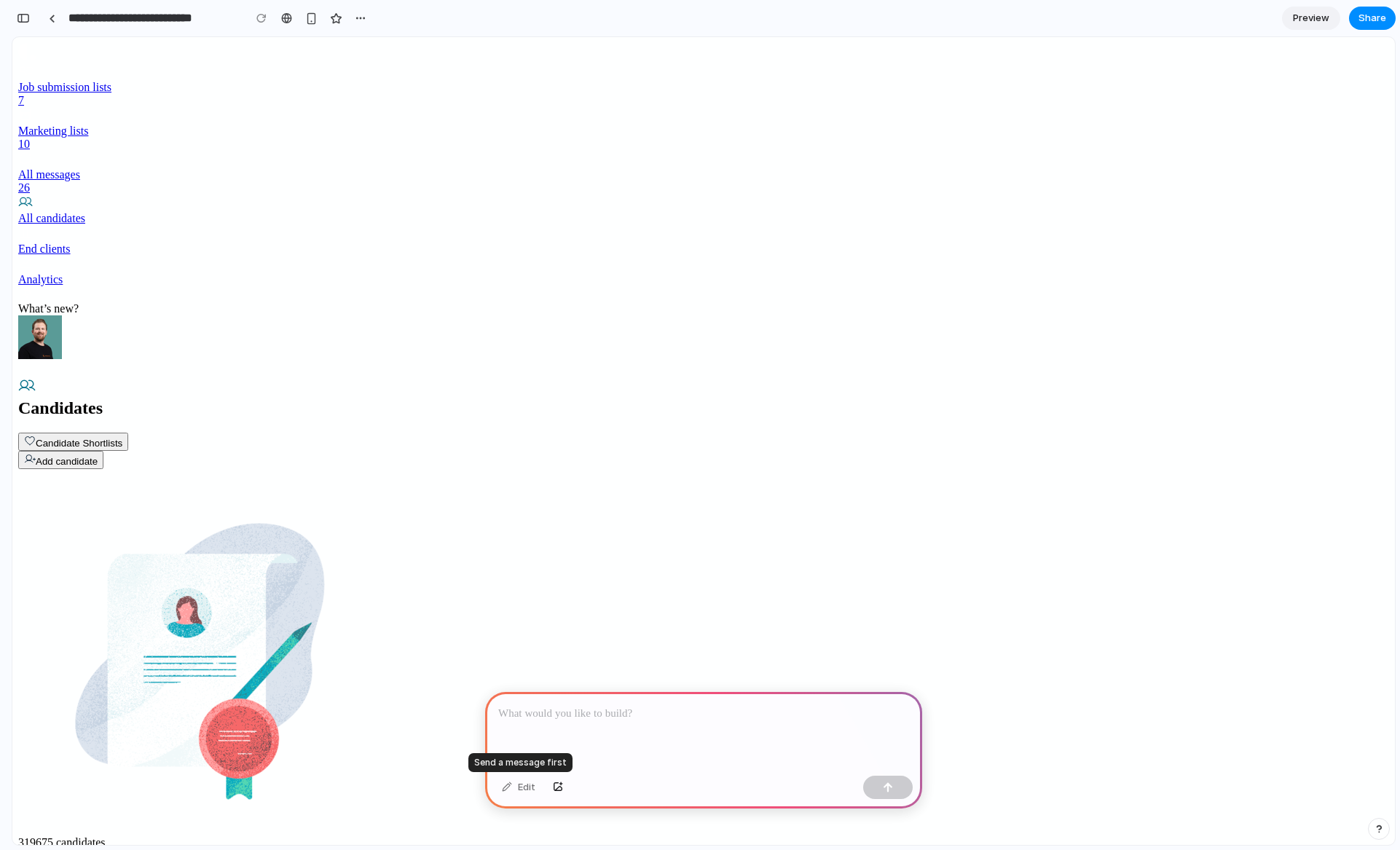
click at [511, 790] on div "Edit" at bounding box center [518, 787] width 48 height 23
drag, startPoint x: 535, startPoint y: 791, endPoint x: 568, endPoint y: 739, distance: 61.6
click at [535, 791] on div "Edit" at bounding box center [518, 787] width 48 height 23
click at [620, 692] on div at bounding box center [703, 731] width 437 height 78
click at [618, 698] on div at bounding box center [703, 731] width 437 height 78
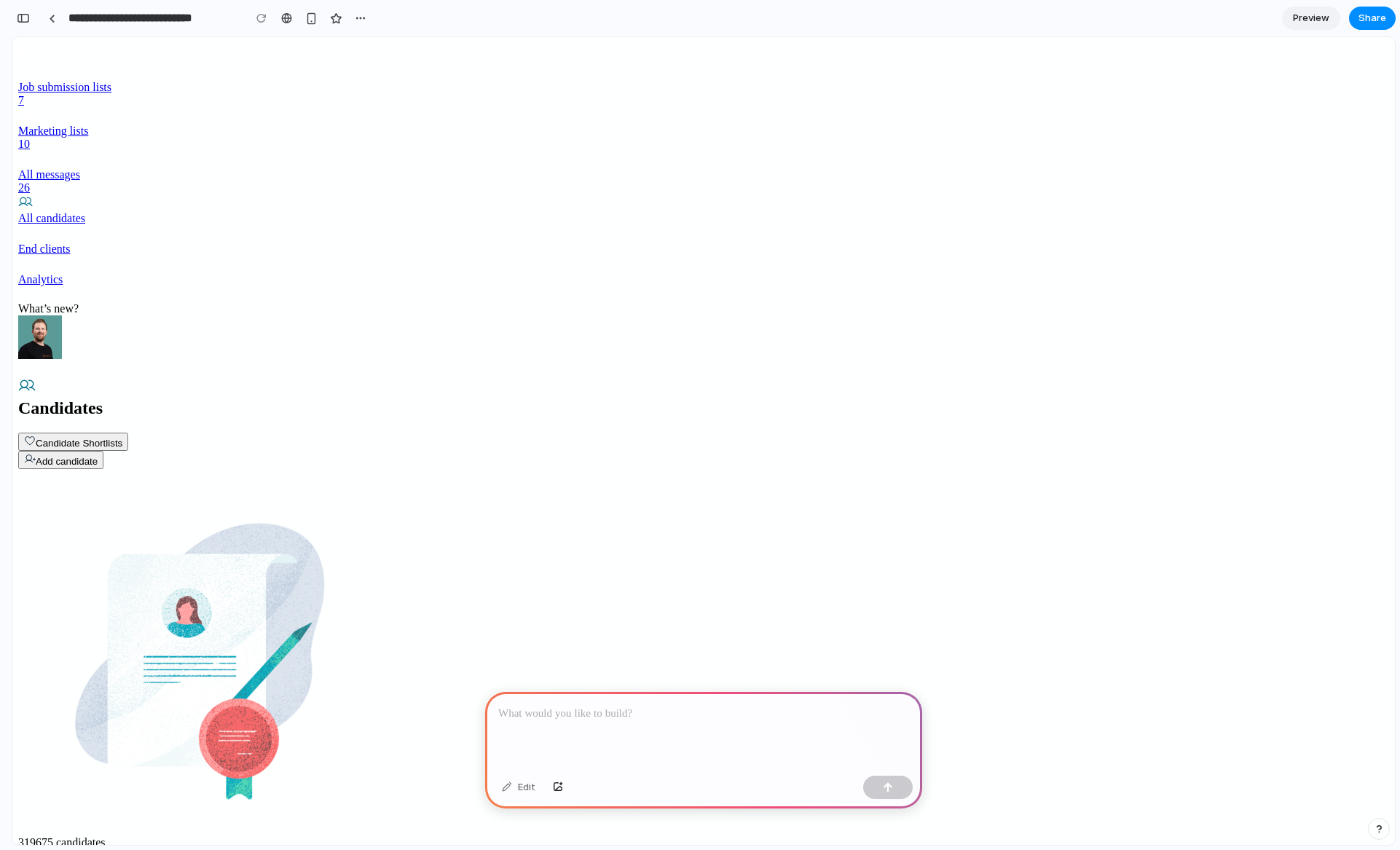
click at [525, 779] on div "Edit" at bounding box center [518, 787] width 48 height 23
click at [607, 706] on p at bounding box center [703, 714] width 410 height 17
click at [609, 706] on p at bounding box center [703, 714] width 410 height 17
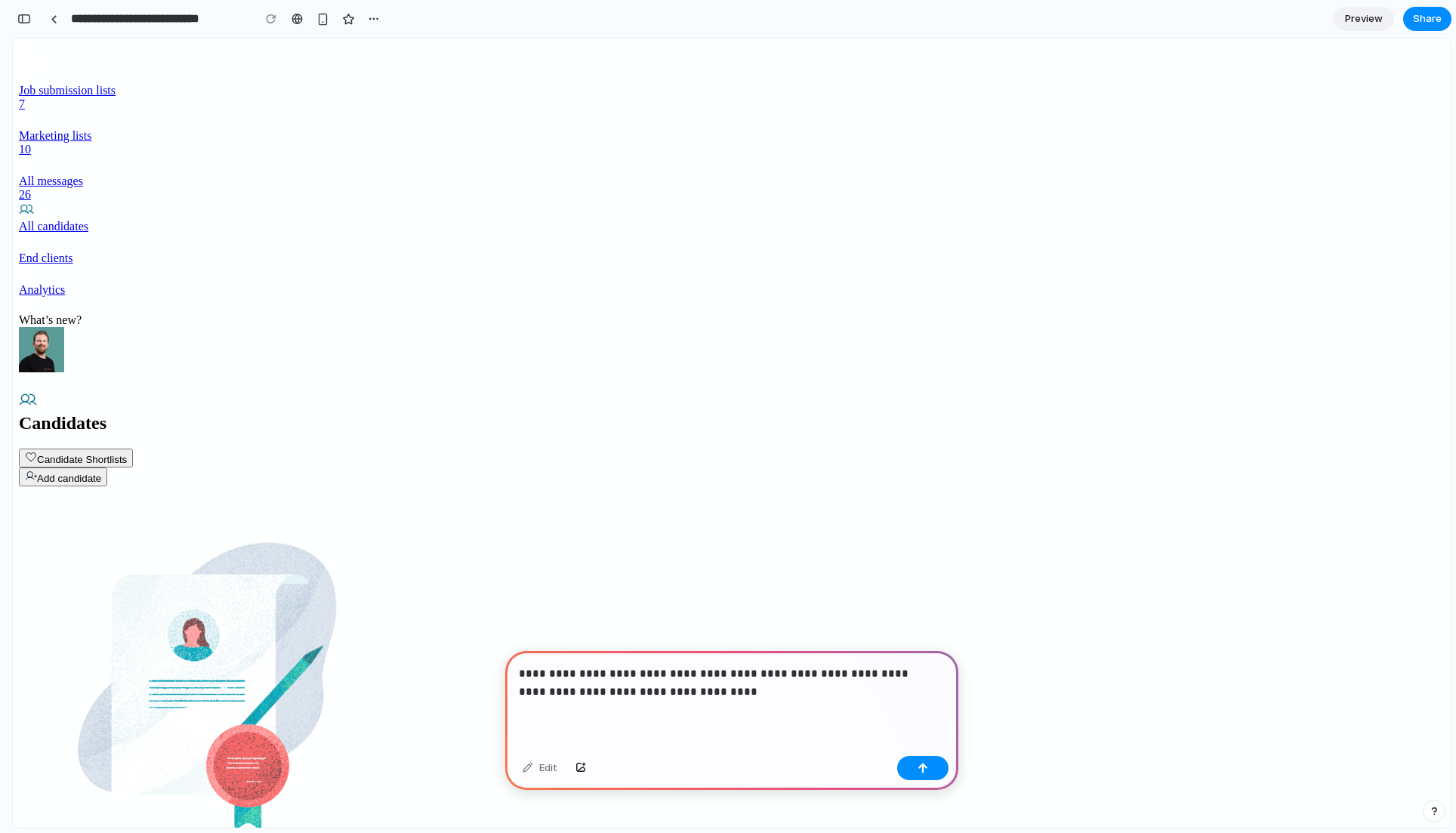
click at [787, 693] on p "**********" at bounding box center [728, 683] width 420 height 37
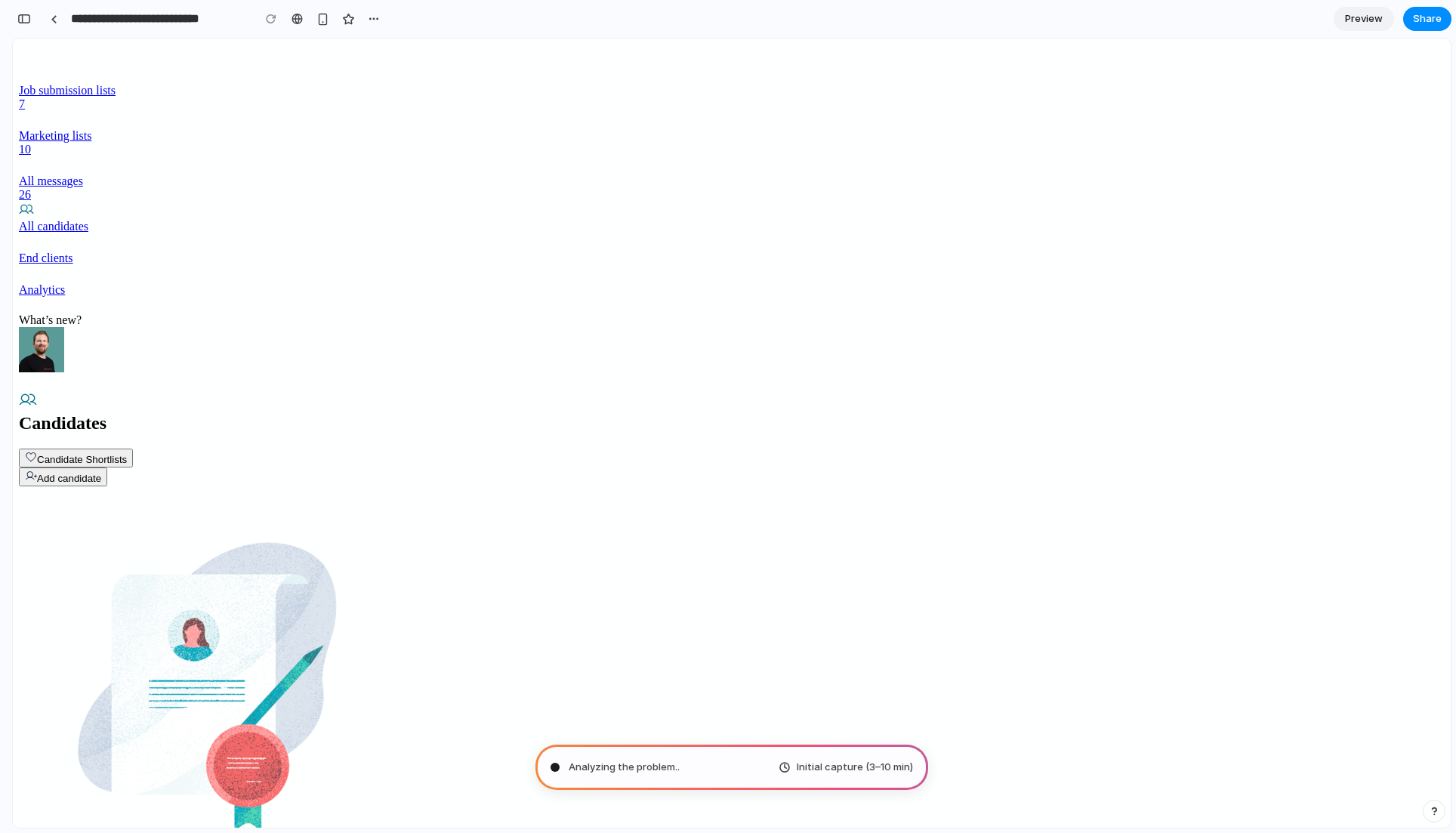
type input "**********"
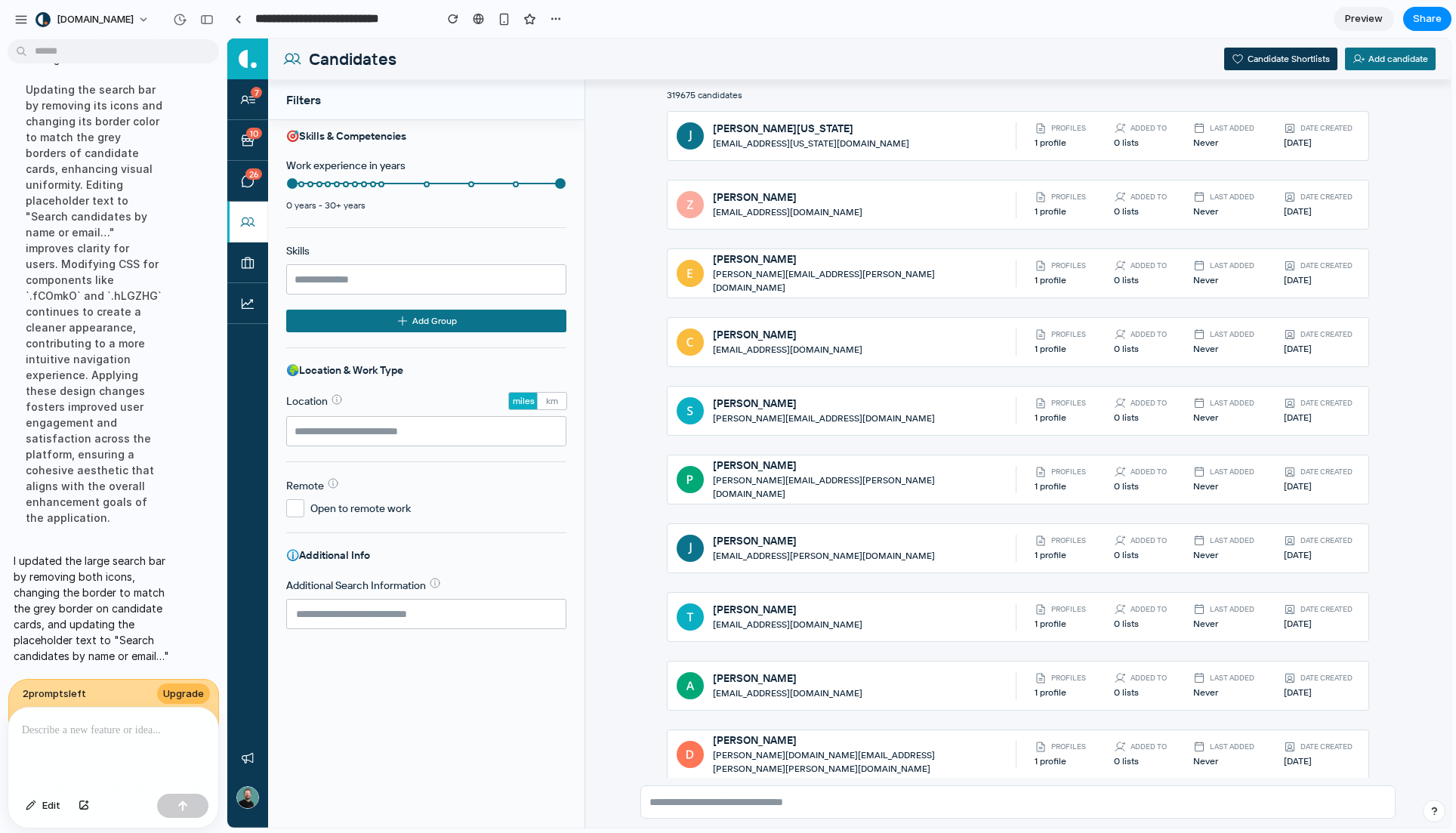
click at [994, 22] on section "**********" at bounding box center [839, 19] width 1225 height 38
click at [100, 771] on div at bounding box center [113, 747] width 210 height 80
drag, startPoint x: 52, startPoint y: 801, endPoint x: 143, endPoint y: 776, distance: 94.4
click at [52, 801] on span "Edit" at bounding box center [51, 805] width 18 height 15
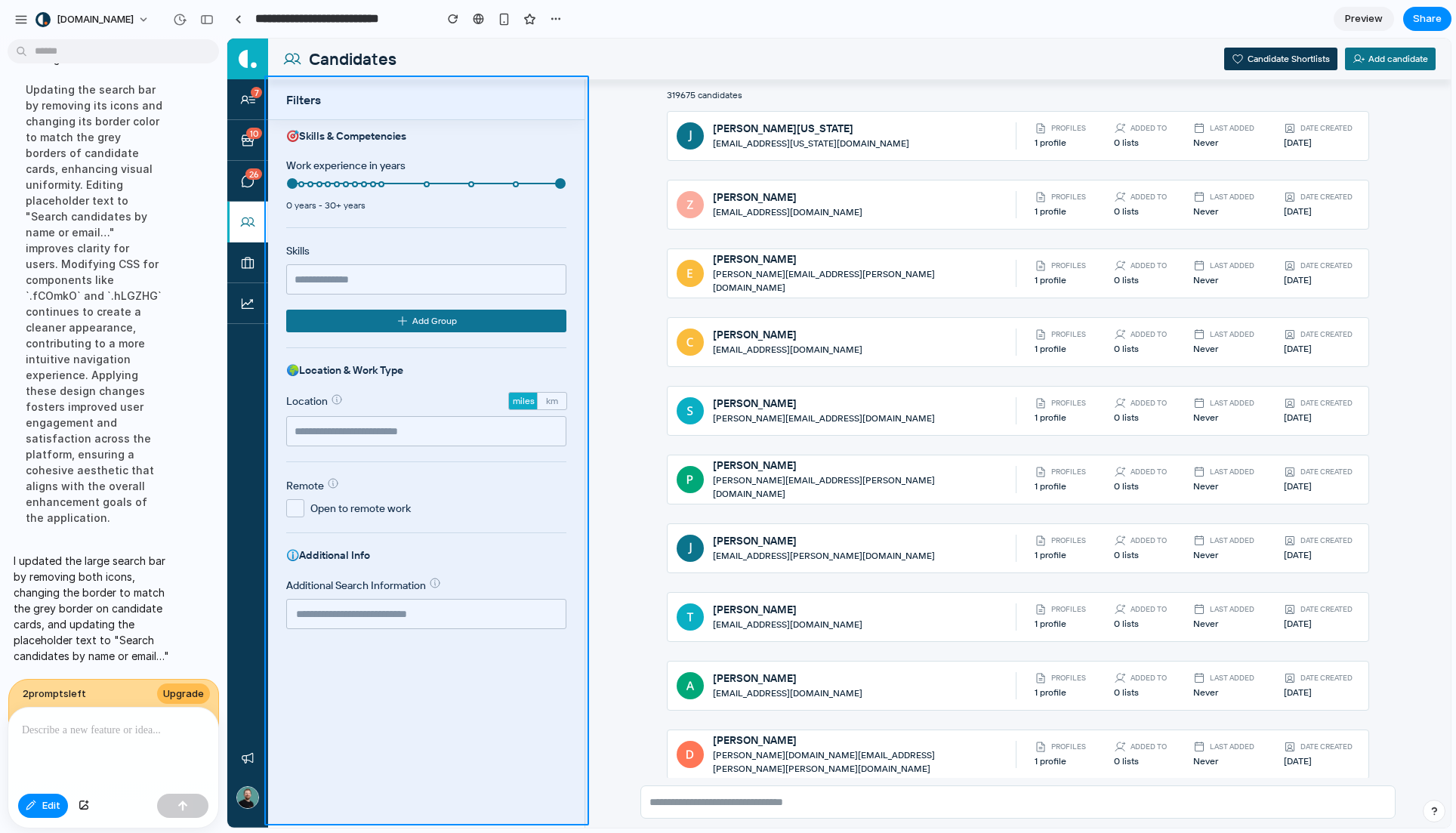
click at [585, 118] on div at bounding box center [839, 433] width 1224 height 790
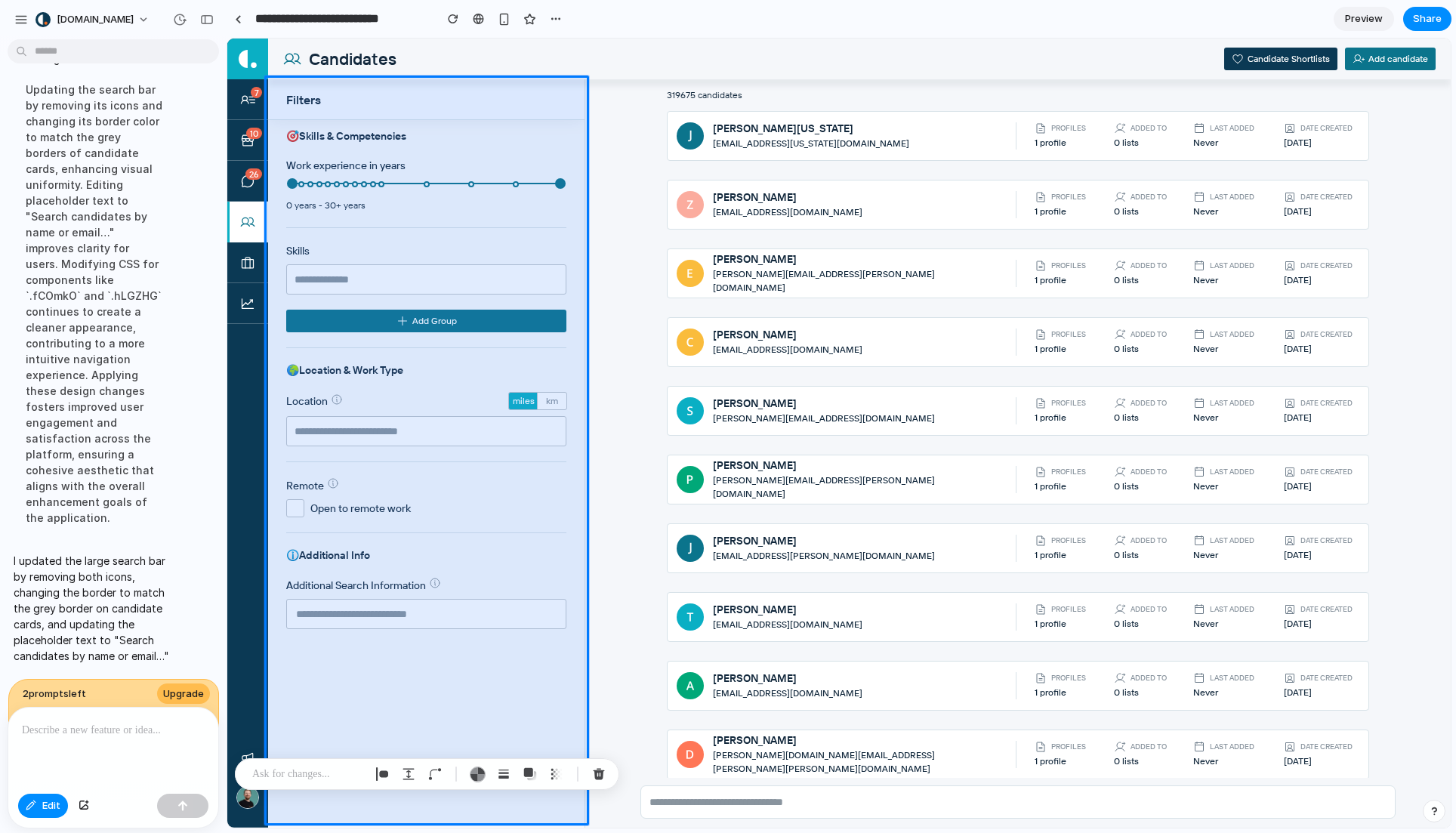
click at [326, 769] on p at bounding box center [307, 775] width 112 height 18
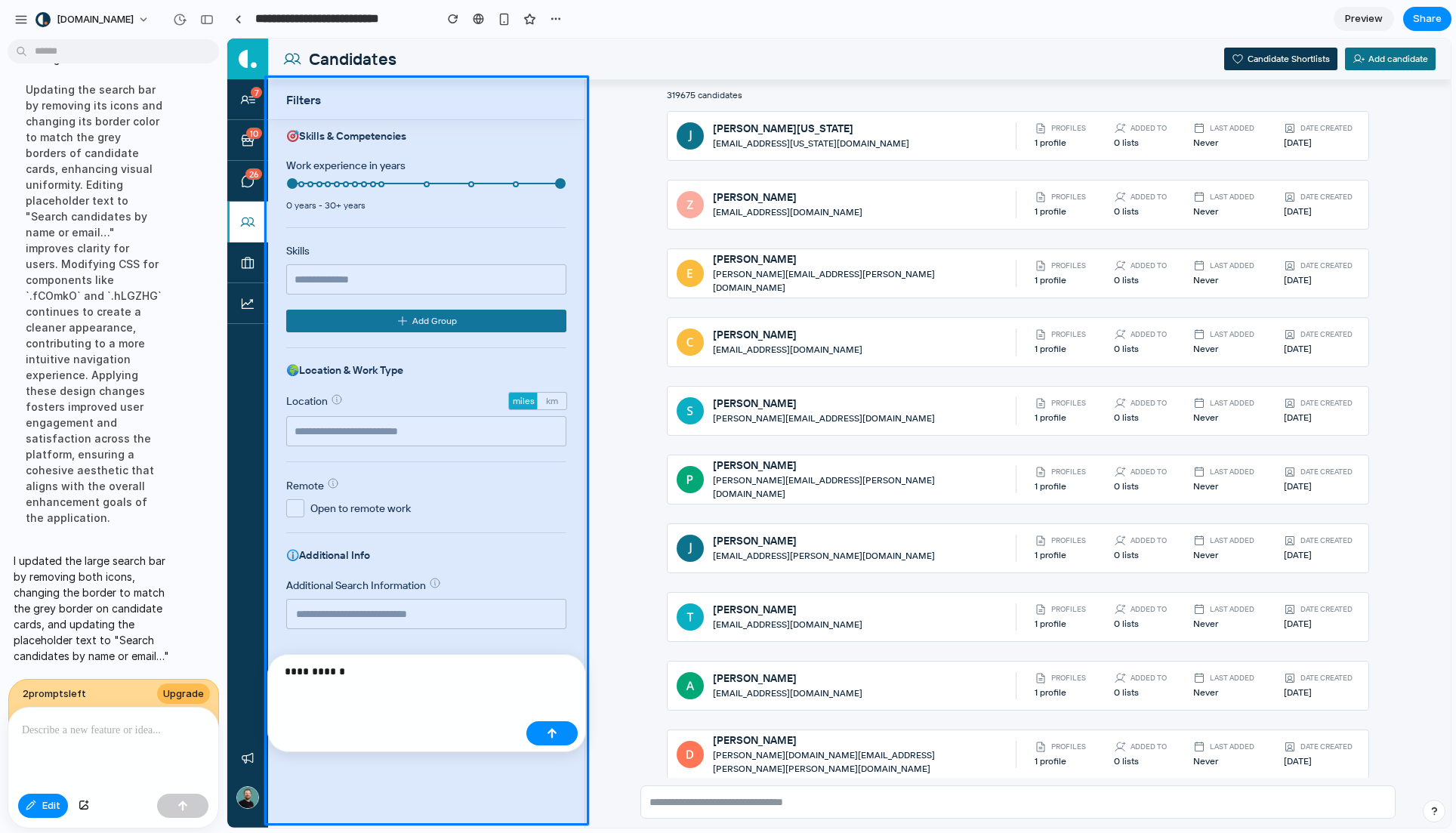
click at [486, 681] on div "**********" at bounding box center [402, 677] width 236 height 29
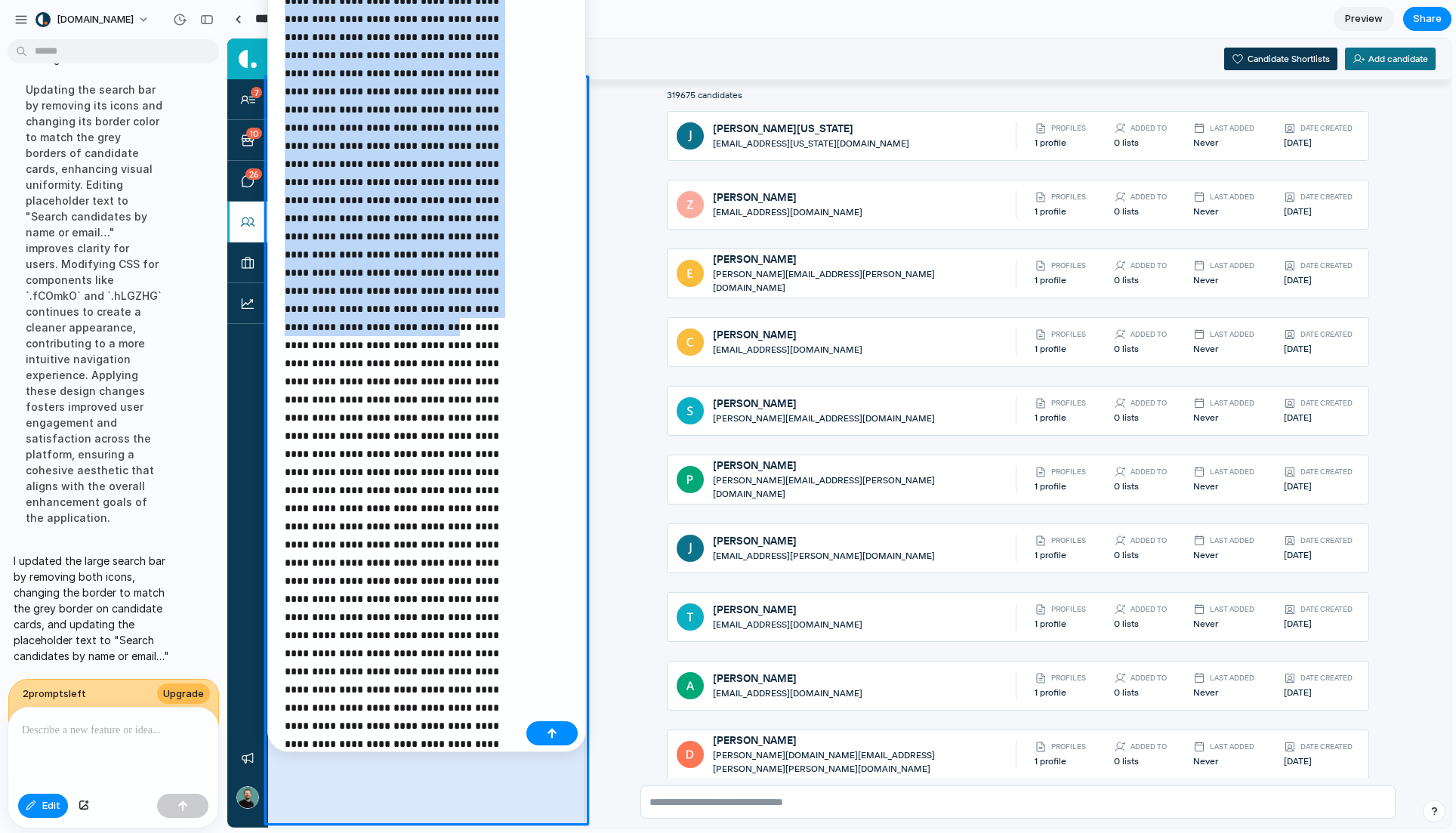
drag, startPoint x: 438, startPoint y: 210, endPoint x: 472, endPoint y: 54, distance: 159.7
click at [441, 0] on html "[DOMAIN_NAME] on the large search bar, lets remove both icons and make the bord…" at bounding box center [728, 416] width 1456 height 833
click at [475, 108] on p at bounding box center [402, 91] width 236 height 1179
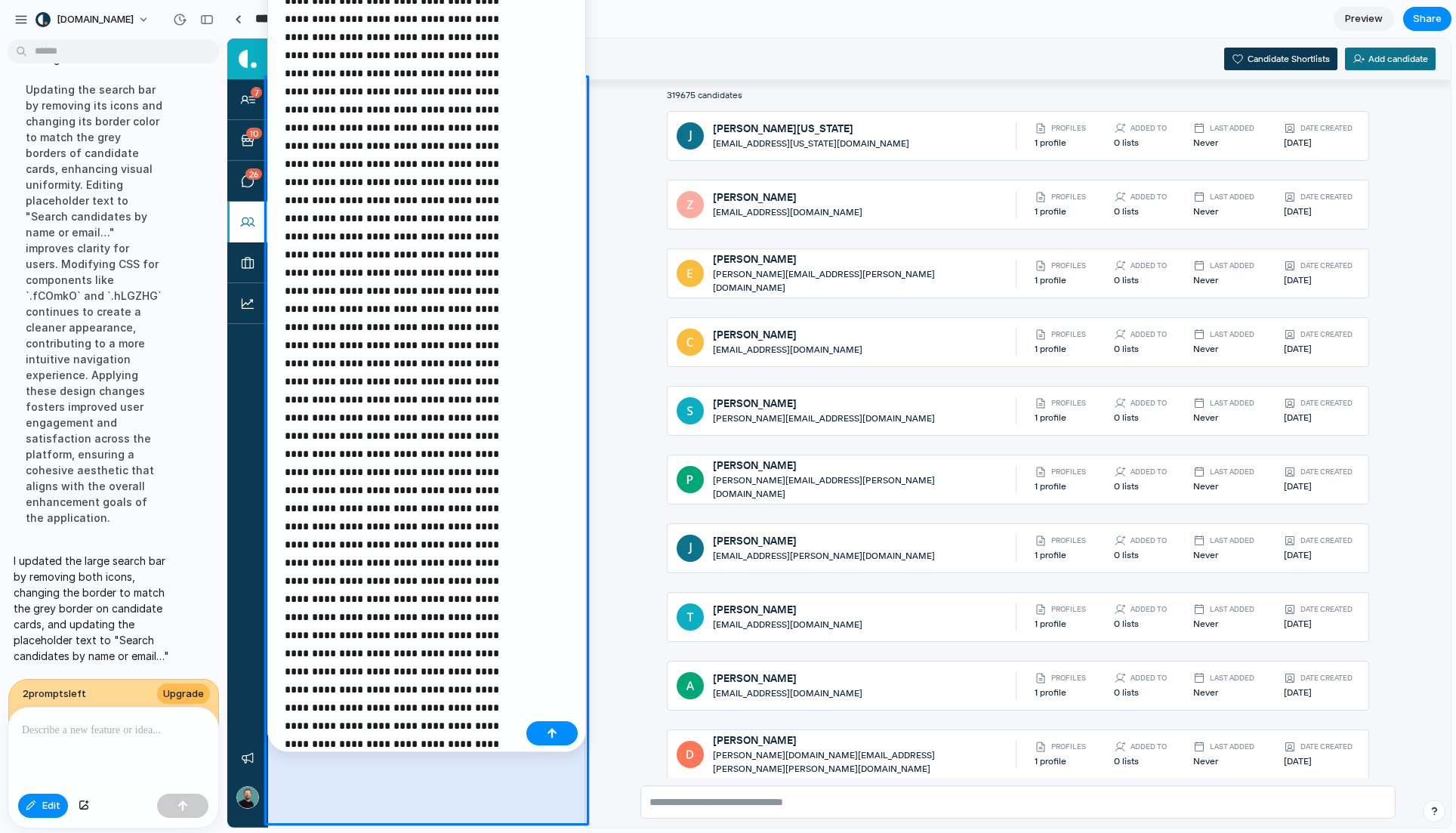
click at [447, 455] on p at bounding box center [402, 91] width 236 height 1179
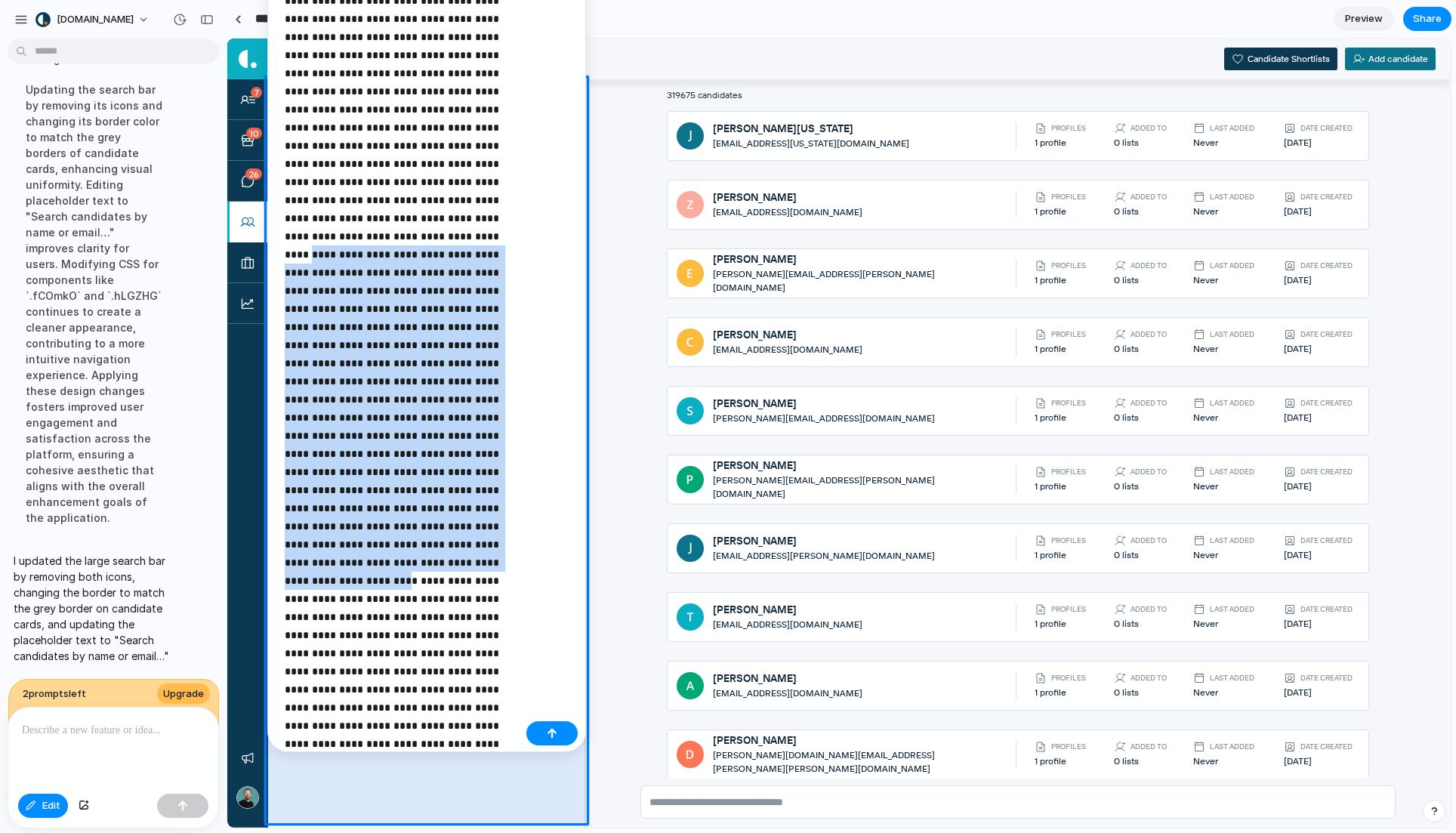
drag, startPoint x: 450, startPoint y: 450, endPoint x: 441, endPoint y: 157, distance: 293.1
click at [441, 157] on p at bounding box center [402, 91] width 236 height 1179
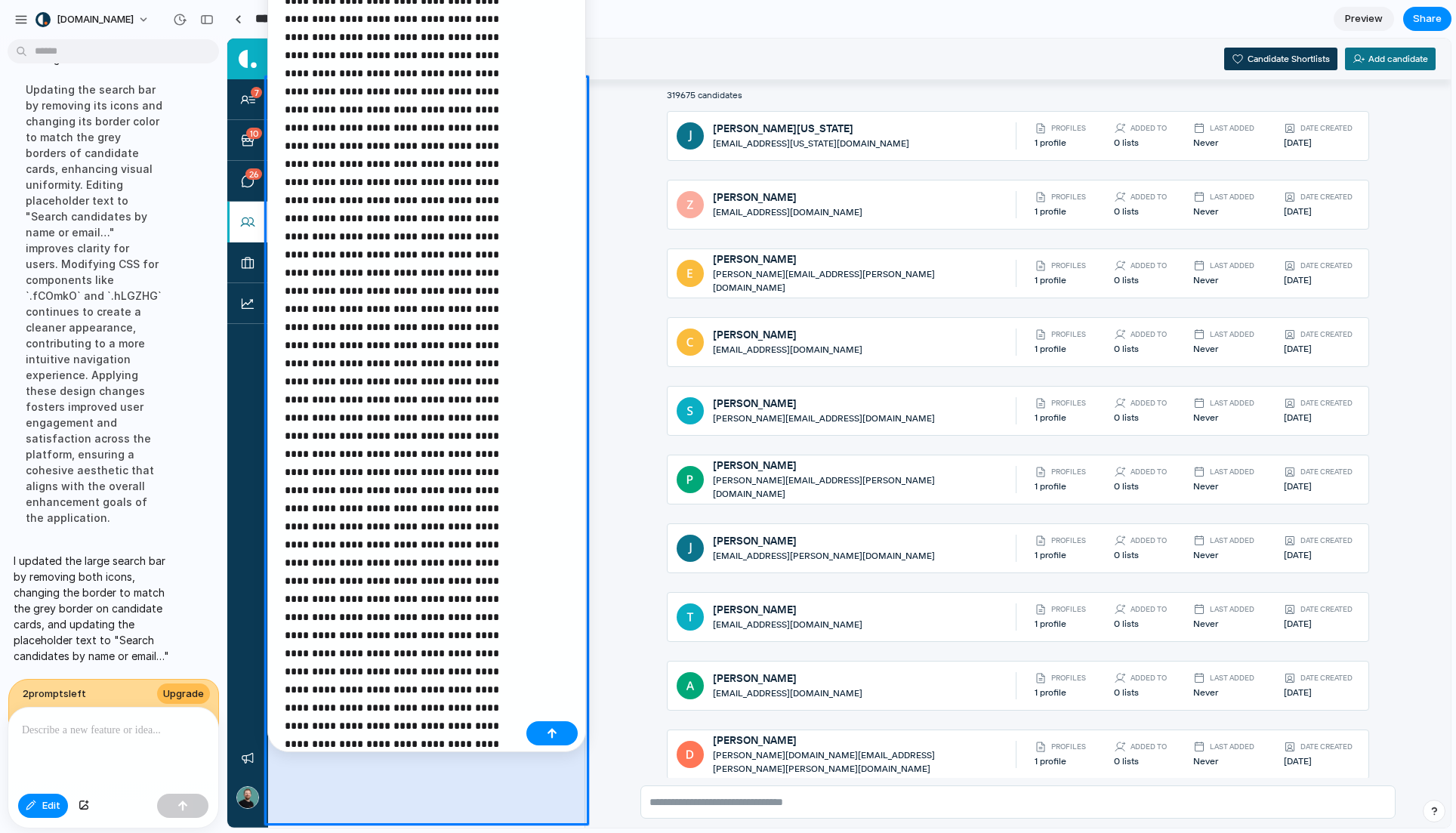
click at [385, 568] on p at bounding box center [402, 91] width 236 height 1179
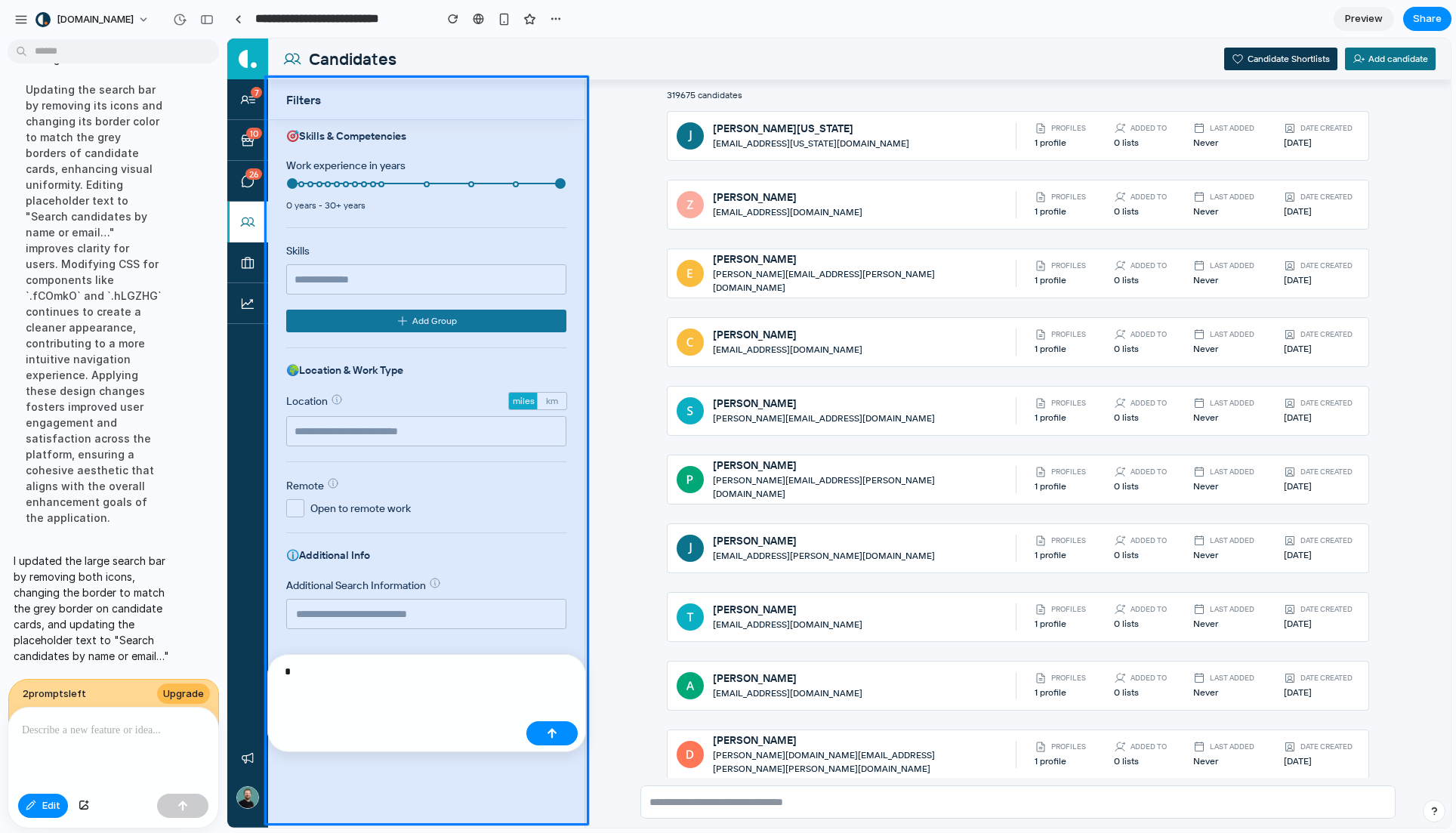
click at [429, 667] on p "*" at bounding box center [402, 672] width 236 height 18
click at [429, 671] on p "*" at bounding box center [402, 672] width 236 height 18
click at [393, 679] on p "*" at bounding box center [402, 672] width 236 height 18
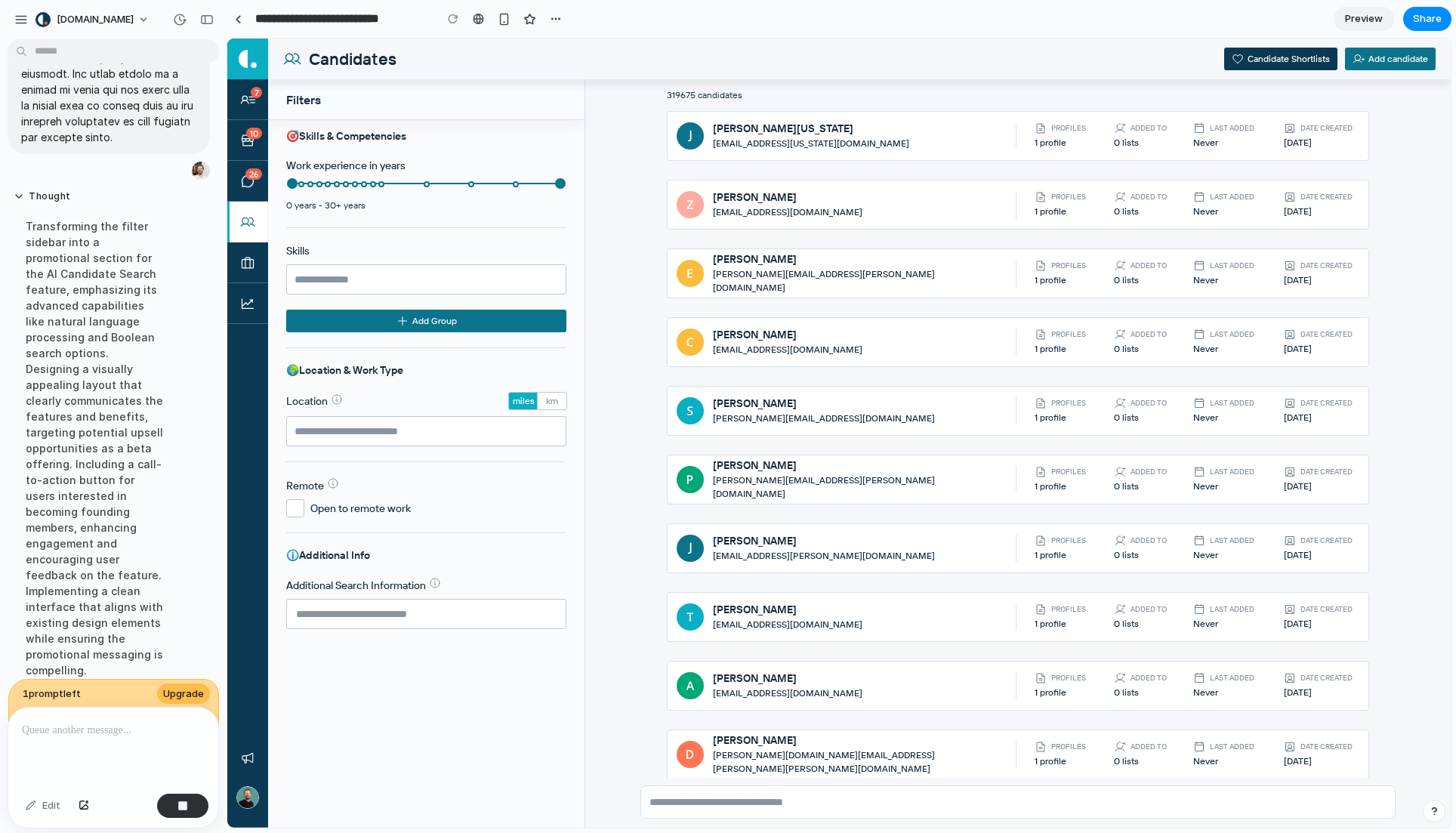
scroll to position [1632, 0]
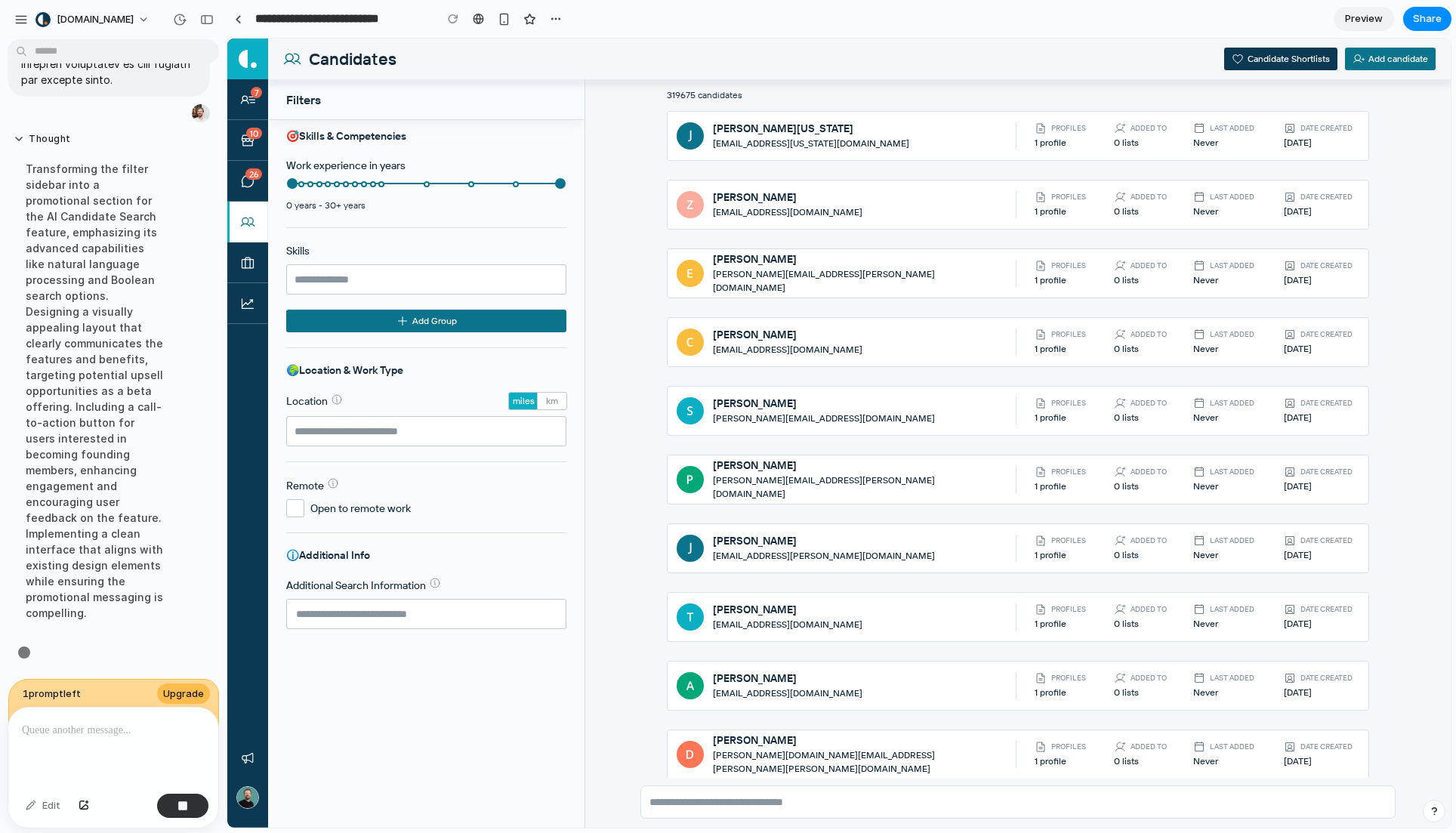
click at [442, 695] on div "Skills & Competencies Work experience in years 0 years - 30+ years Skills Add G…" at bounding box center [426, 474] width 316 height 708
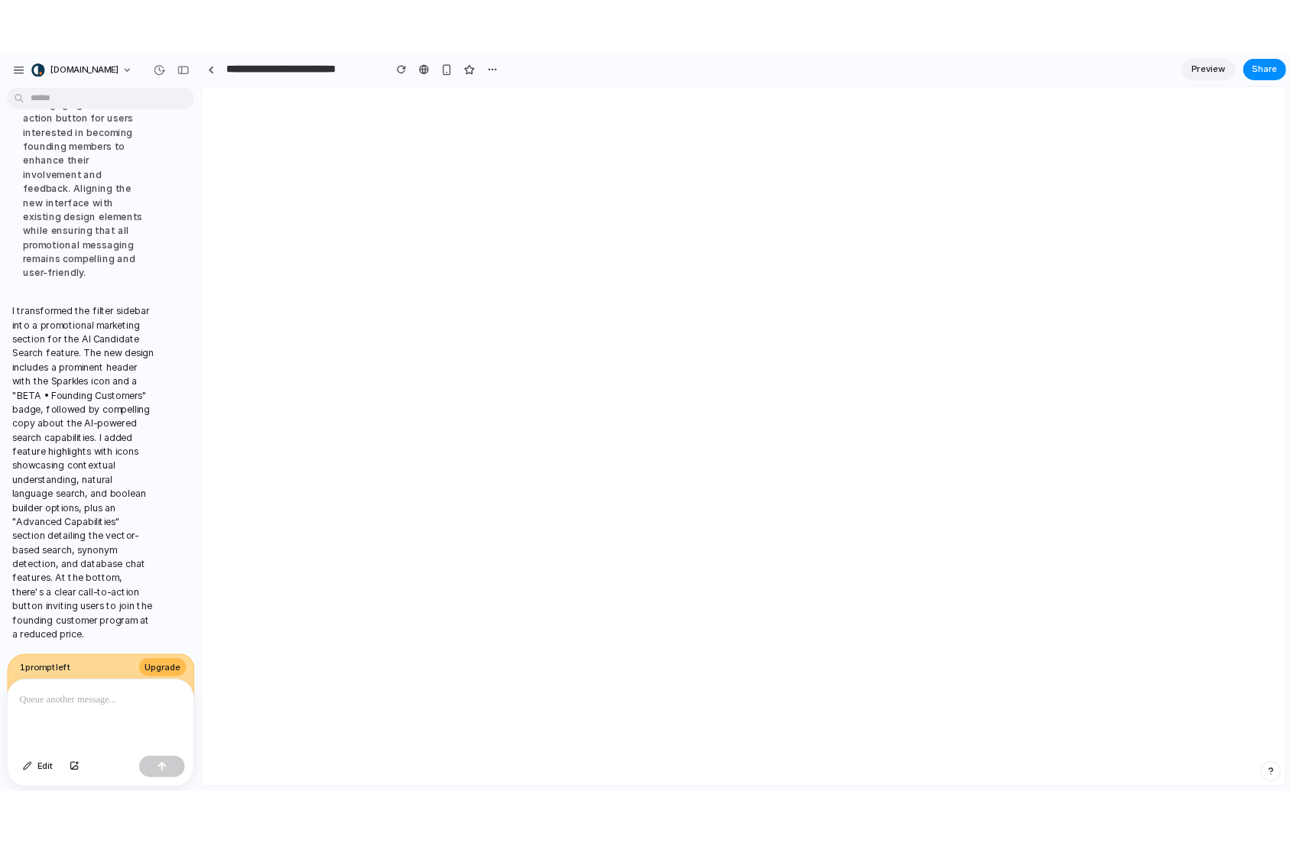
scroll to position [0, 0]
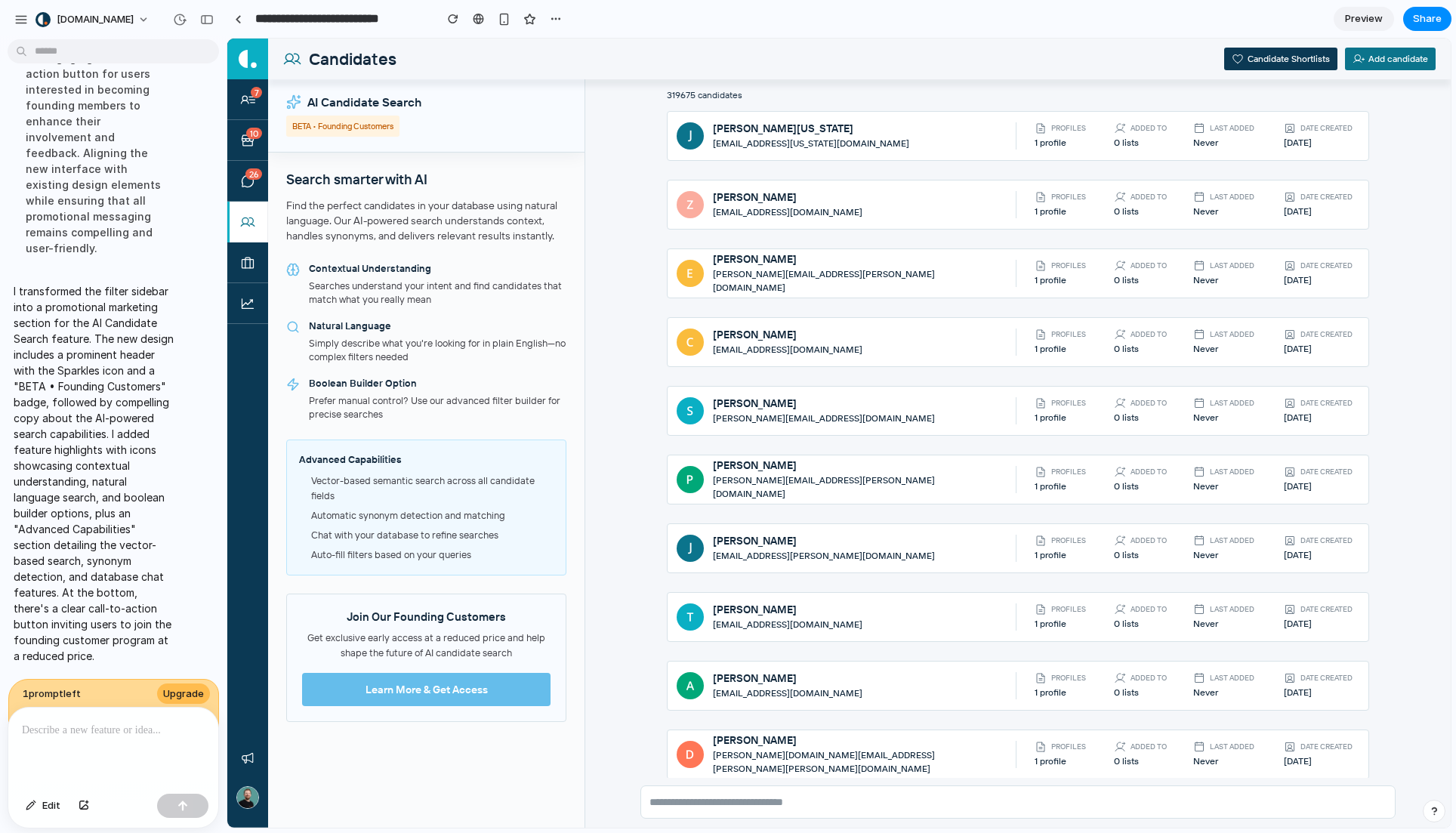
click at [1356, 10] on link "Preview" at bounding box center [1363, 19] width 60 height 24
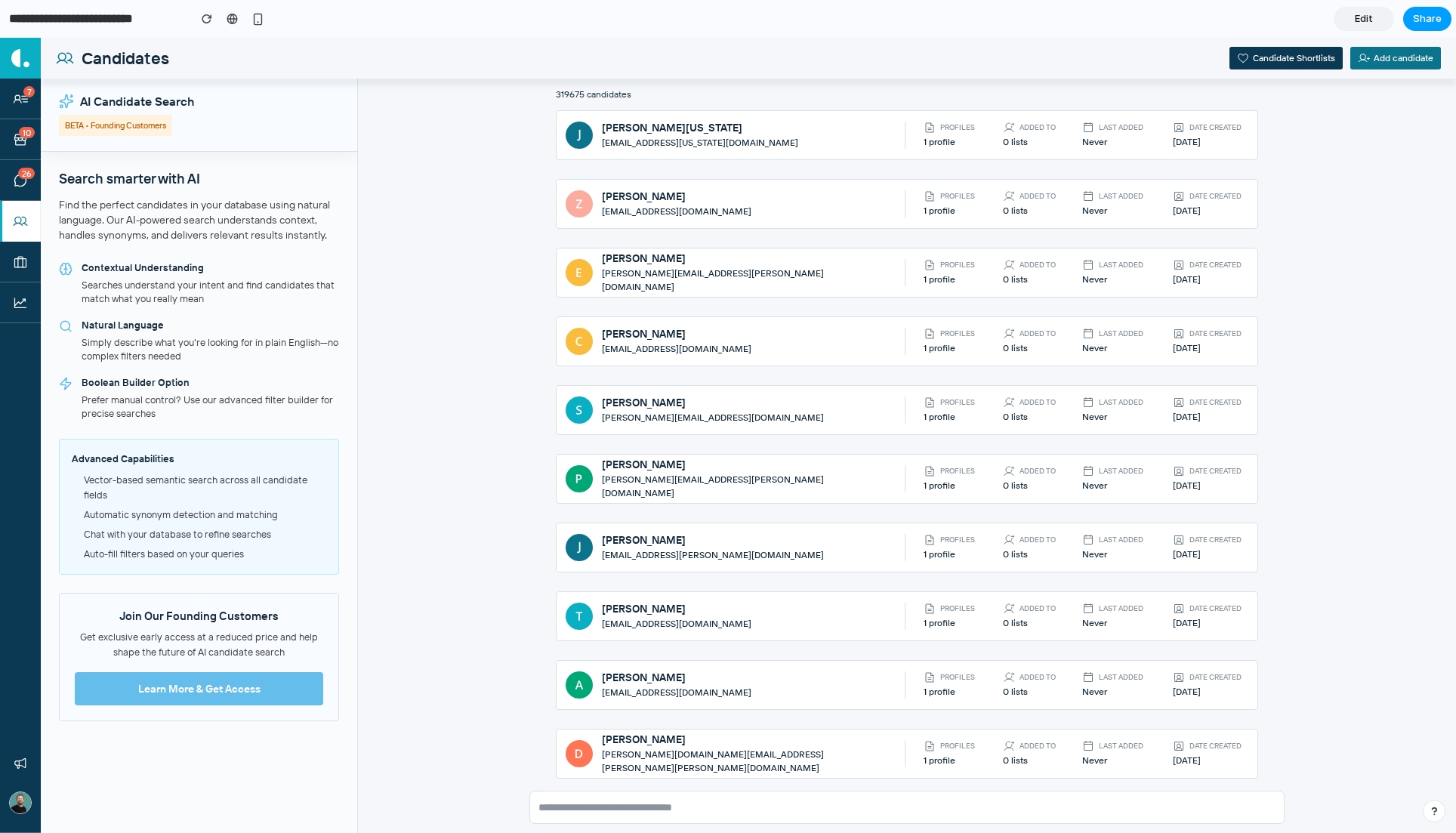
click at [1426, 19] on span "Share" at bounding box center [1427, 18] width 29 height 15
click at [1370, 162] on div "button" at bounding box center [1368, 162] width 12 height 12
click at [1331, 458] on div "Share ' Candidate Search Bar Update ' [PERSON_NAME] Creator Anyone at [DOMAIN_N…" at bounding box center [728, 416] width 1456 height 833
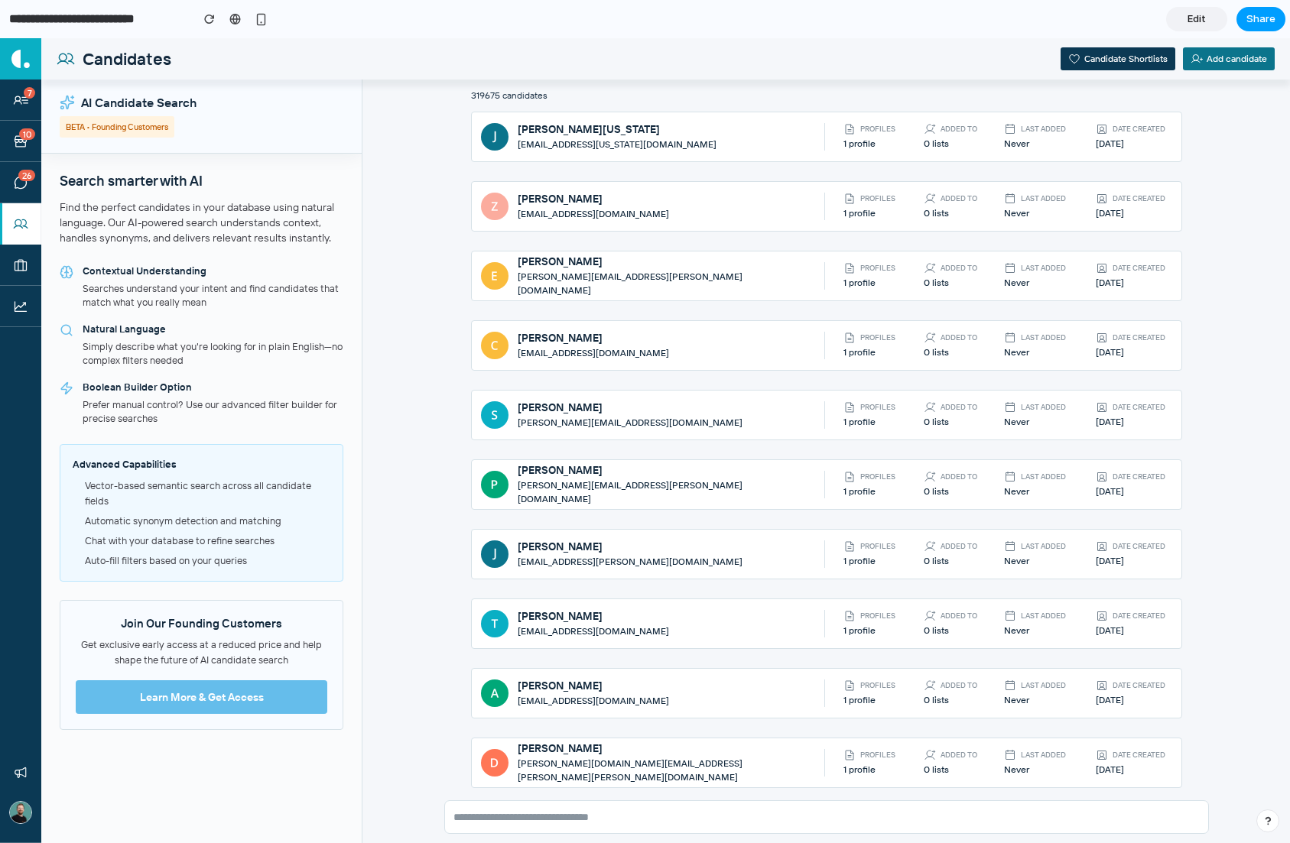
click at [1268, 17] on span "Share" at bounding box center [1260, 18] width 29 height 15
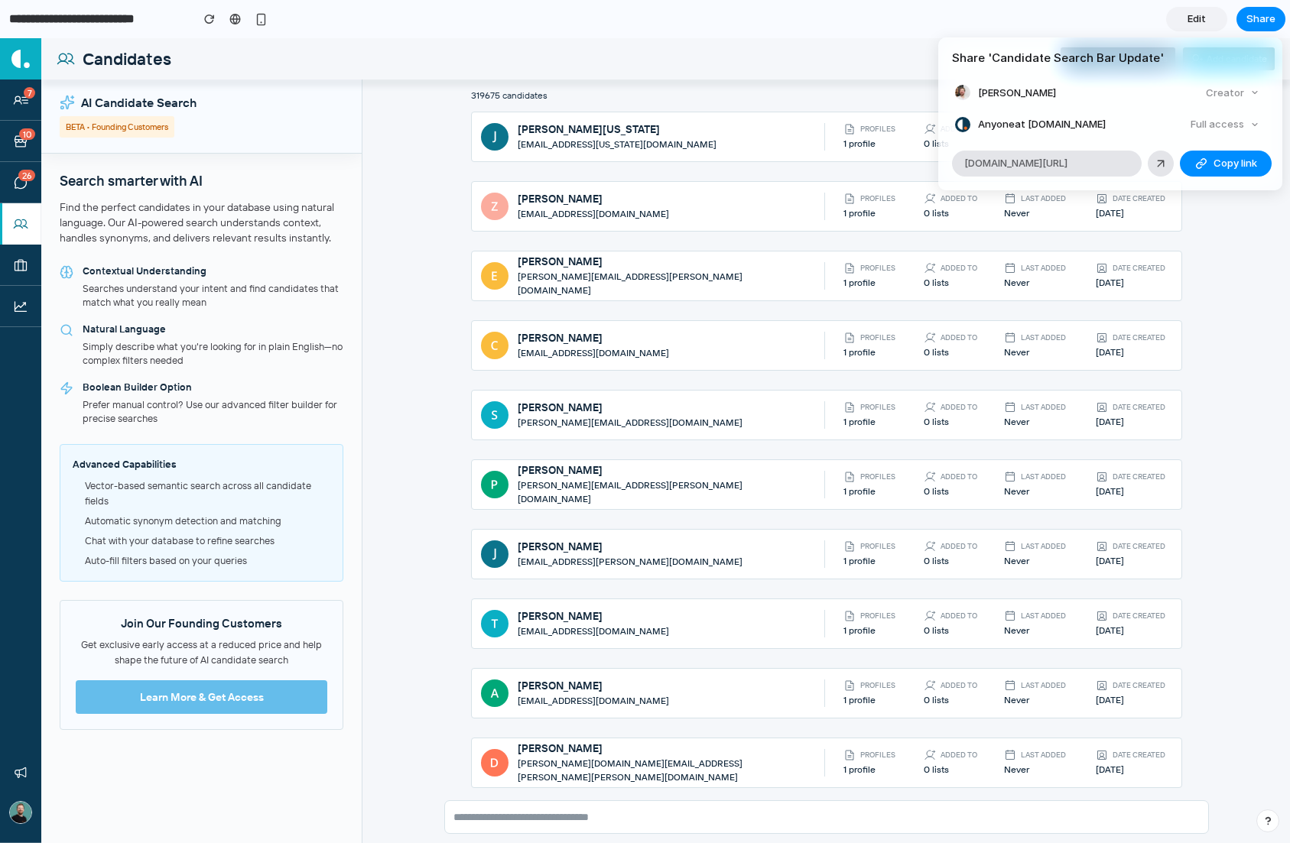
click at [850, 55] on div "Share ' Candidate Search Bar Update ' [PERSON_NAME] Creator Anyone at [DOMAIN_N…" at bounding box center [645, 421] width 1290 height 843
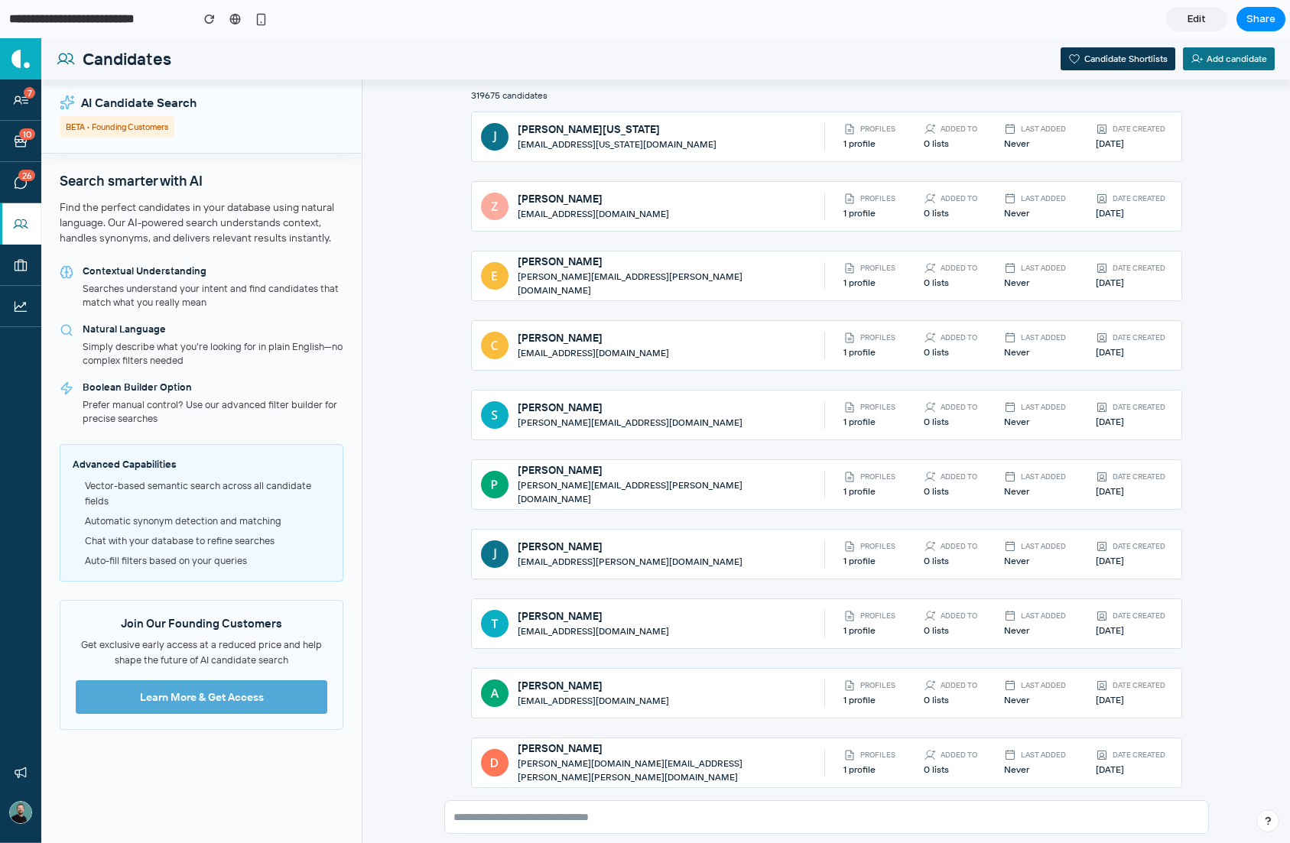
click at [206, 707] on button "Learn More & Get Access" at bounding box center [202, 698] width 252 height 34
click at [593, 811] on textarea at bounding box center [826, 817] width 746 height 15
type textarea "**"
click at [593, 811] on textarea "**" at bounding box center [826, 817] width 746 height 15
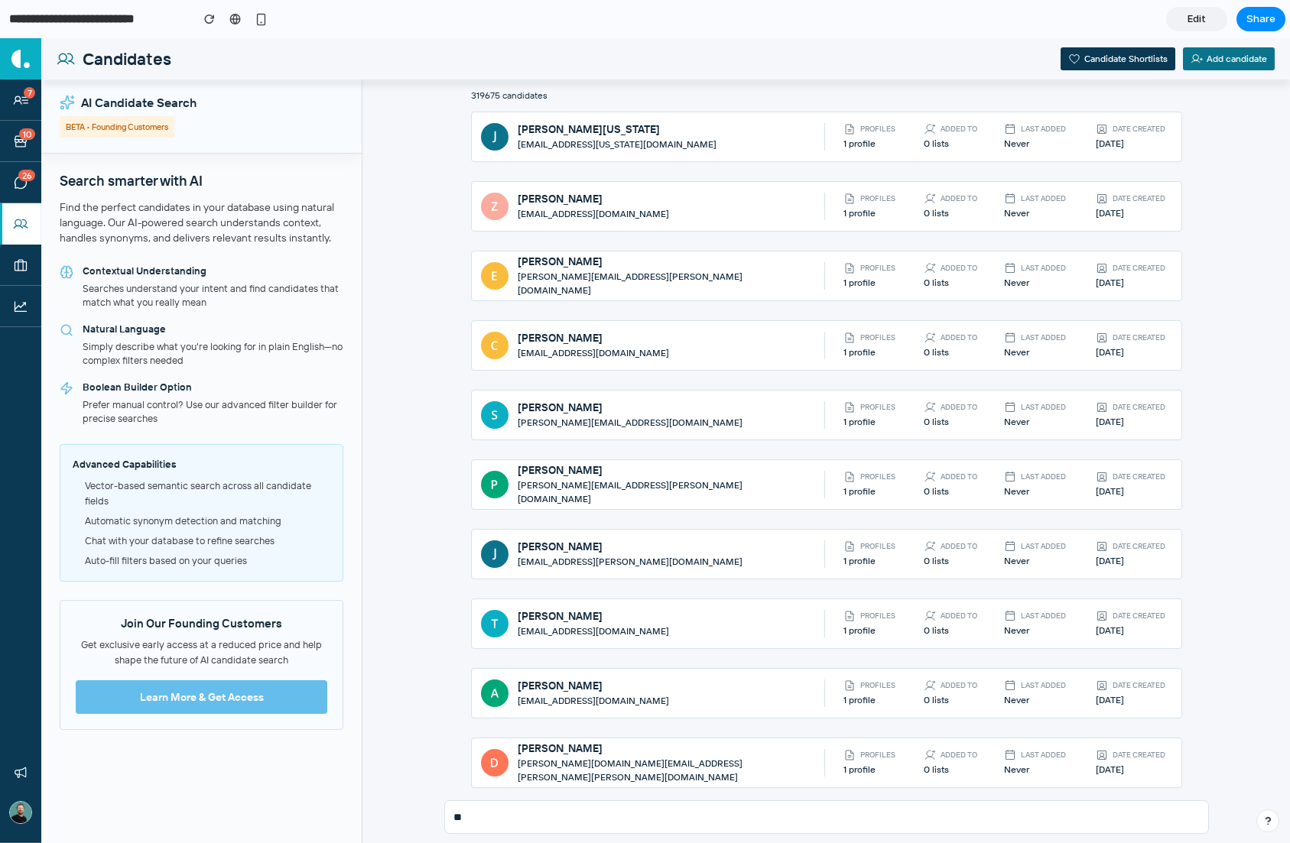
click at [593, 811] on textarea "**" at bounding box center [826, 817] width 746 height 15
click at [342, 671] on div "Join Our Founding Customers Get exclusive early access at a reduced price and h…" at bounding box center [202, 665] width 284 height 130
click at [173, 703] on button "Learn More & Get Access" at bounding box center [202, 698] width 252 height 34
click at [311, 737] on div "Search smarter with AI Find the perfect candidates in your database using natur…" at bounding box center [201, 499] width 320 height 690
drag, startPoint x: 316, startPoint y: 718, endPoint x: 284, endPoint y: 640, distance: 84.3
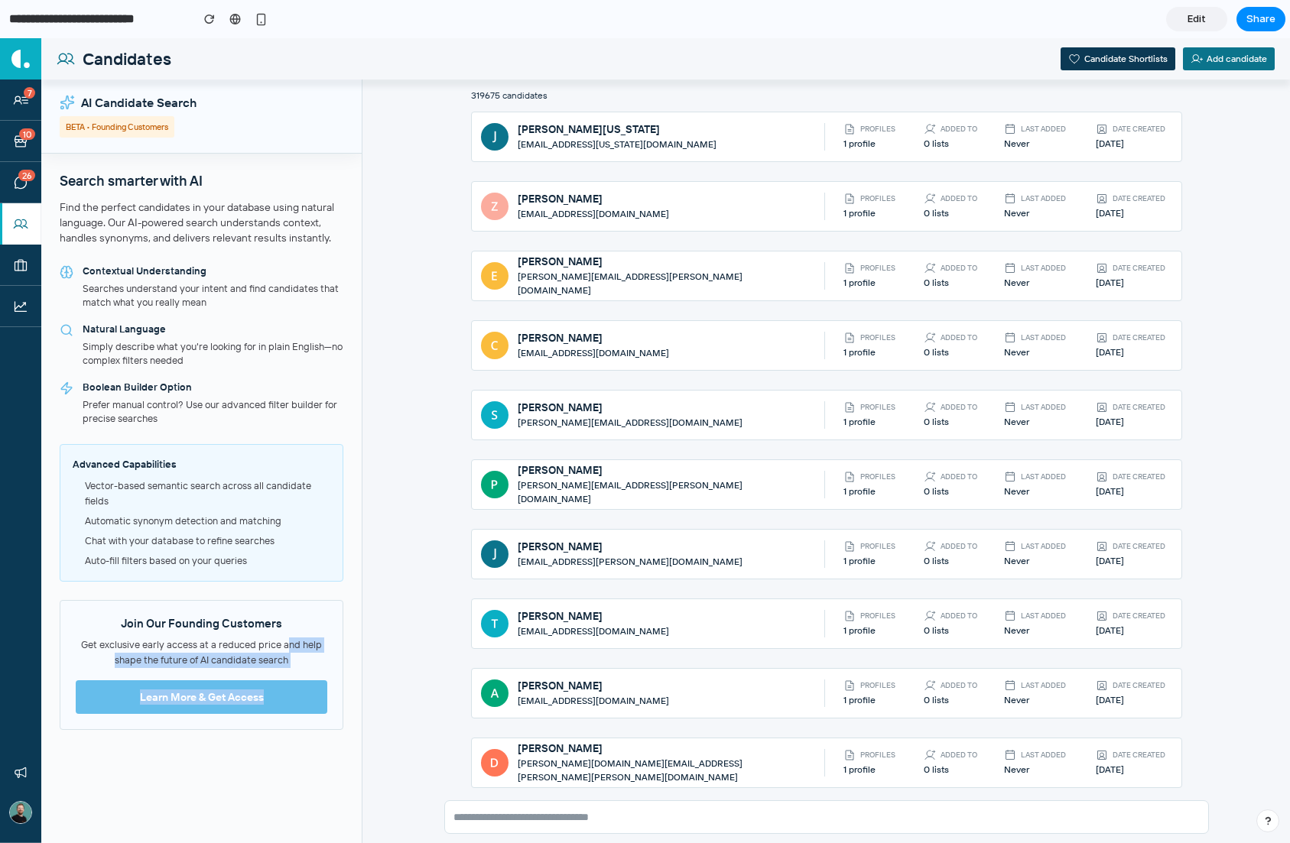
click at [284, 641] on div "Join Our Founding Customers Get exclusive early access at a reduced price and h…" at bounding box center [202, 665] width 284 height 130
click at [283, 645] on div "Get exclusive early access at a reduced price and help shape the future of AI c…" at bounding box center [202, 653] width 252 height 31
click at [288, 708] on button "Learn More & Get Access" at bounding box center [202, 698] width 252 height 34
click at [573, 811] on textarea at bounding box center [826, 817] width 746 height 15
click at [327, 580] on div "Advanced Capabilities Vector-based semantic search across all candidate fields …" at bounding box center [202, 513] width 284 height 138
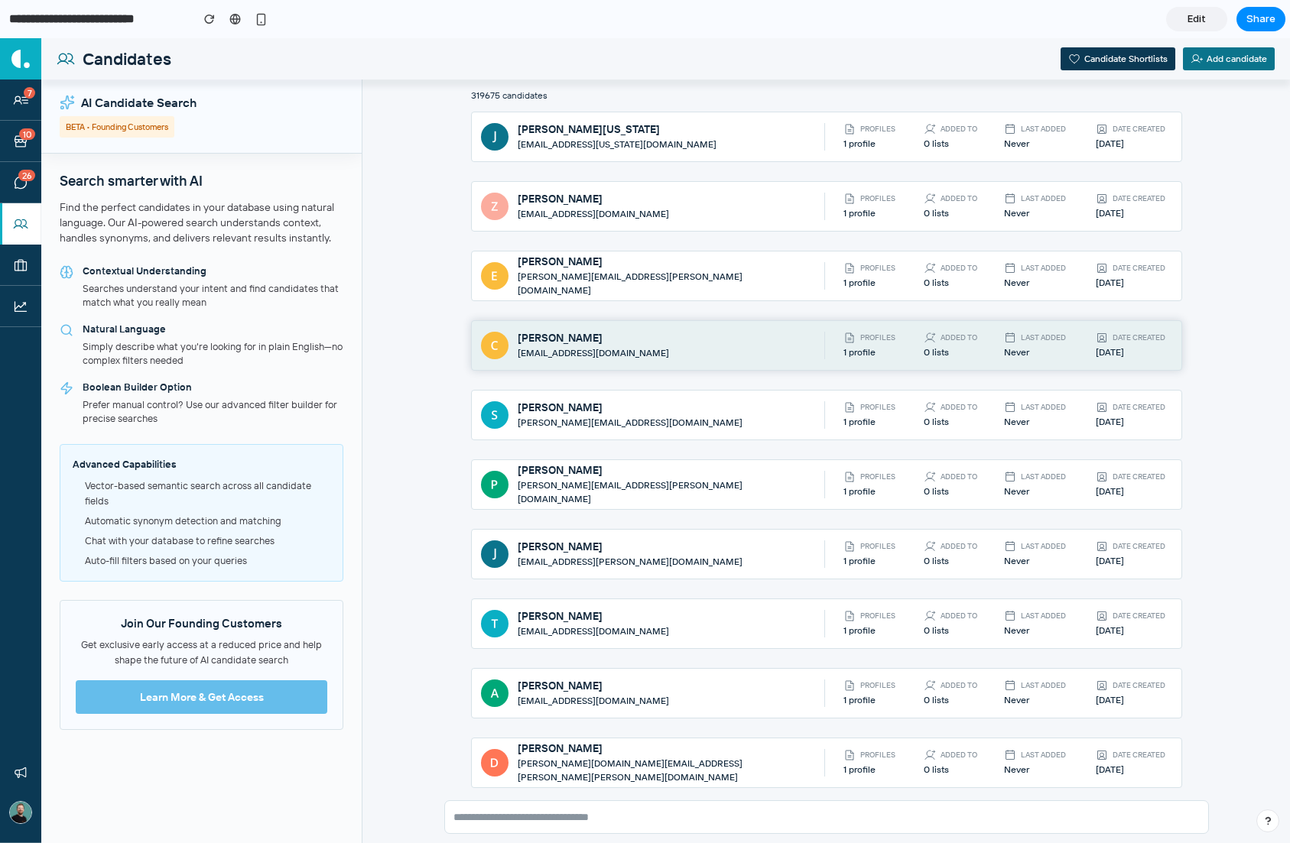
click at [659, 355] on div "[EMAIL_ADDRESS][DOMAIN_NAME]" at bounding box center [666, 353] width 297 height 14
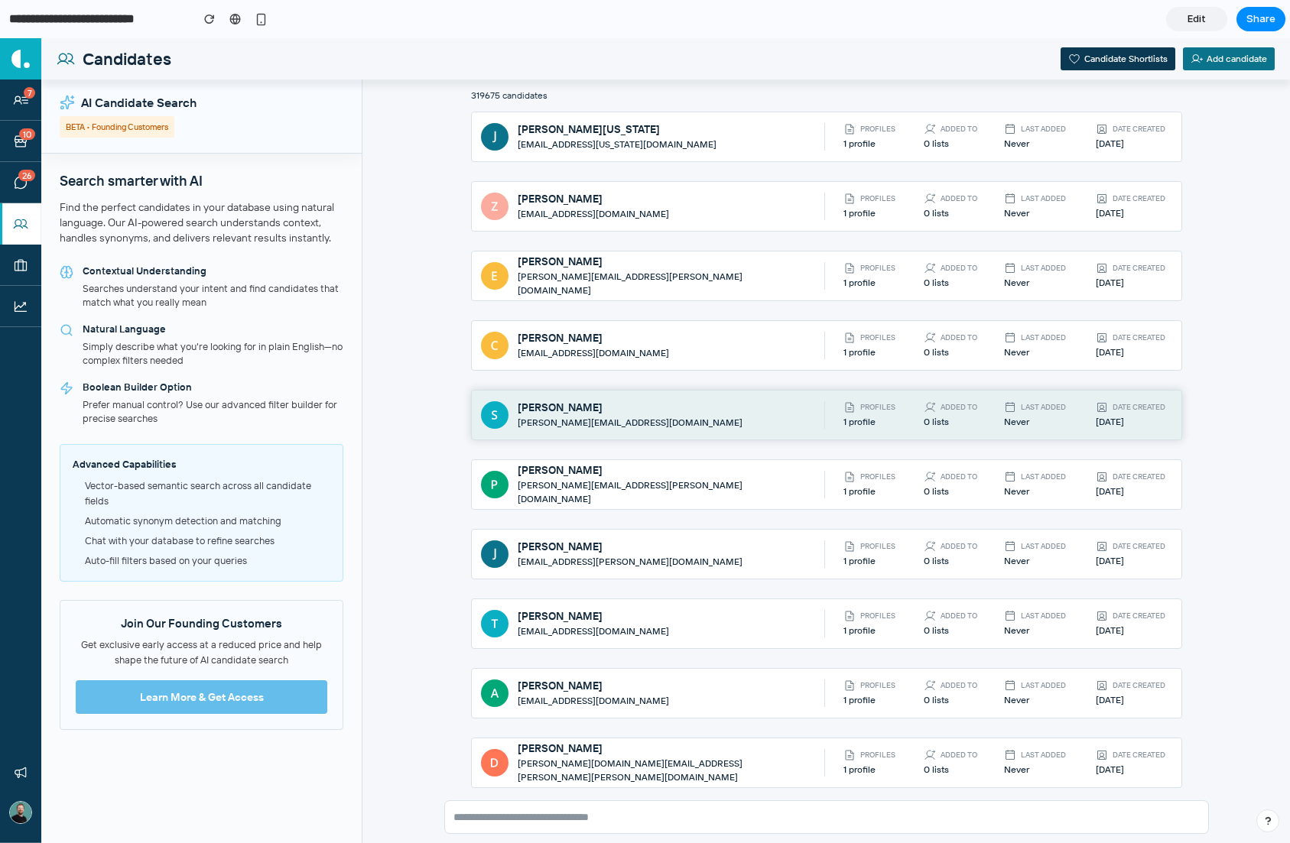
click at [788, 428] on div "[PERSON_NAME][EMAIL_ADDRESS][DOMAIN_NAME]" at bounding box center [666, 423] width 297 height 14
